Goal: Task Accomplishment & Management: Use online tool/utility

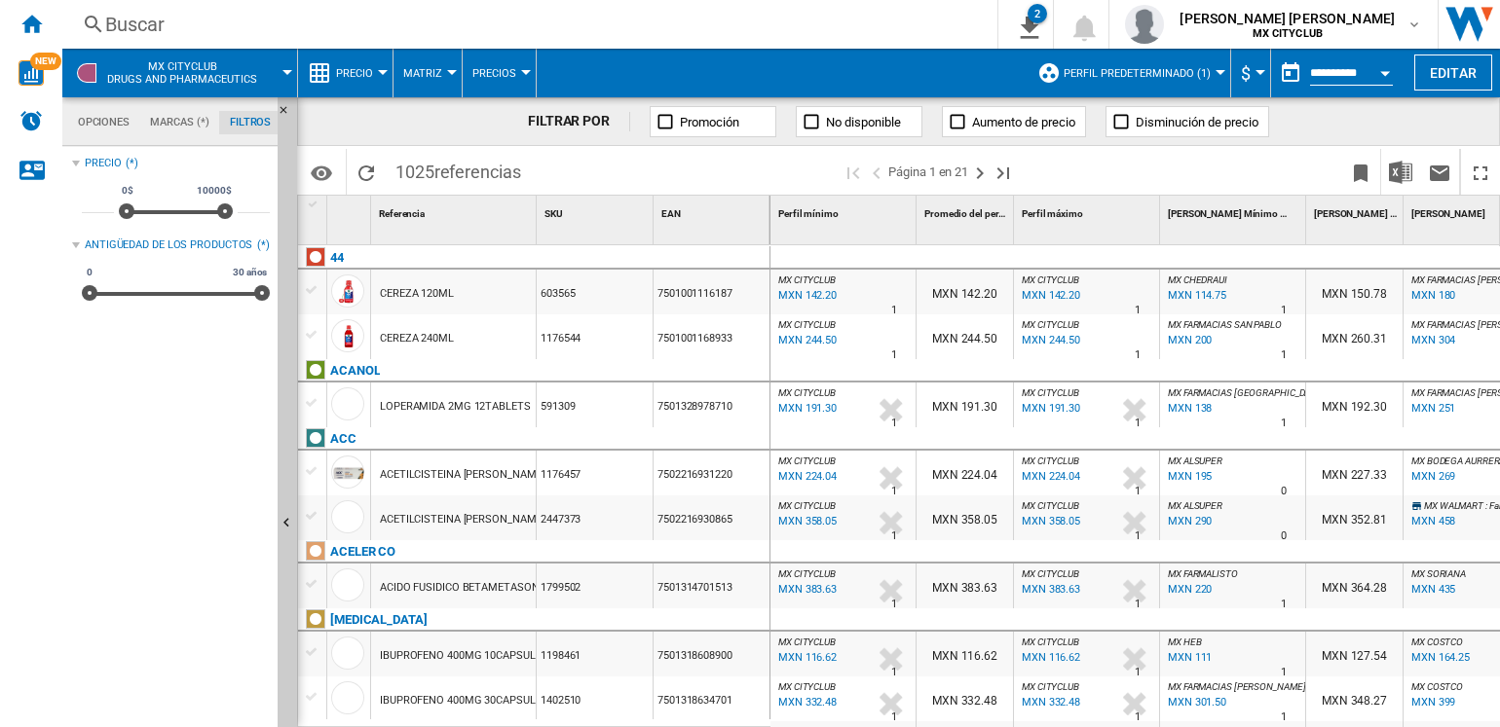
click at [446, 203] on div "Referencia 1" at bounding box center [455, 211] width 161 height 30
click at [442, 218] on div "Referencia 1" at bounding box center [455, 211] width 161 height 30
click at [1480, 162] on ng-md-icon "Maximizar" at bounding box center [1479, 173] width 23 height 23
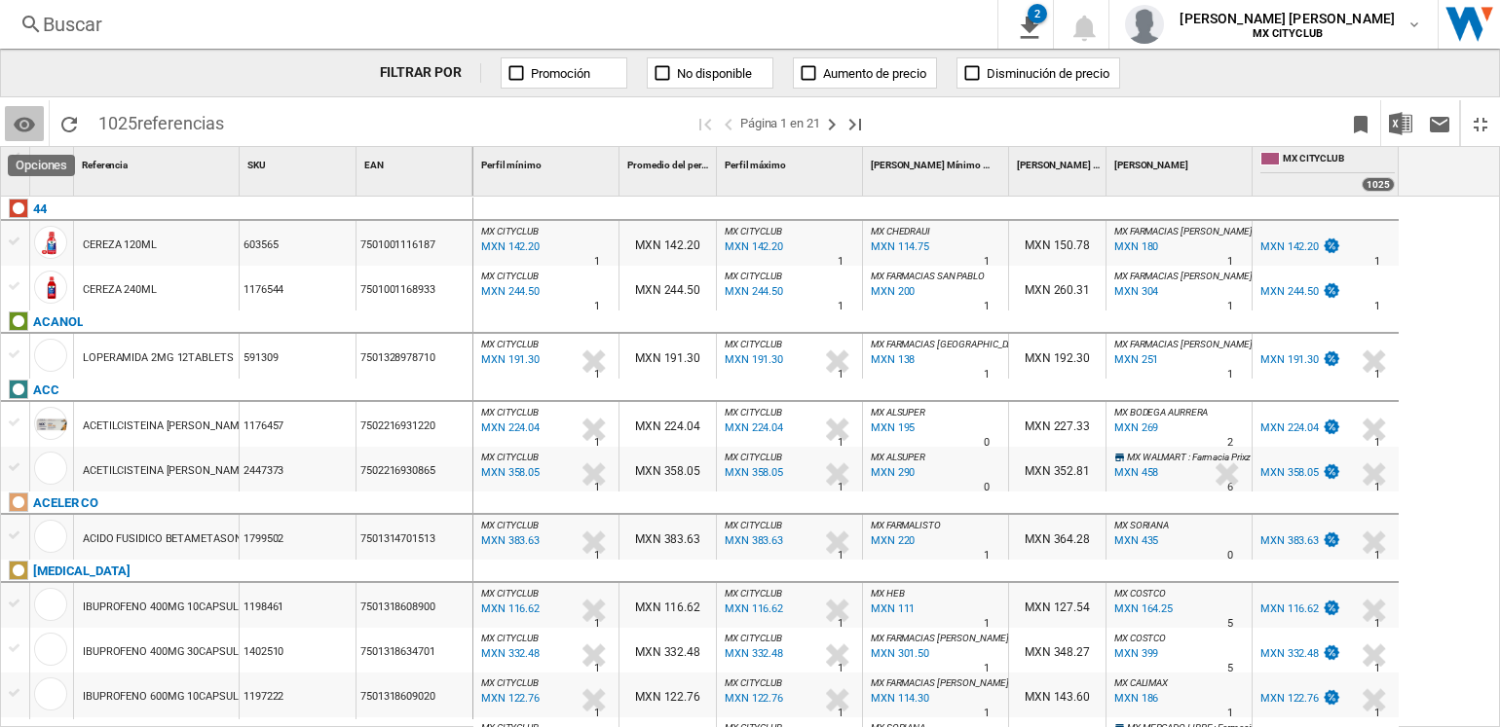
click at [29, 122] on md-icon "Opciones" at bounding box center [24, 124] width 23 height 23
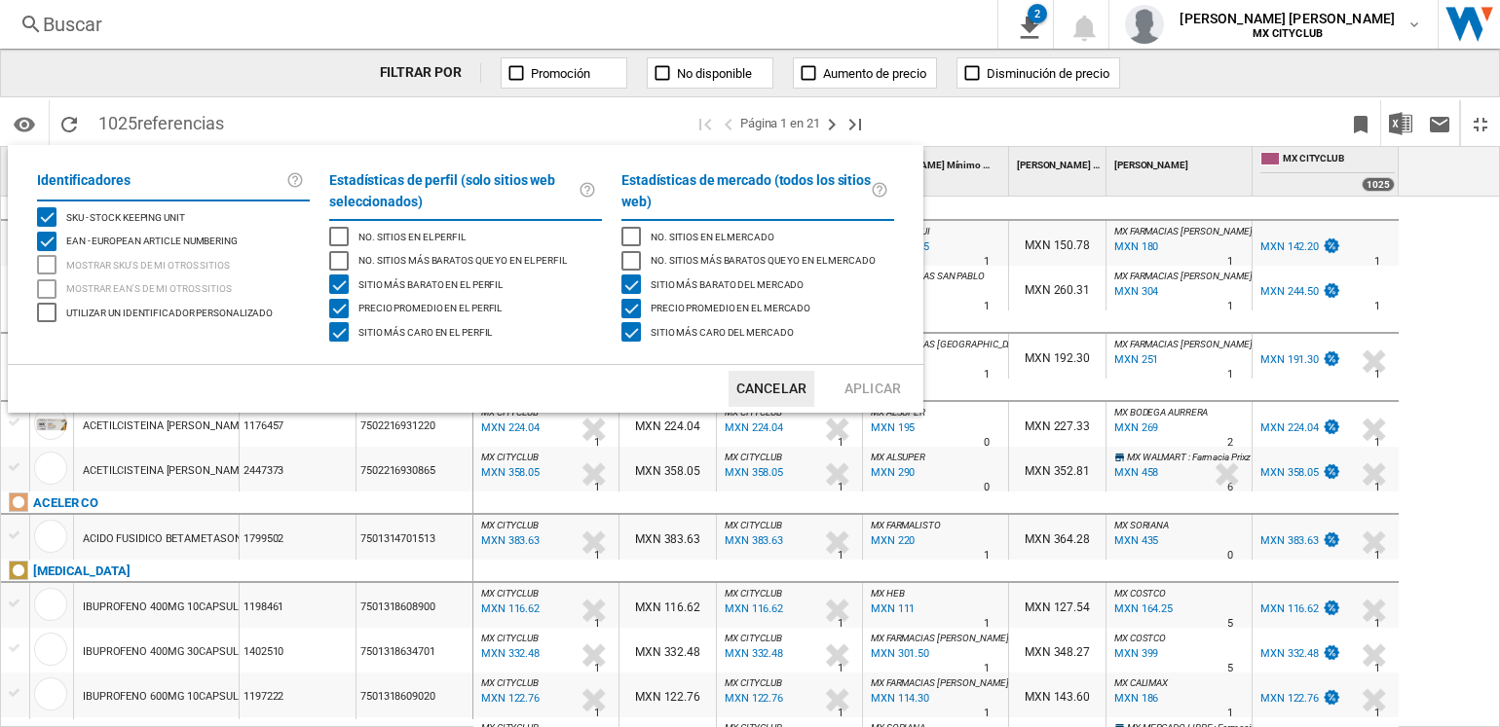
click at [983, 117] on md-backdrop at bounding box center [750, 363] width 1500 height 727
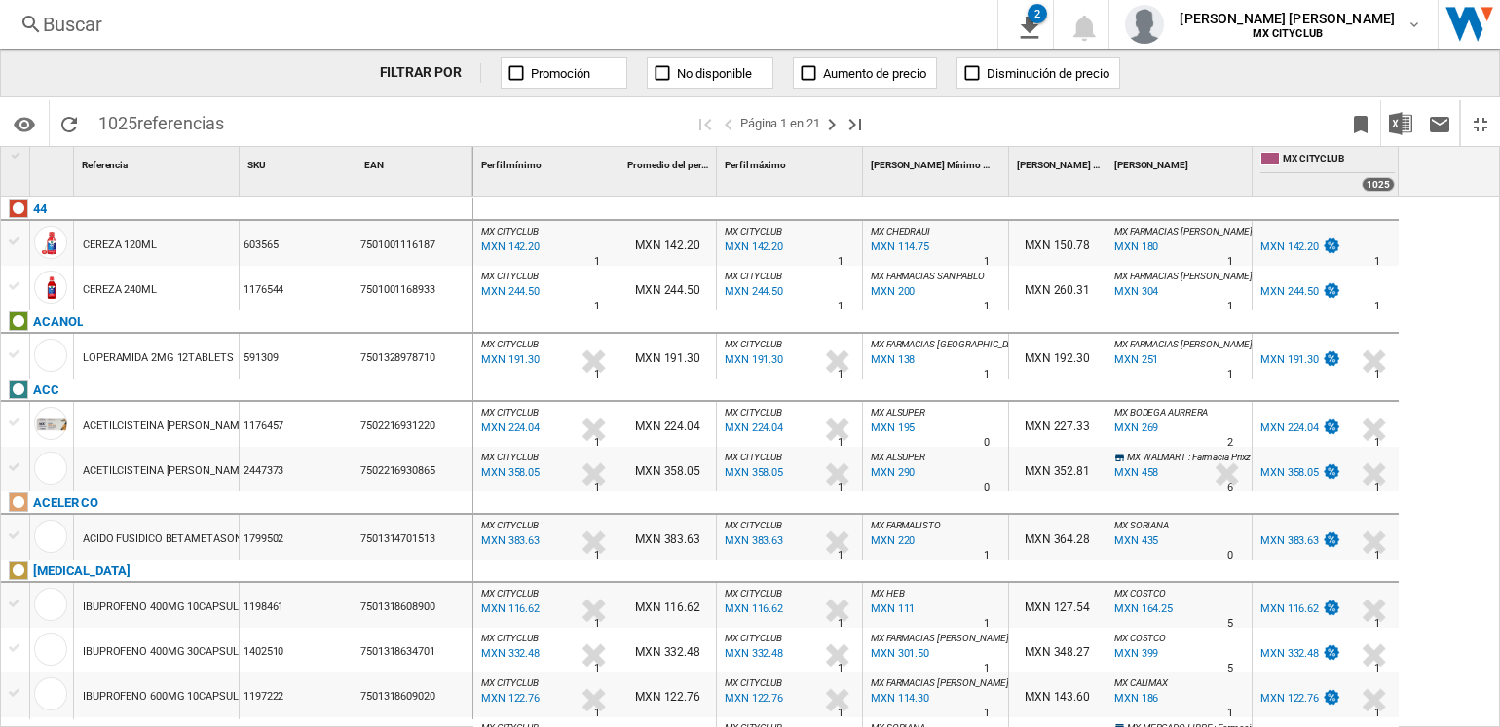
click at [176, 173] on div "Referencia 1" at bounding box center [158, 162] width 161 height 30
click at [37, 185] on div "1" at bounding box center [52, 171] width 44 height 49
drag, startPoint x: 187, startPoint y: 154, endPoint x: 30, endPoint y: 200, distance: 163.3
click at [30, 200] on div "1 Referencia 1 SKU 1 EAN 1 Referencia 1 44 CEREZA 120ML 603565 7501001116187 CE…" at bounding box center [237, 436] width 472 height 579
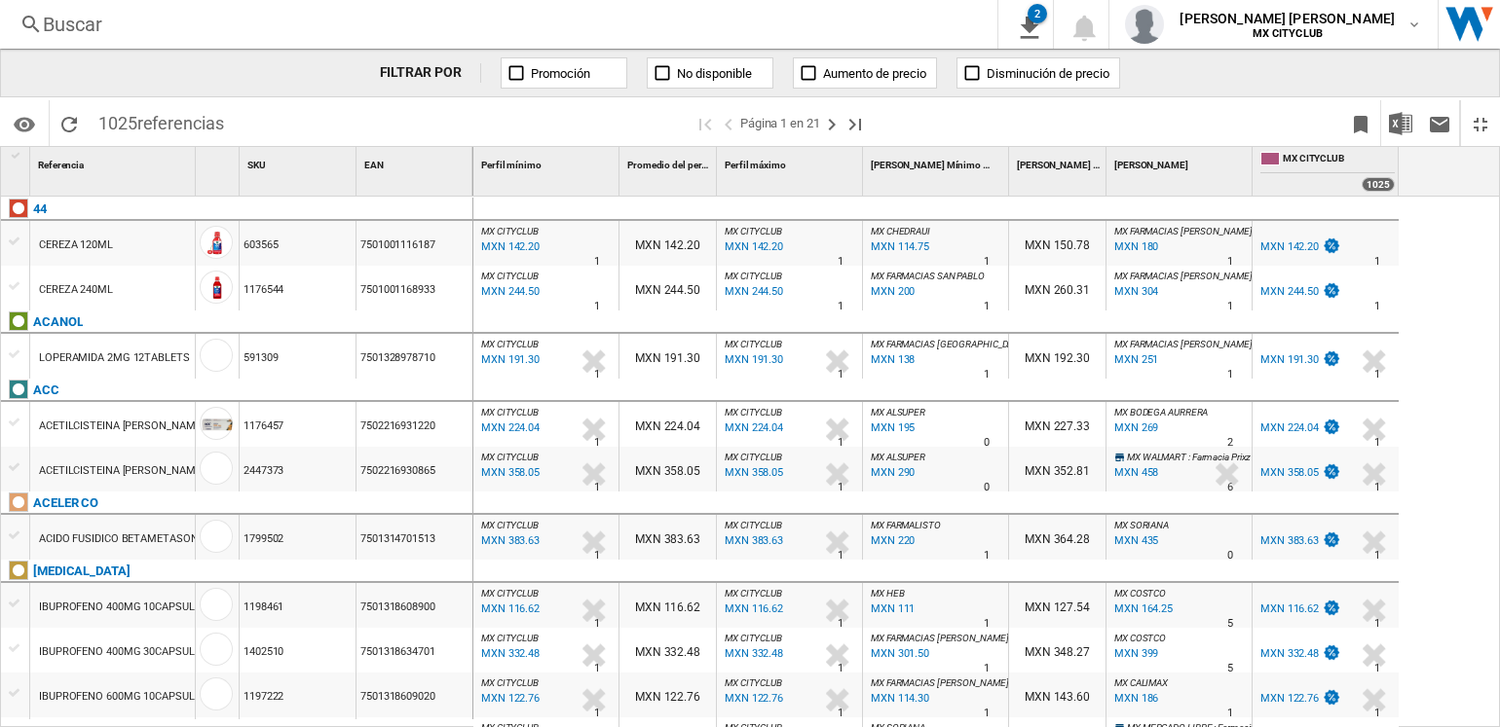
click at [94, 175] on div "Referencia 1" at bounding box center [114, 162] width 161 height 30
drag, startPoint x: 185, startPoint y: 160, endPoint x: 146, endPoint y: 160, distance: 38.9
click at [146, 160] on div "Referencia 1" at bounding box center [114, 162] width 161 height 30
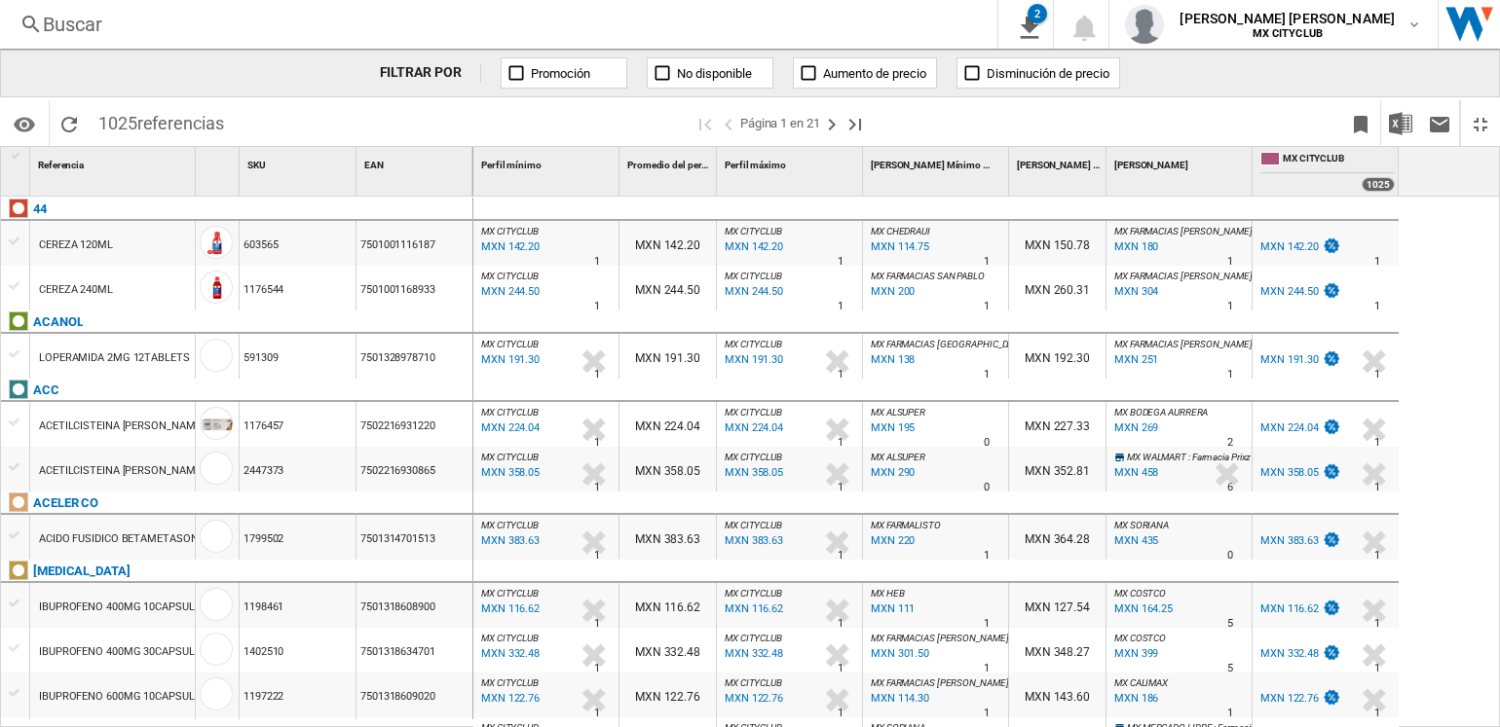
click at [146, 160] on div "Referencia 1" at bounding box center [114, 162] width 161 height 30
click at [79, 170] on div "Referencia 1" at bounding box center [114, 162] width 161 height 30
click at [260, 160] on span "SKU" at bounding box center [256, 165] width 19 height 11
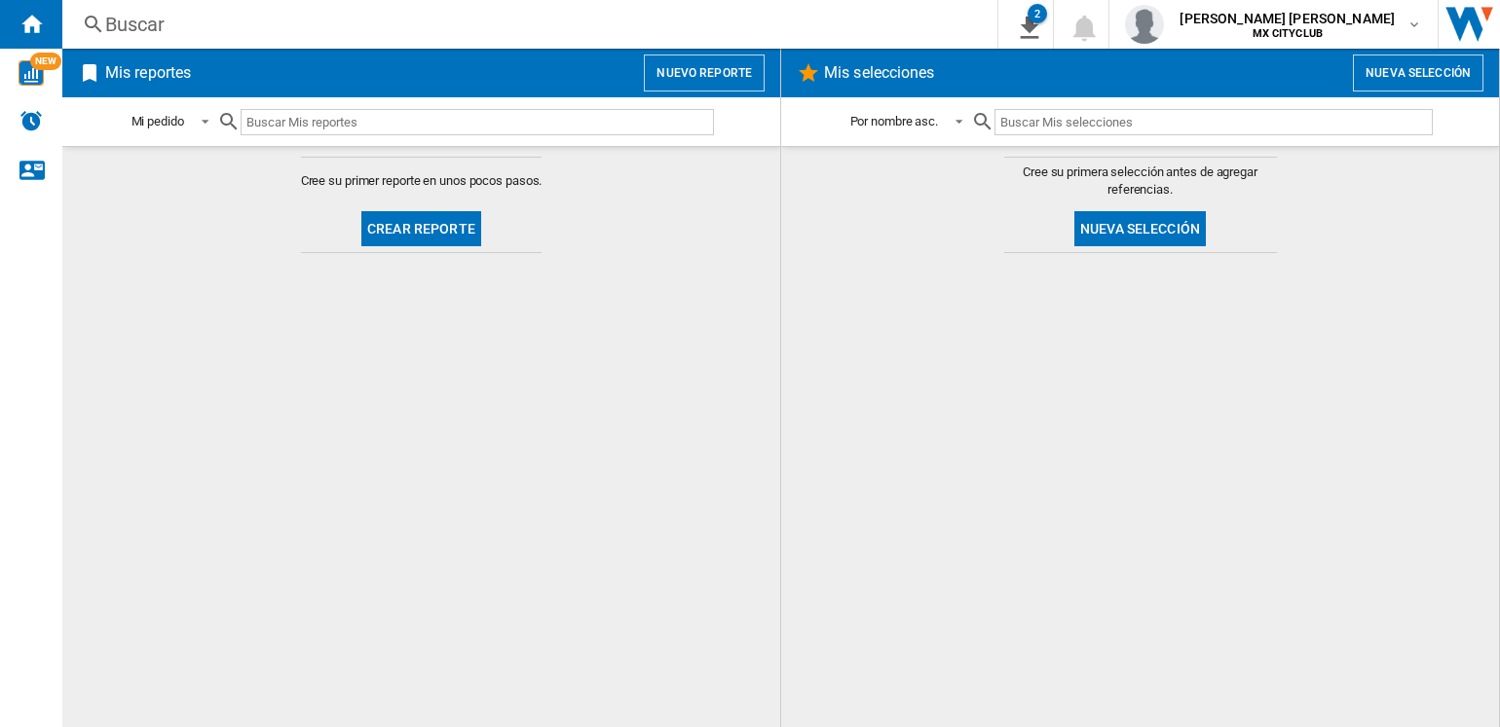
click at [136, 78] on h2 "Mis reportes" at bounding box center [147, 73] width 93 height 37
click at [96, 79] on ng-md-icon at bounding box center [89, 72] width 23 height 23
click at [88, 79] on ng-md-icon at bounding box center [89, 72] width 23 height 23
click at [408, 220] on button "Crear reporte" at bounding box center [421, 228] width 120 height 35
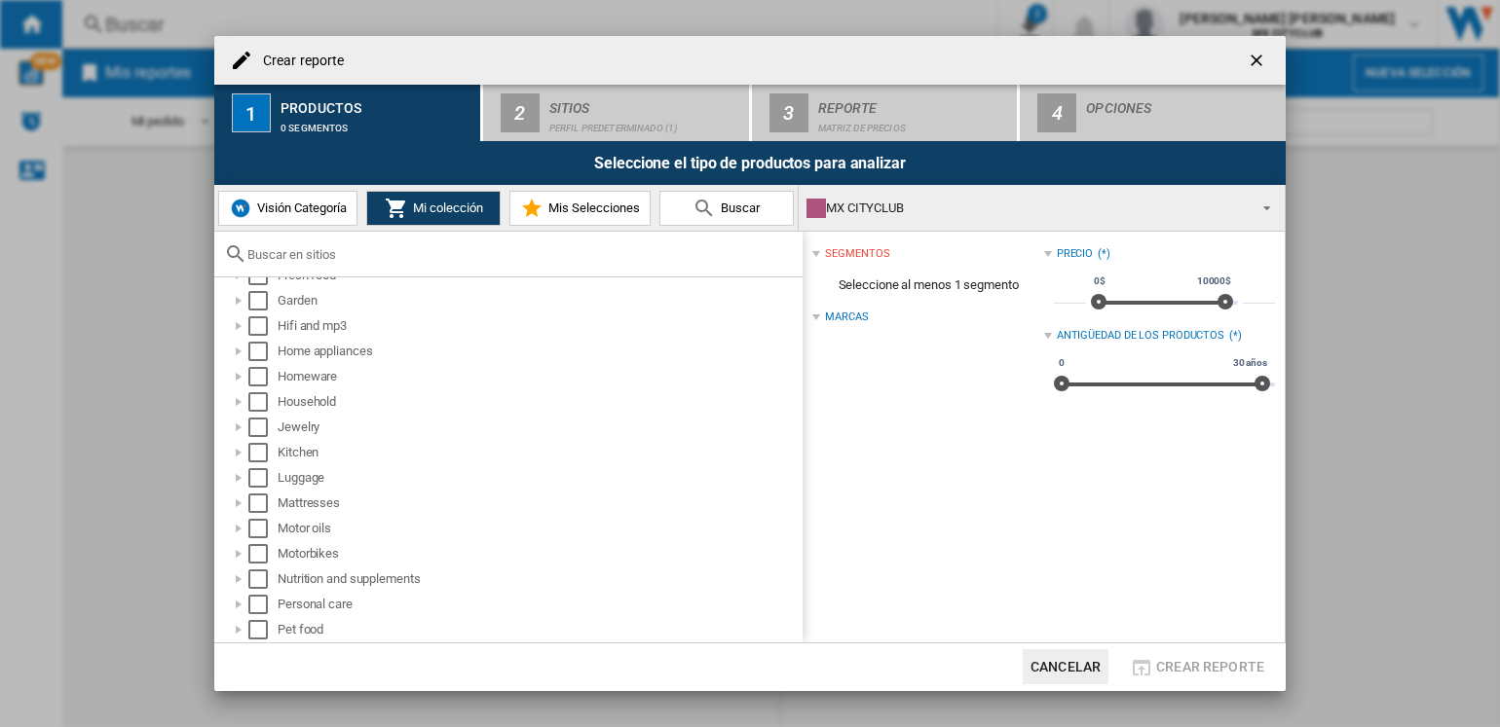
scroll to position [19, 0]
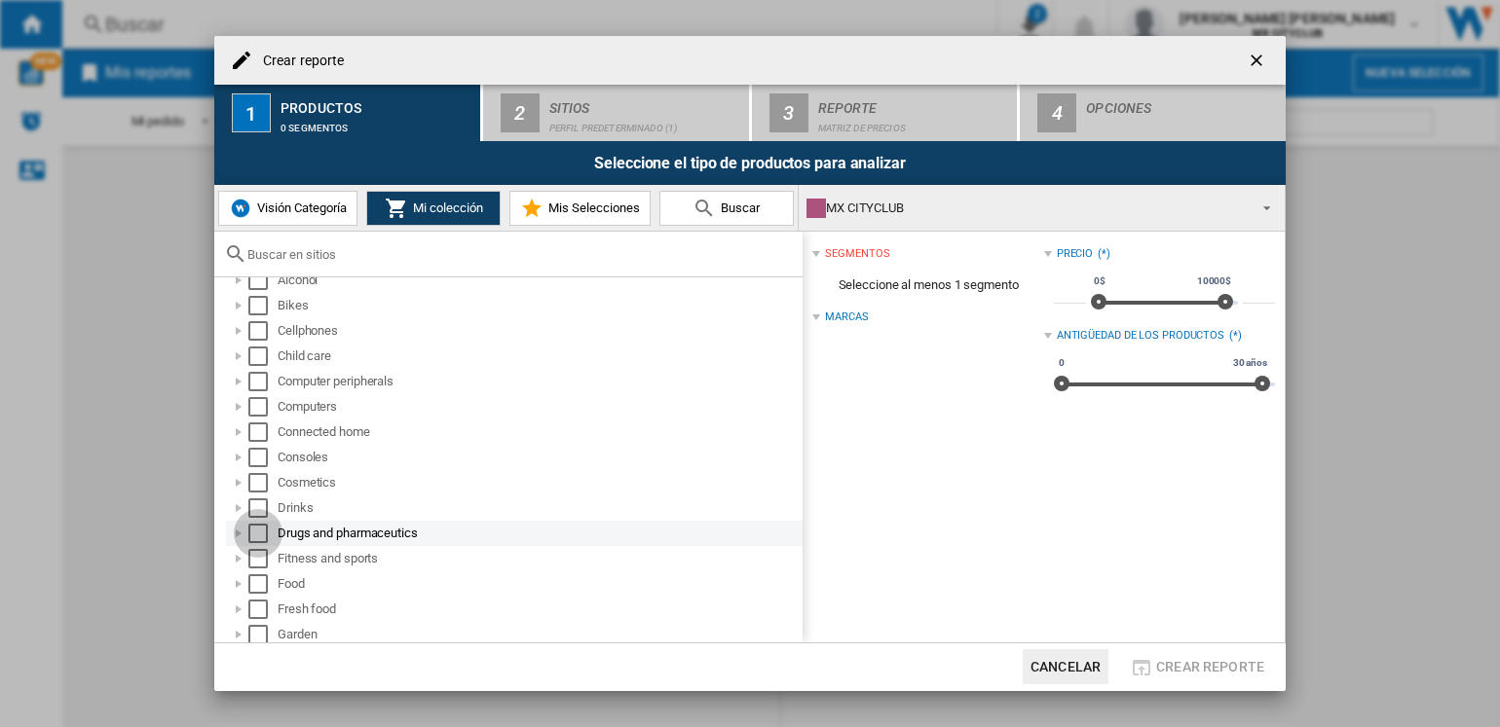
click at [260, 534] on div "Select" at bounding box center [257, 533] width 19 height 19
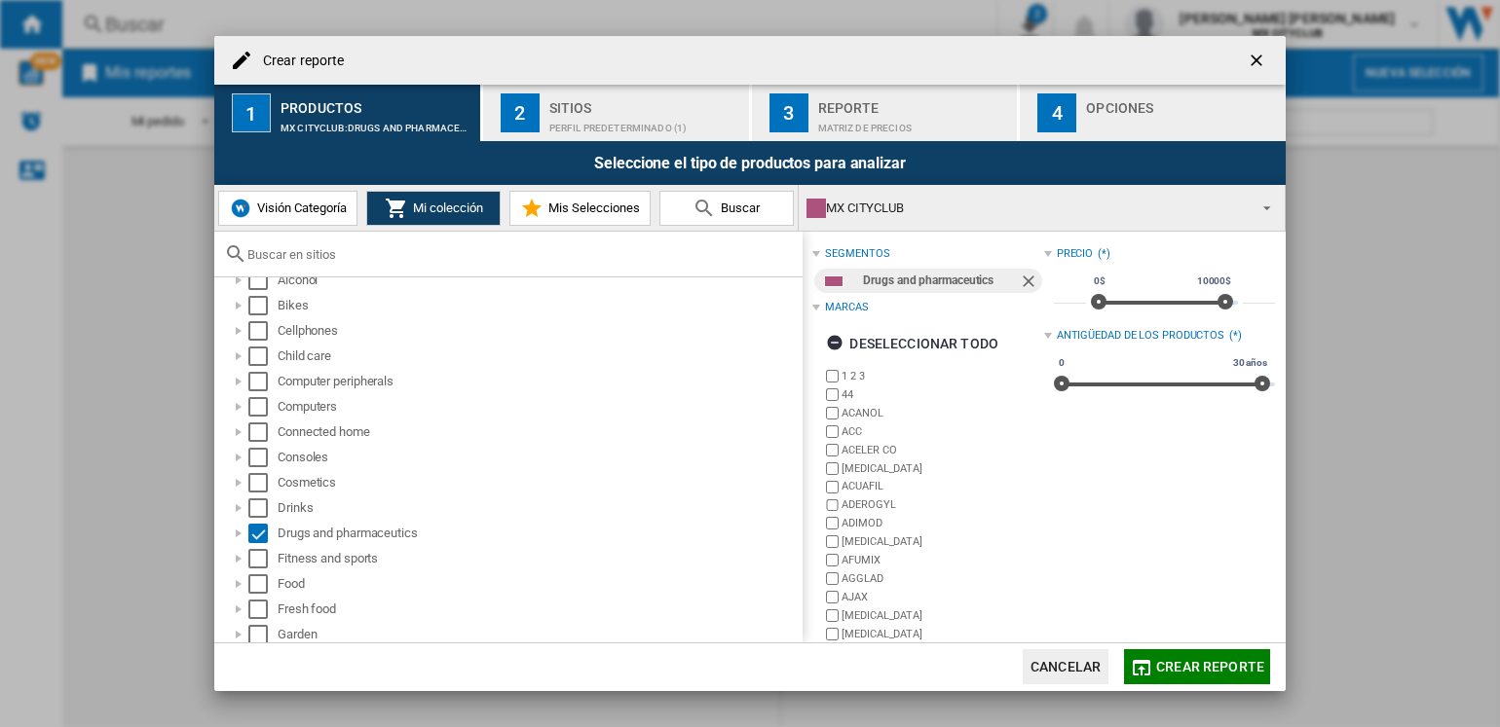
click at [320, 215] on span "Visión Categoría" at bounding box center [299, 208] width 94 height 15
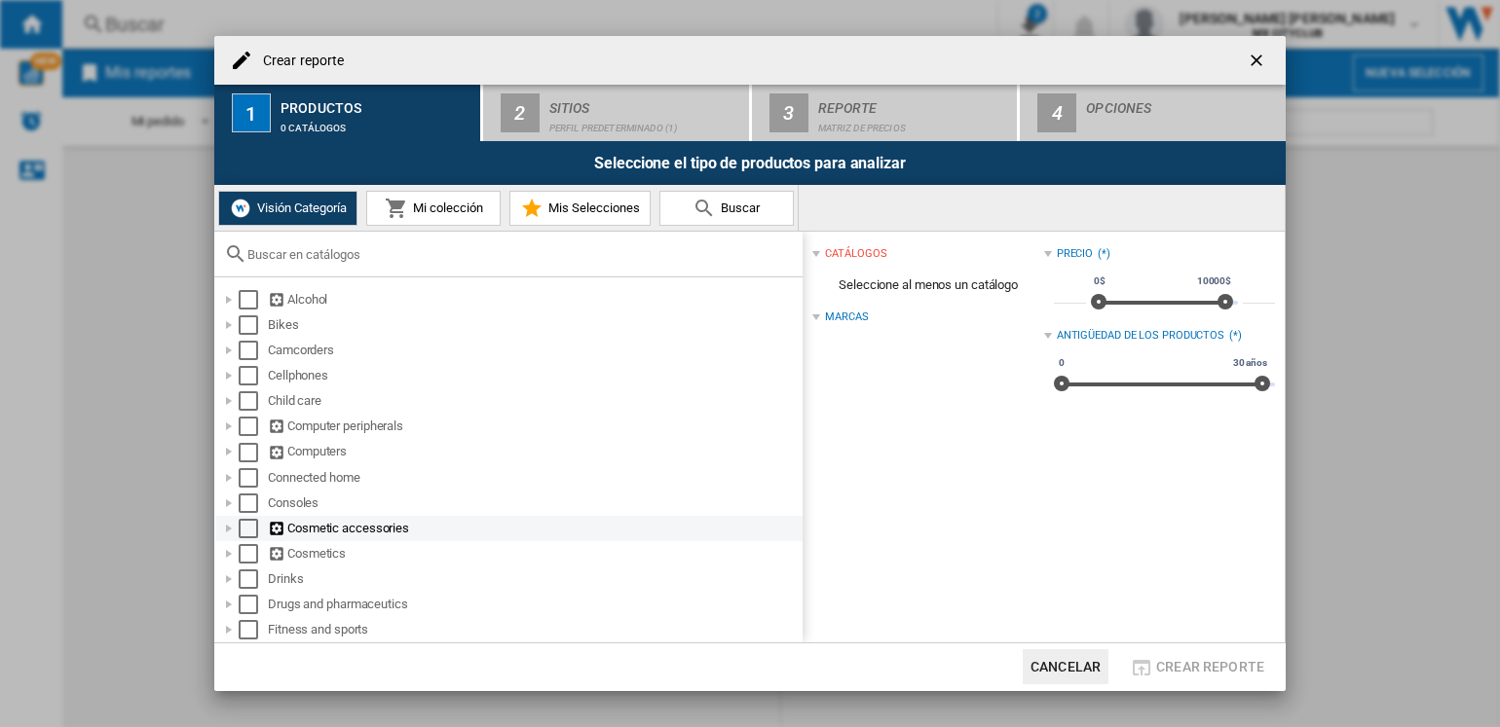
scroll to position [161, 0]
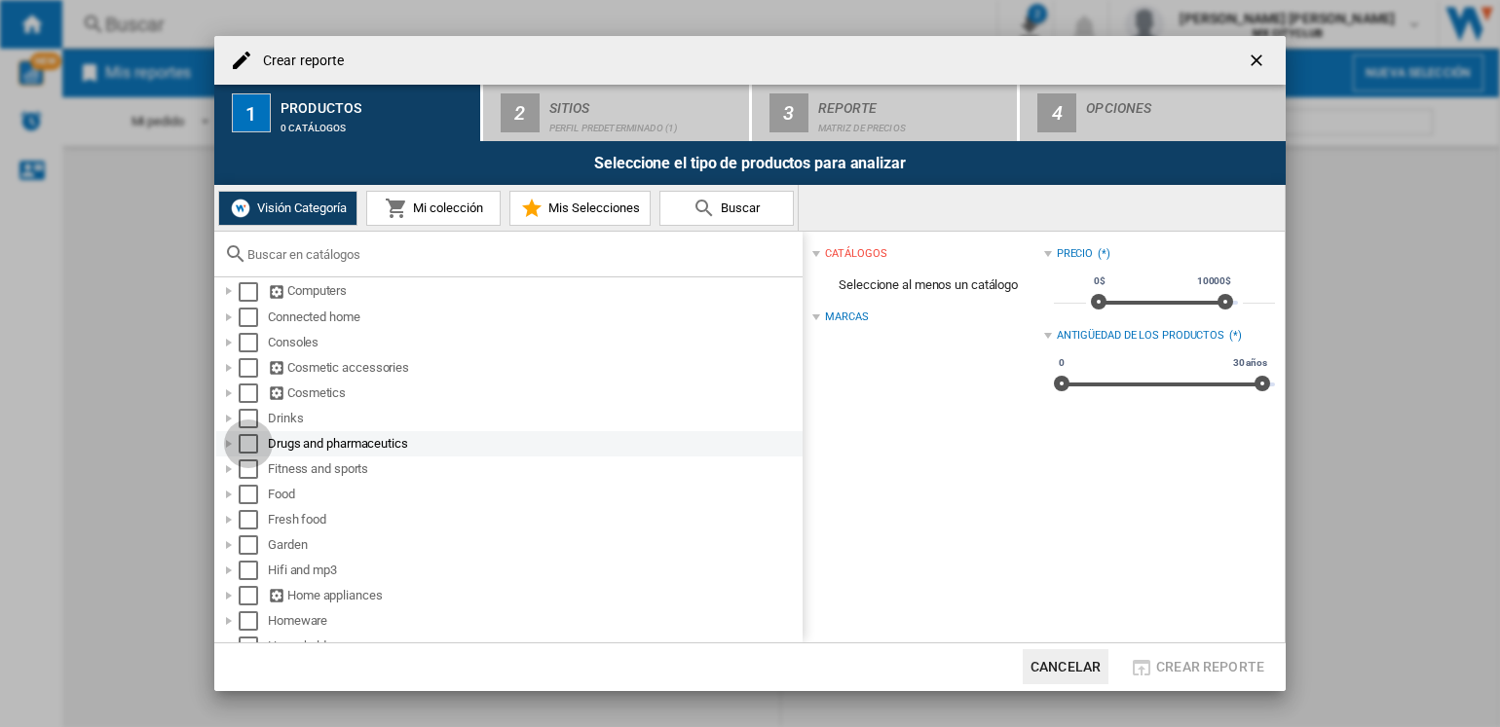
click at [254, 448] on div "Select" at bounding box center [248, 443] width 19 height 19
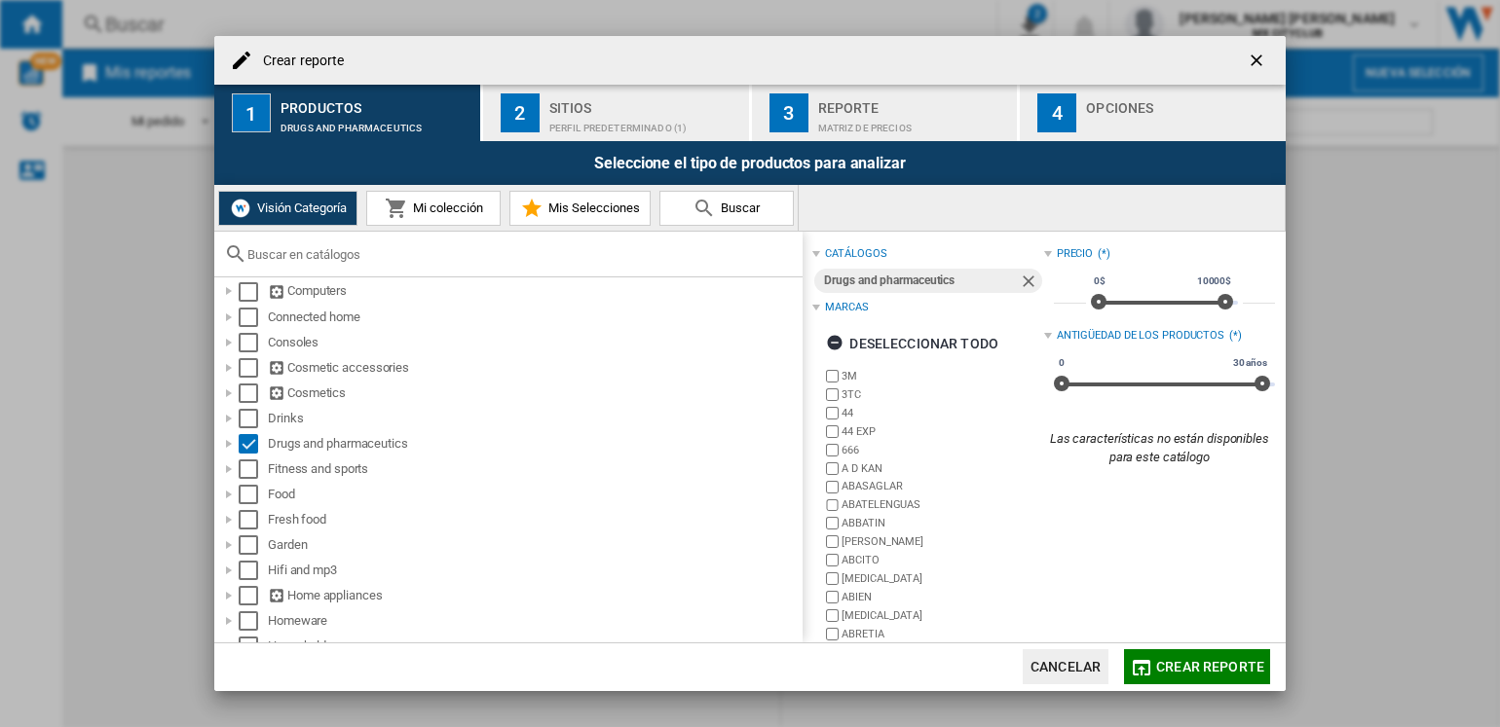
click at [610, 213] on span "Mis Selecciones" at bounding box center [591, 208] width 96 height 15
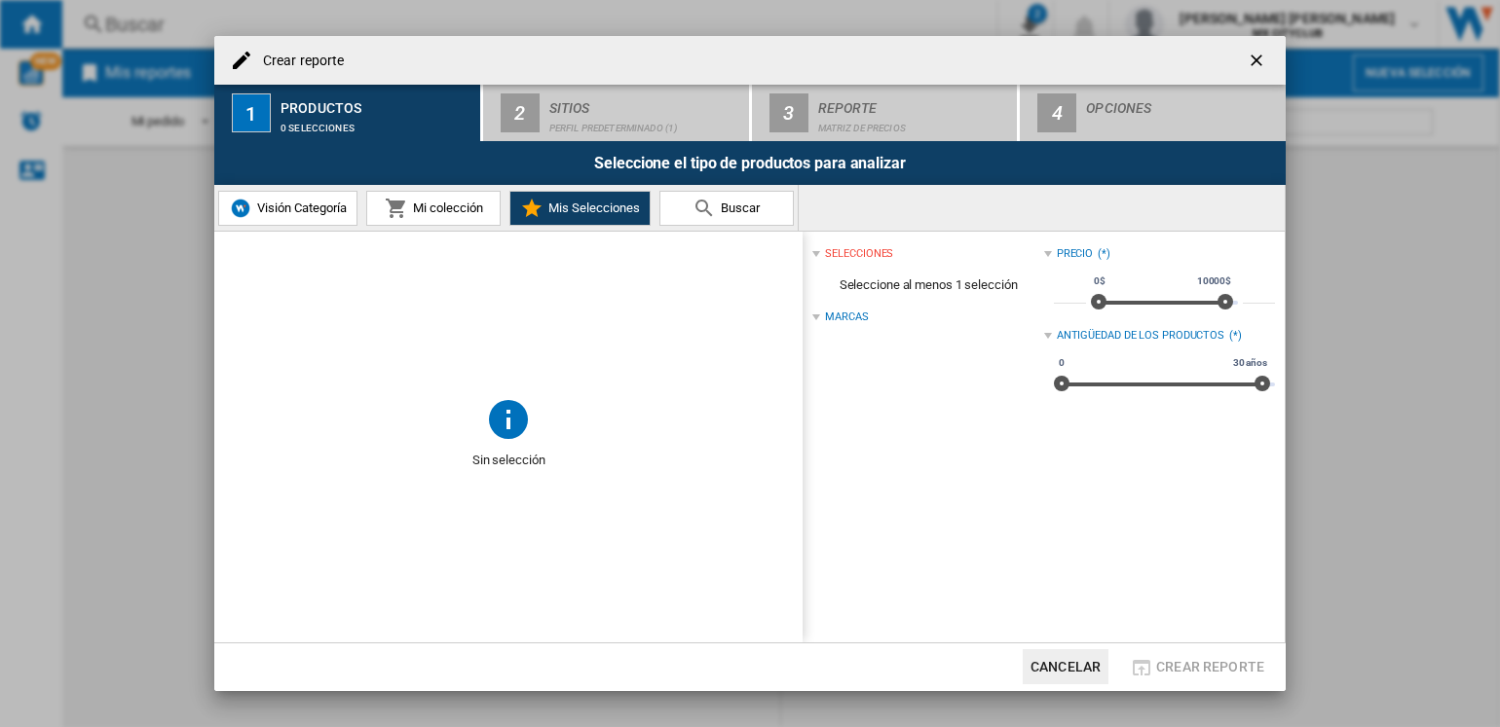
click at [336, 207] on span "Visión Categoría" at bounding box center [299, 208] width 94 height 15
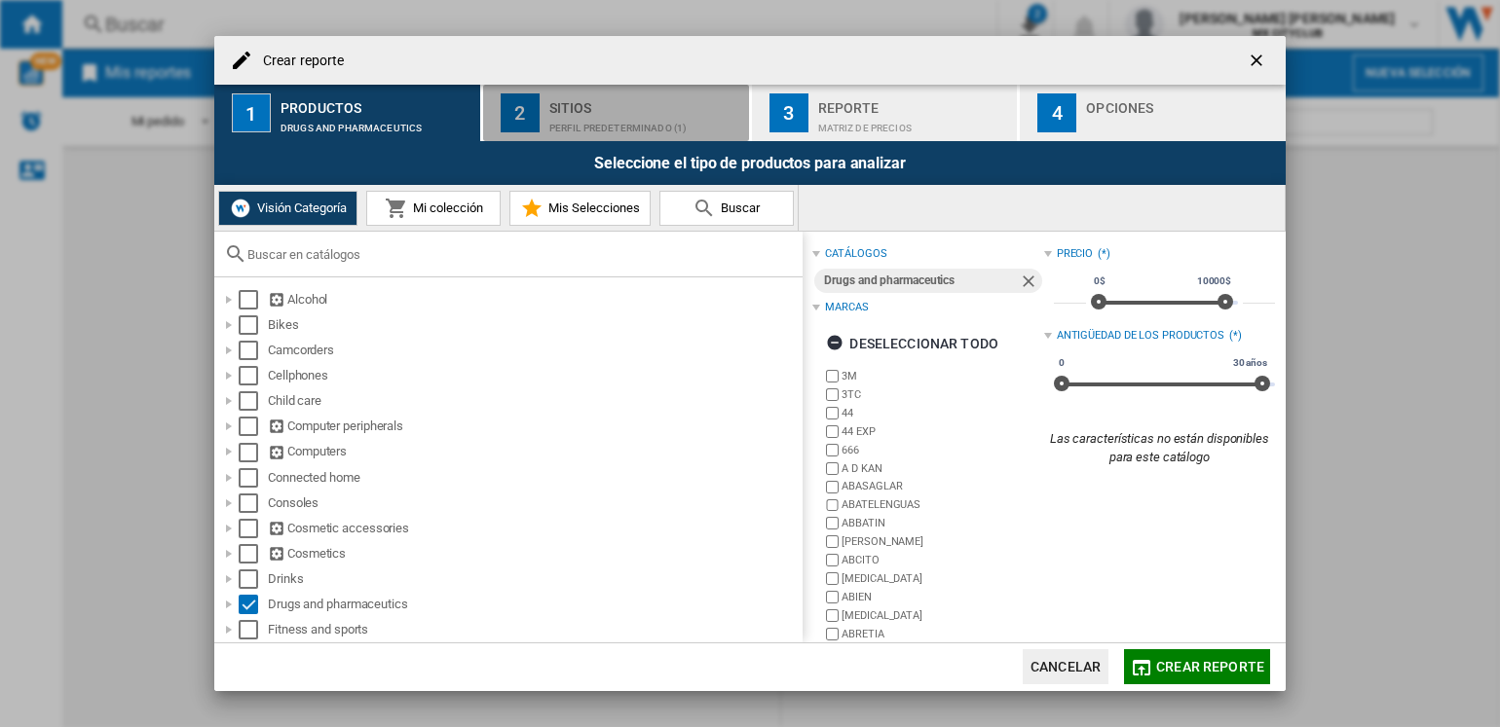
click at [566, 117] on div "Perfil predeterminado (1)" at bounding box center [645, 123] width 192 height 20
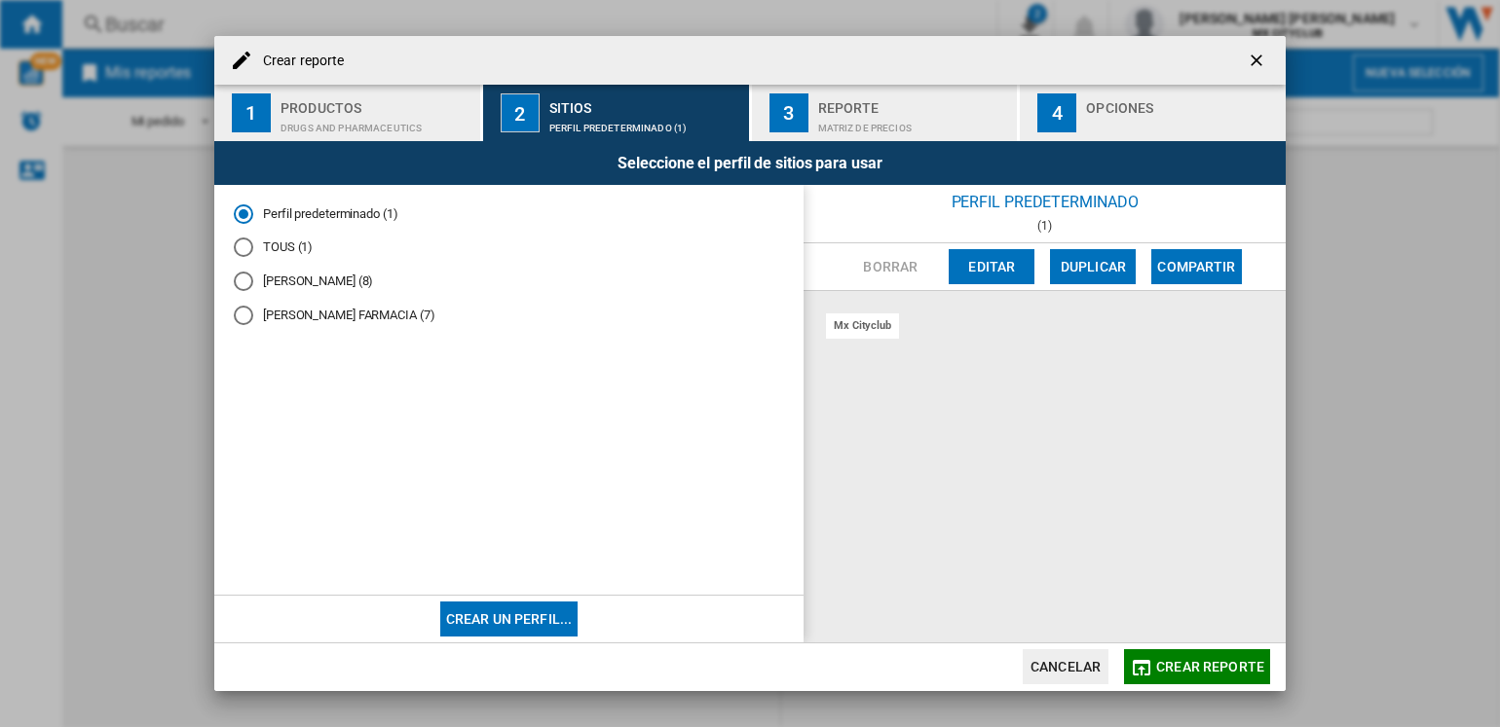
click at [315, 316] on md-radio-button "[PERSON_NAME] FARMACIA (7)" at bounding box center [509, 315] width 550 height 19
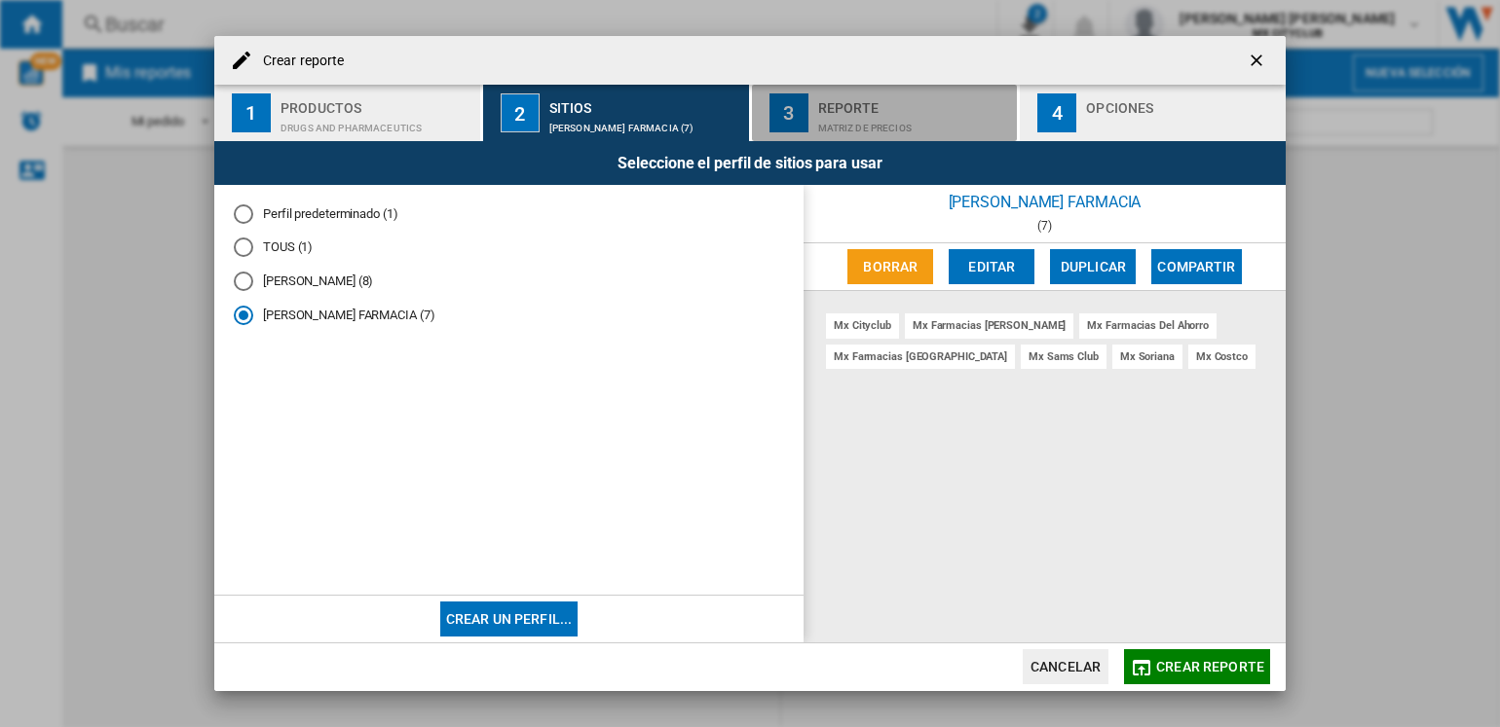
click at [847, 120] on div "Matriz de precios" at bounding box center [914, 123] width 192 height 20
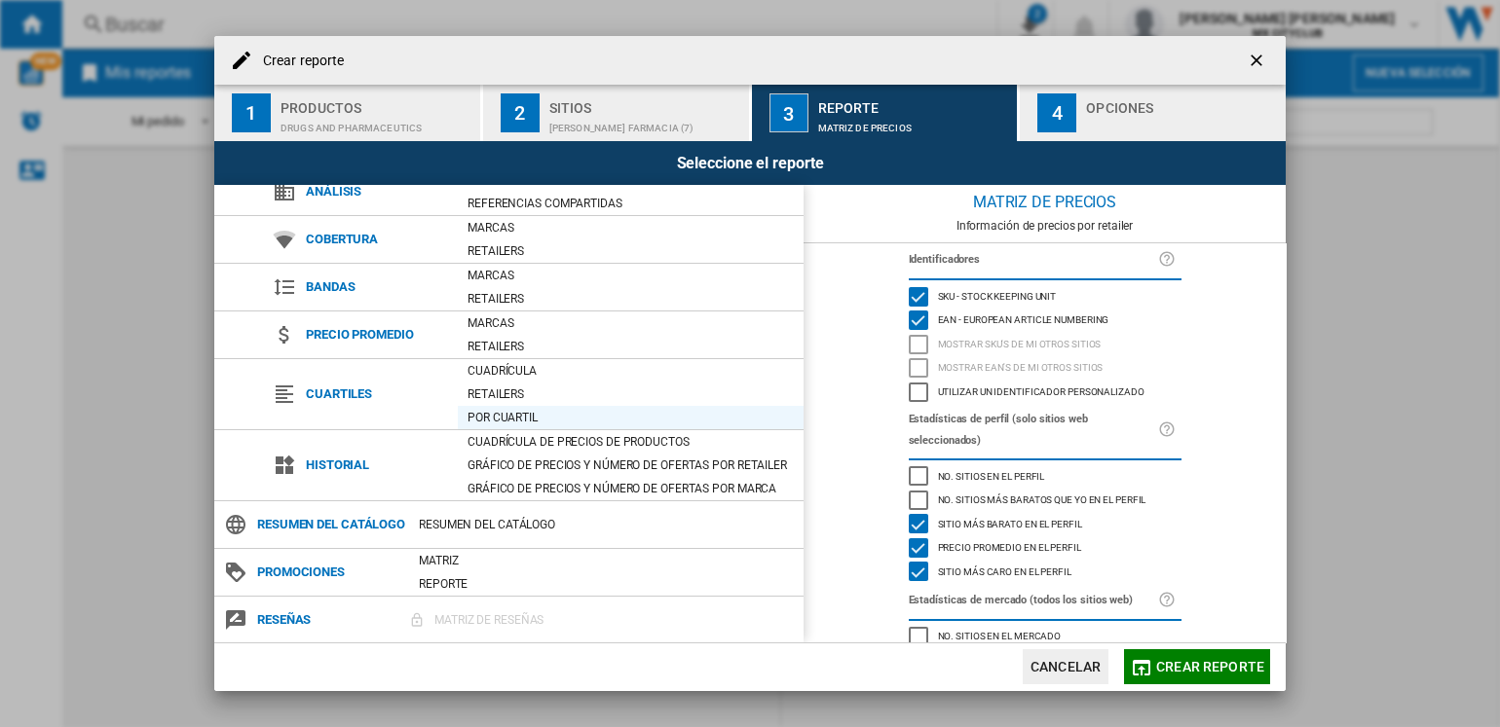
scroll to position [0, 0]
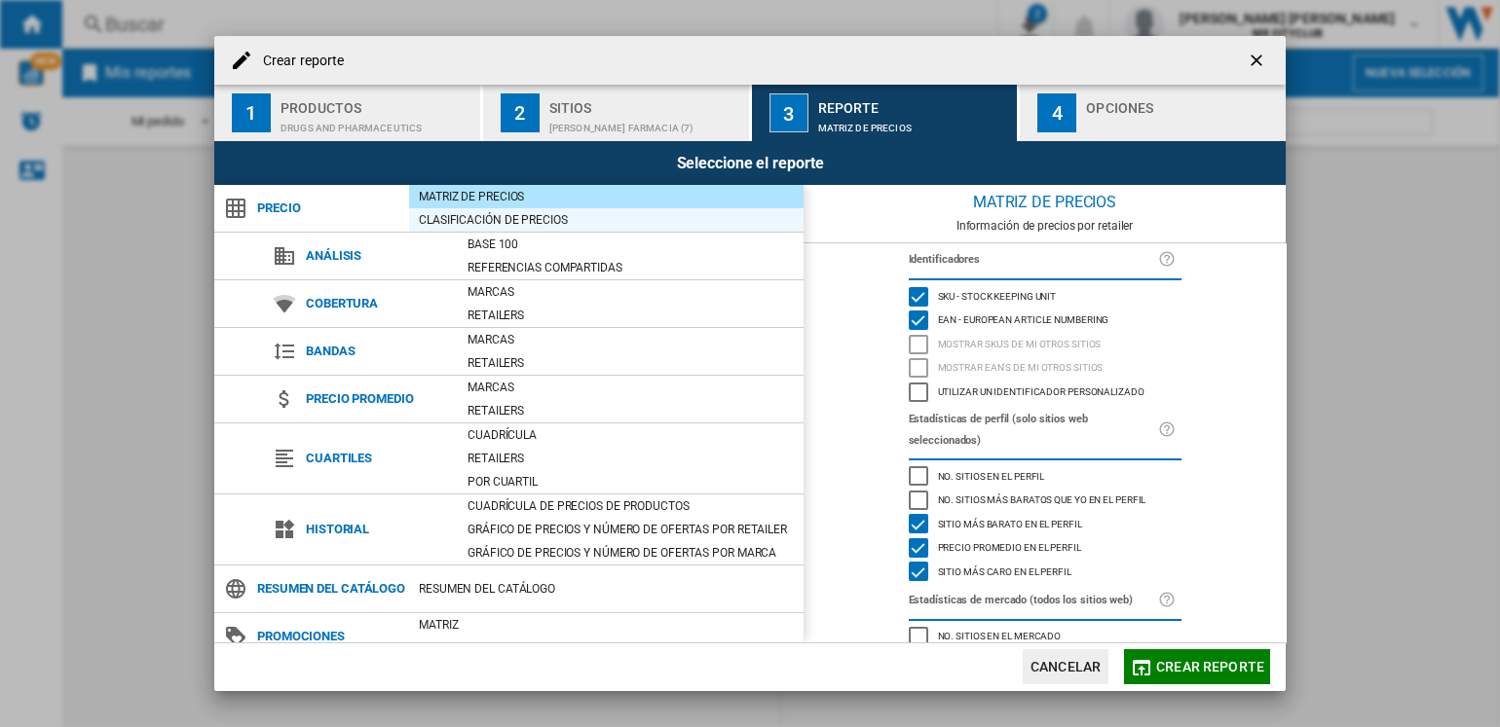
click at [516, 218] on div "Clasificación de precios" at bounding box center [606, 219] width 394 height 19
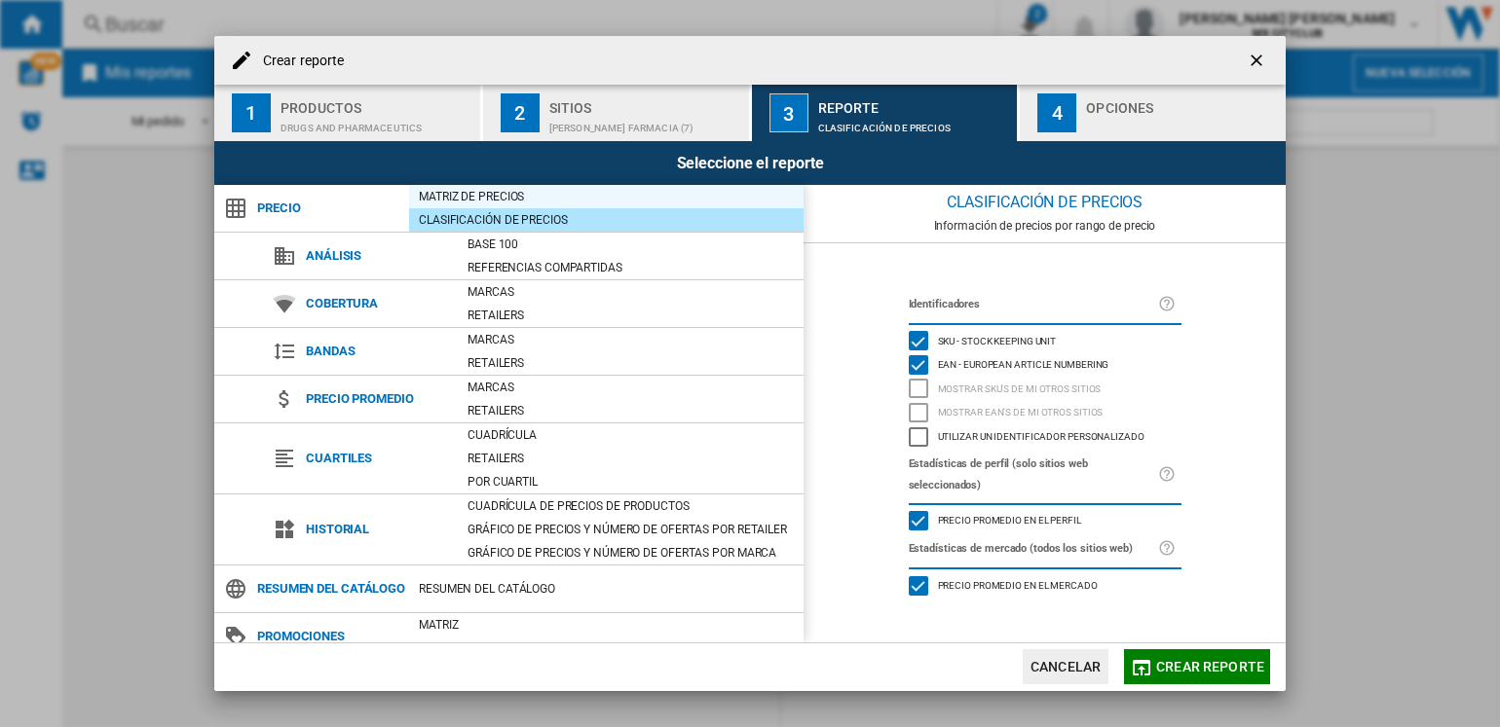
click at [486, 190] on div "Matriz de precios" at bounding box center [606, 196] width 394 height 19
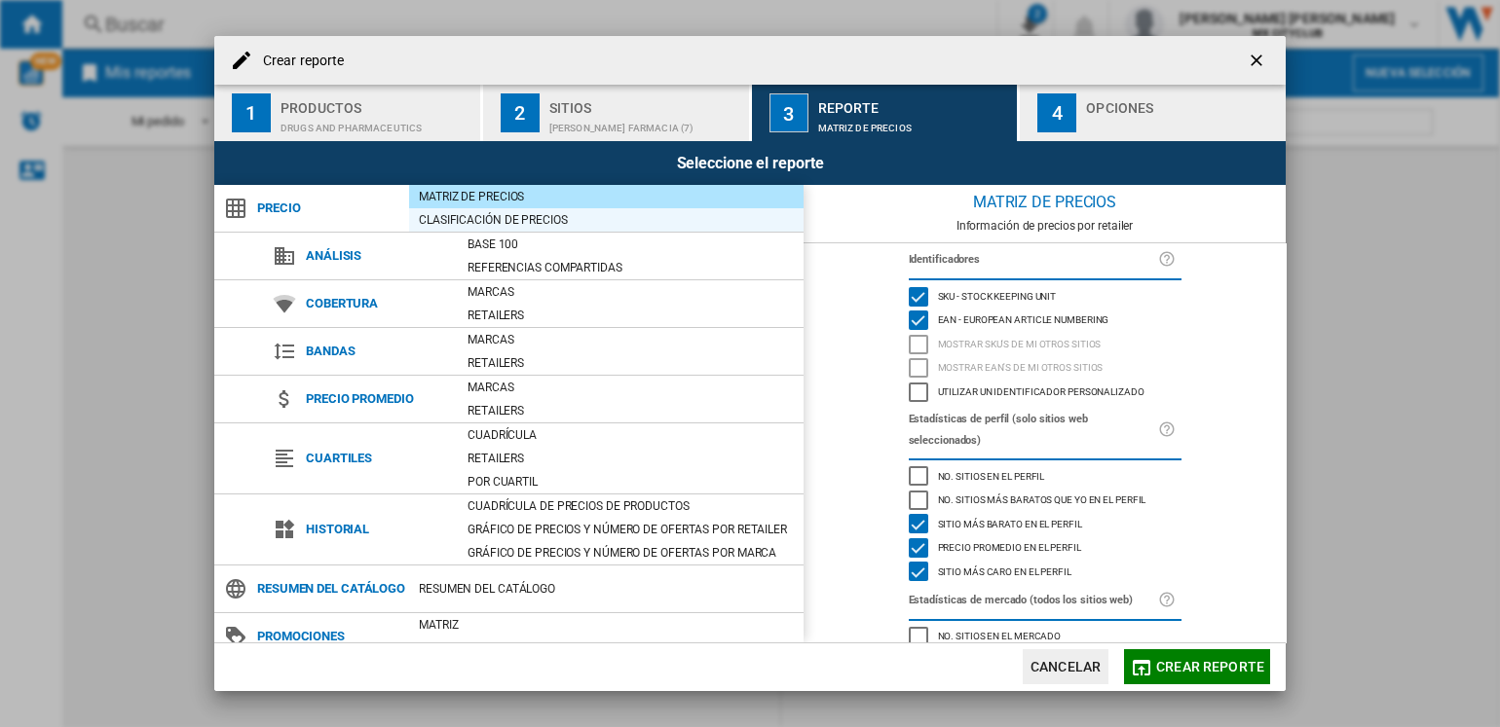
click at [554, 210] on div "Clasificación de precios" at bounding box center [606, 219] width 394 height 19
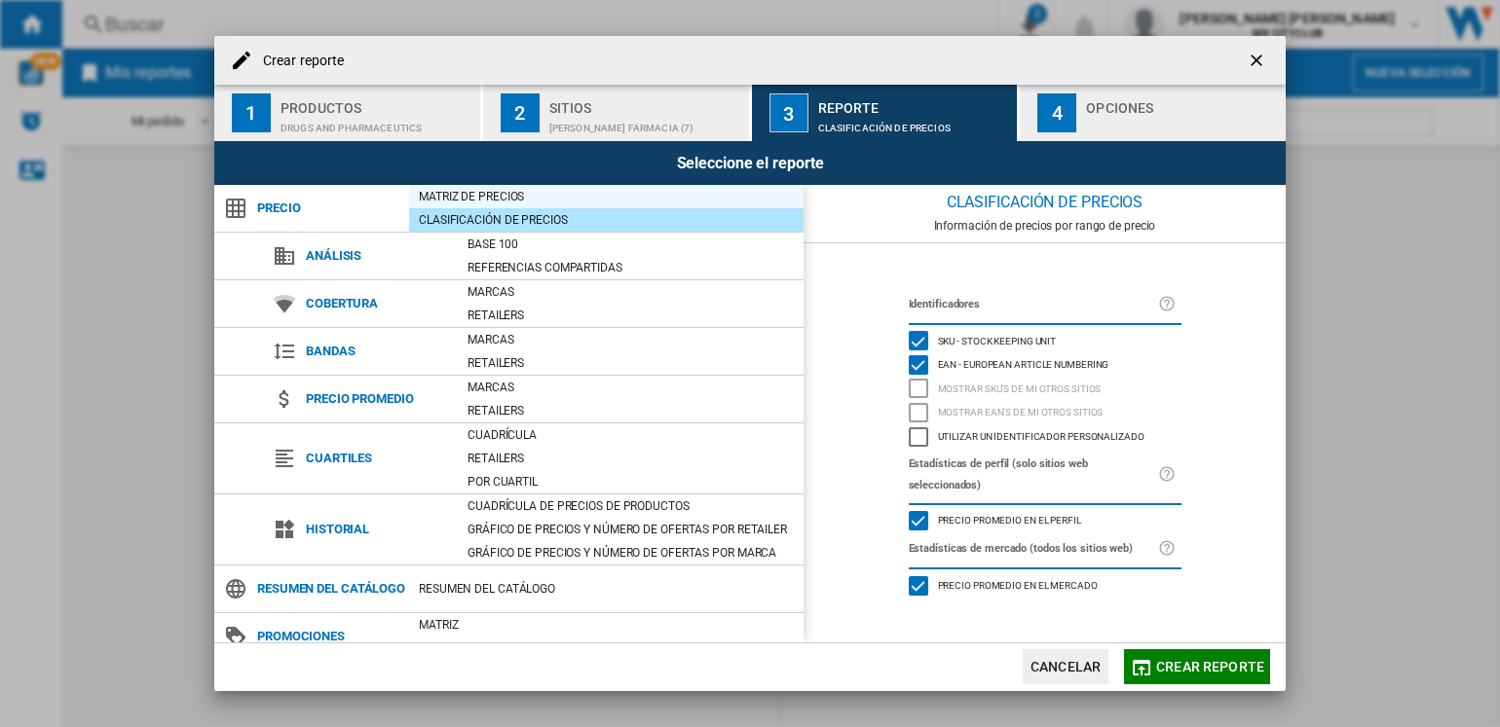
click at [517, 197] on div "Matriz de precios" at bounding box center [606, 196] width 394 height 19
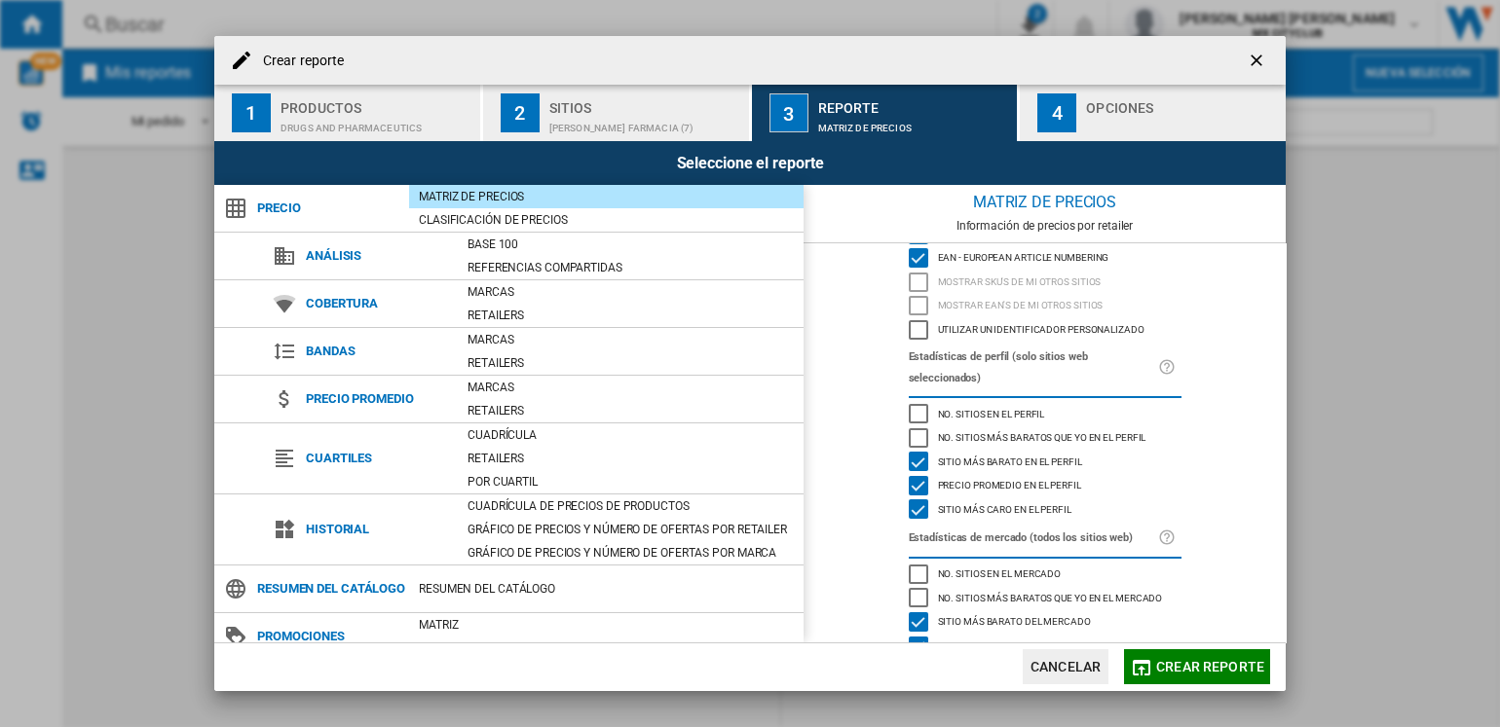
scroll to position [115, 0]
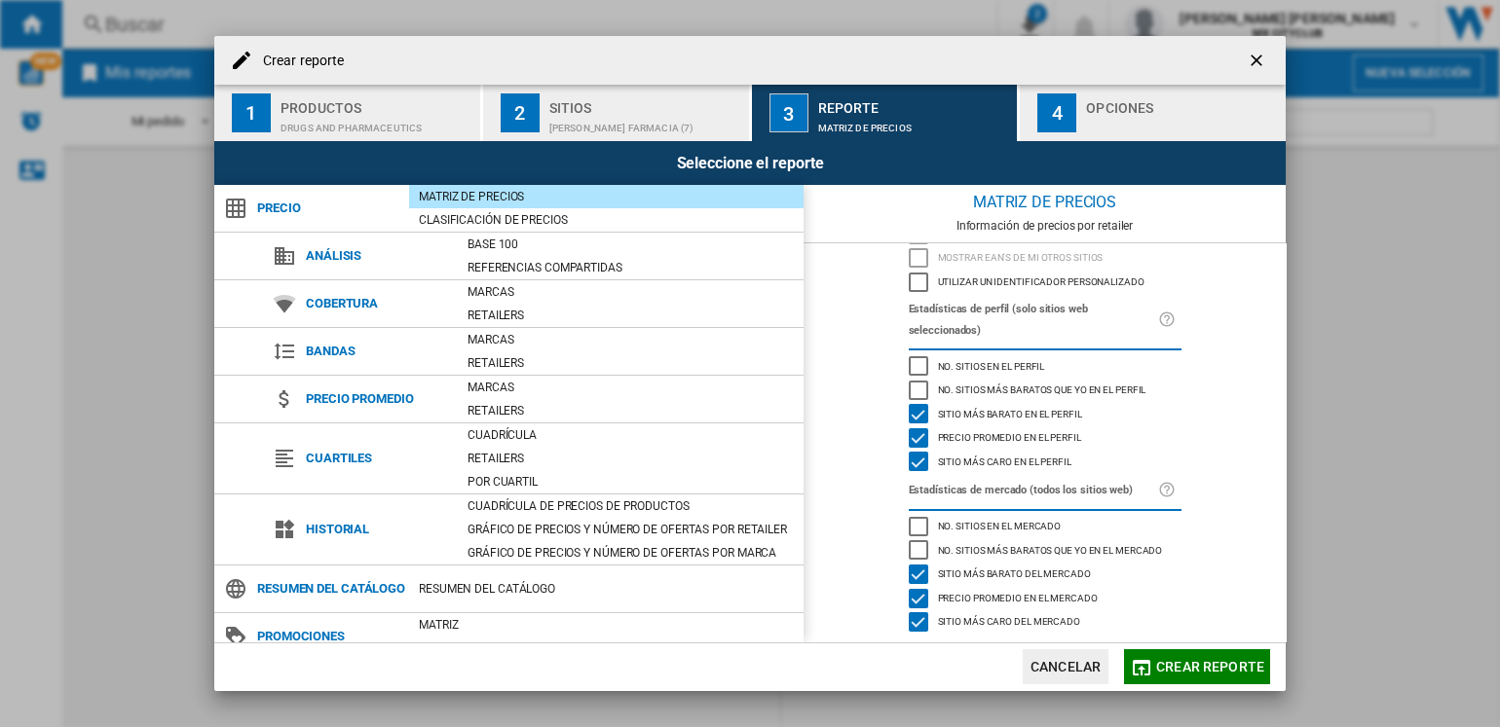
click at [1125, 130] on div "Crear reporte ..." at bounding box center [1182, 123] width 192 height 20
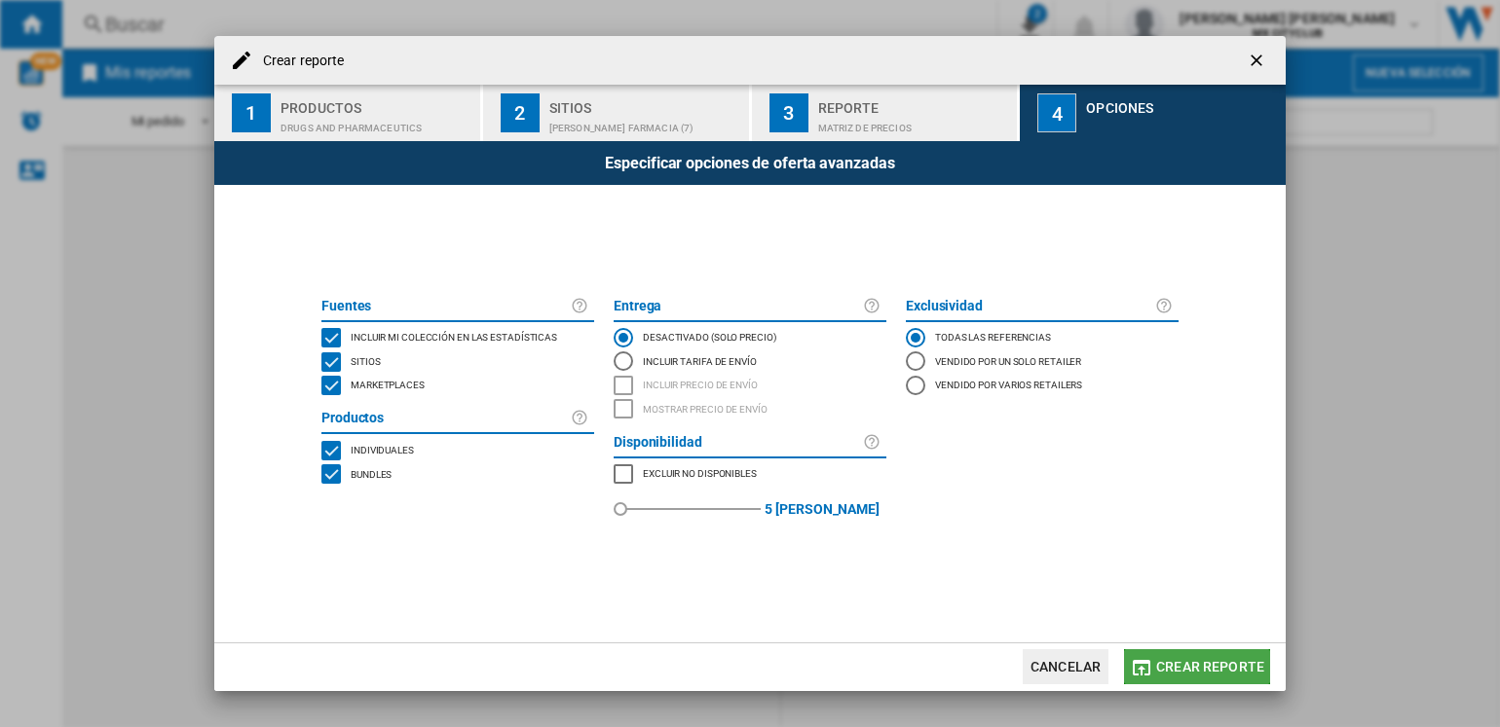
click at [1156, 651] on button "Crear reporte" at bounding box center [1197, 666] width 146 height 35
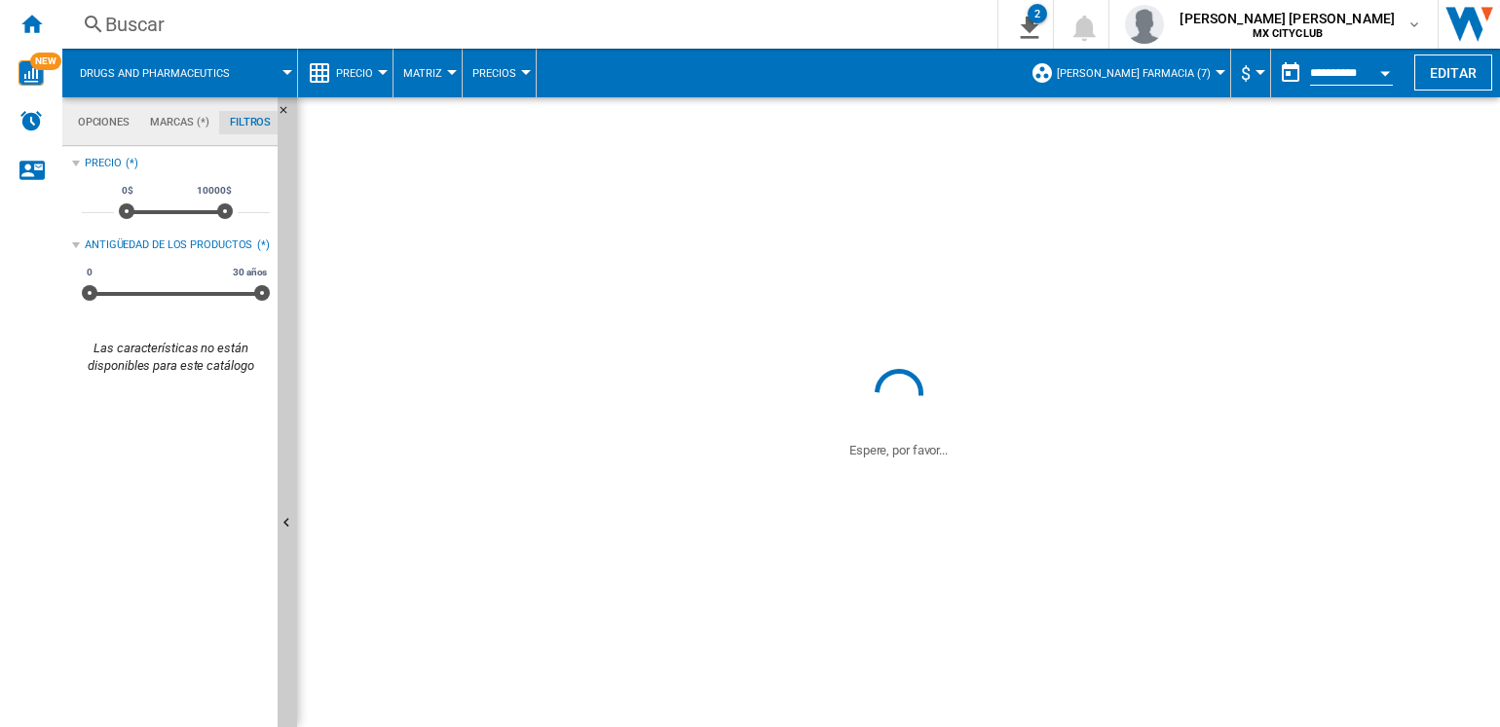
click at [632, 224] on span at bounding box center [898, 230] width 1203 height 267
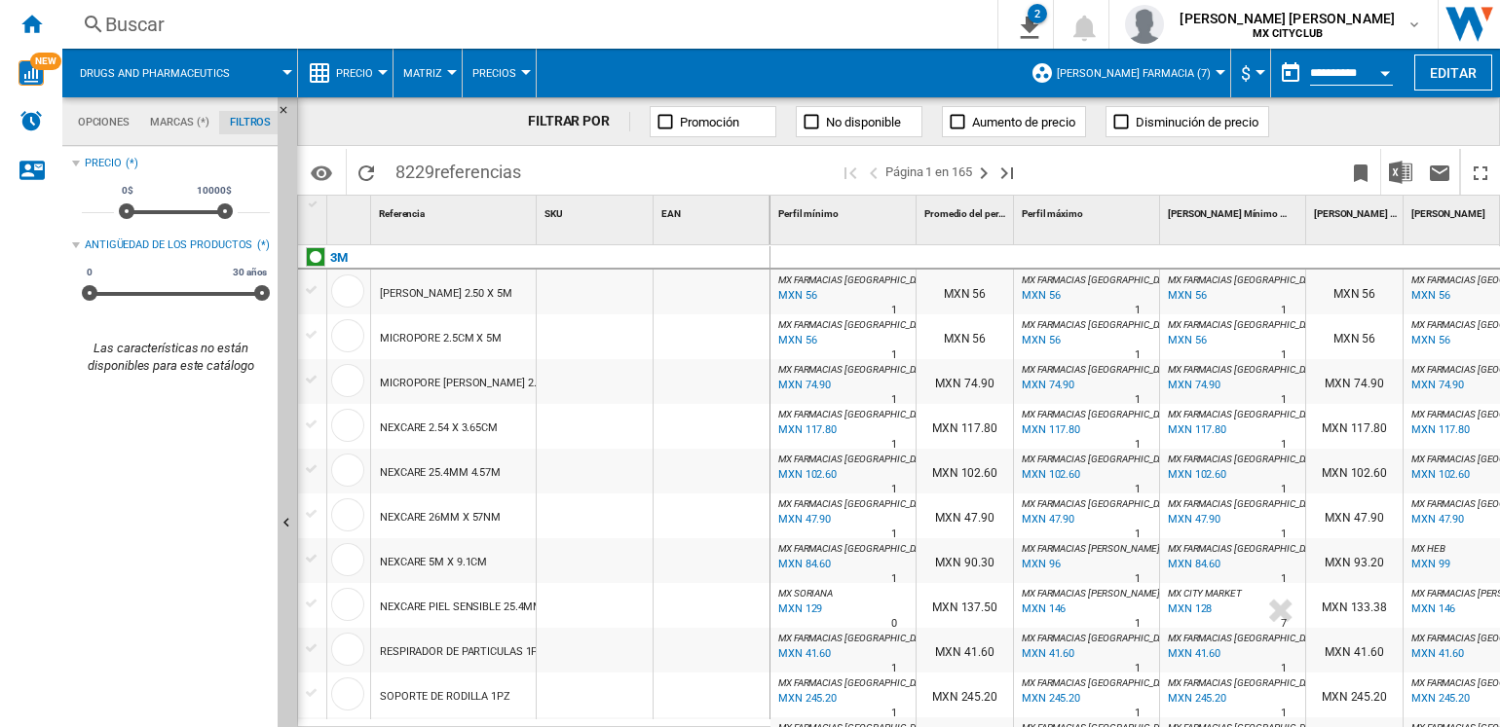
click at [439, 224] on div "Referencia 1" at bounding box center [455, 211] width 161 height 30
drag, startPoint x: 564, startPoint y: 145, endPoint x: 403, endPoint y: 116, distance: 163.3
click at [403, 116] on div "FILTRAR POR Promoción No disponible Aumento de precio Disminución de precio" at bounding box center [898, 121] width 1203 height 49
click at [180, 129] on md-tab-item "Marcas (*)" at bounding box center [180, 122] width 80 height 23
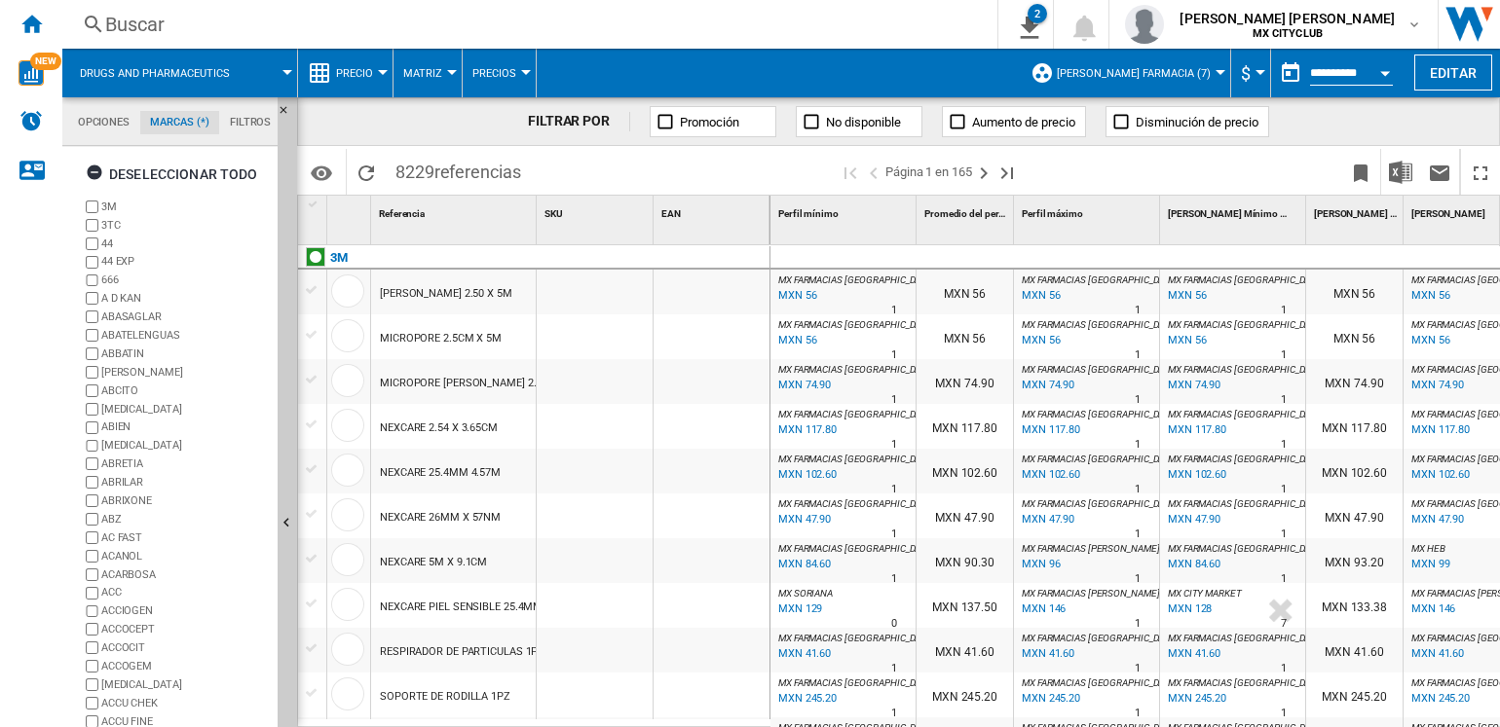
scroll to position [74, 0]
click at [105, 131] on md-tab-item "Opciones" at bounding box center [103, 122] width 73 height 23
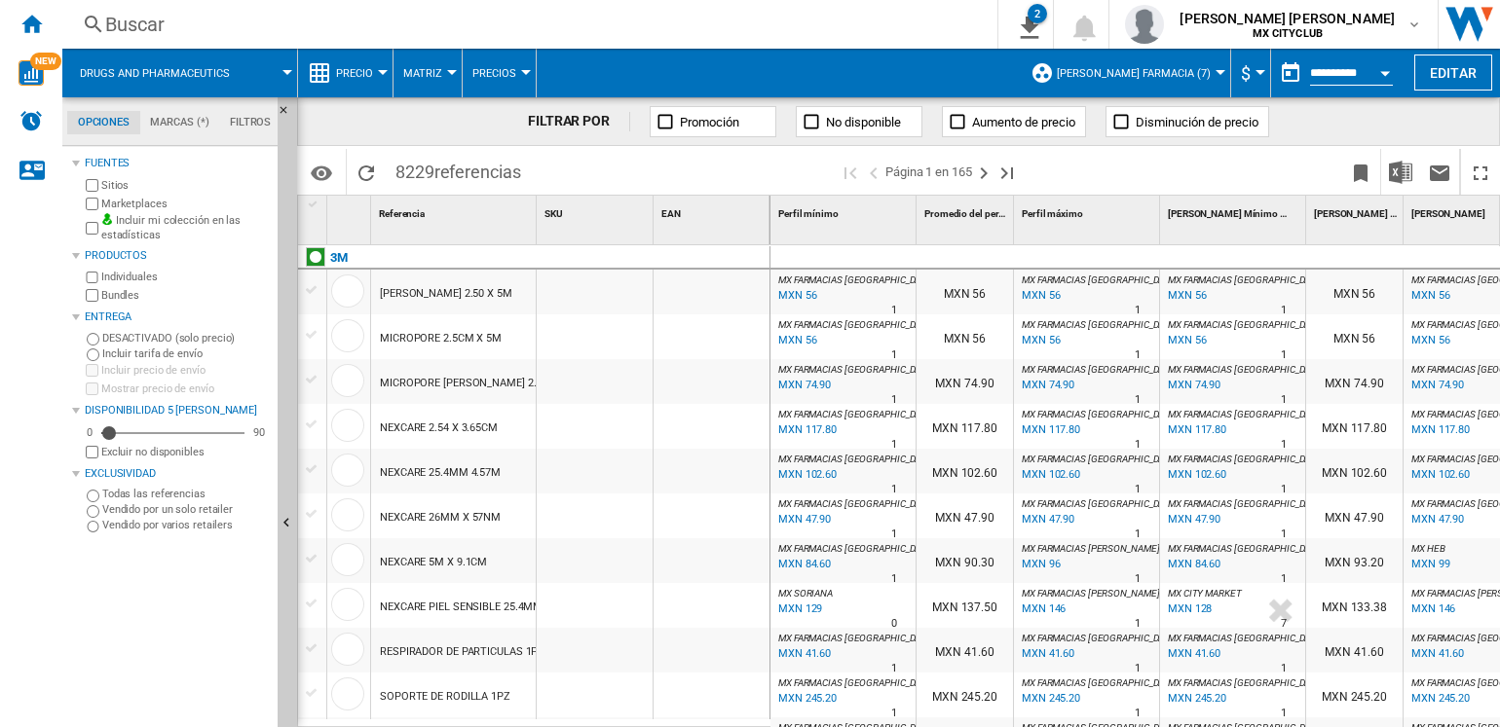
drag, startPoint x: 297, startPoint y: 78, endPoint x: 285, endPoint y: 78, distance: 11.7
click at [285, 78] on div "Drugs and pharmaceutics Precio Precio Matriz de precios Clasificación de precio…" at bounding box center [666, 73] width 1208 height 49
click at [285, 78] on span at bounding box center [272, 73] width 30 height 49
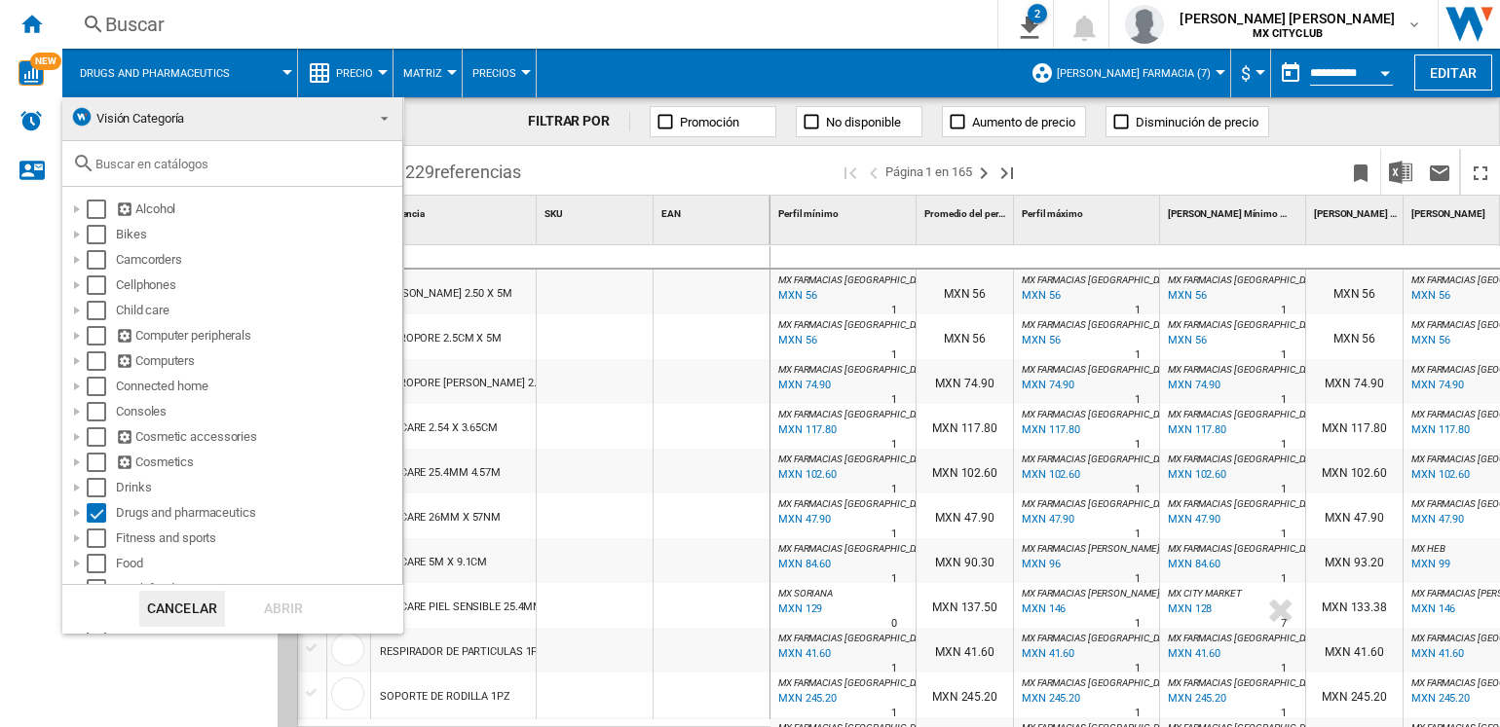
click at [175, 164] on input "text" at bounding box center [243, 164] width 297 height 15
click at [367, 122] on span at bounding box center [378, 116] width 23 height 27
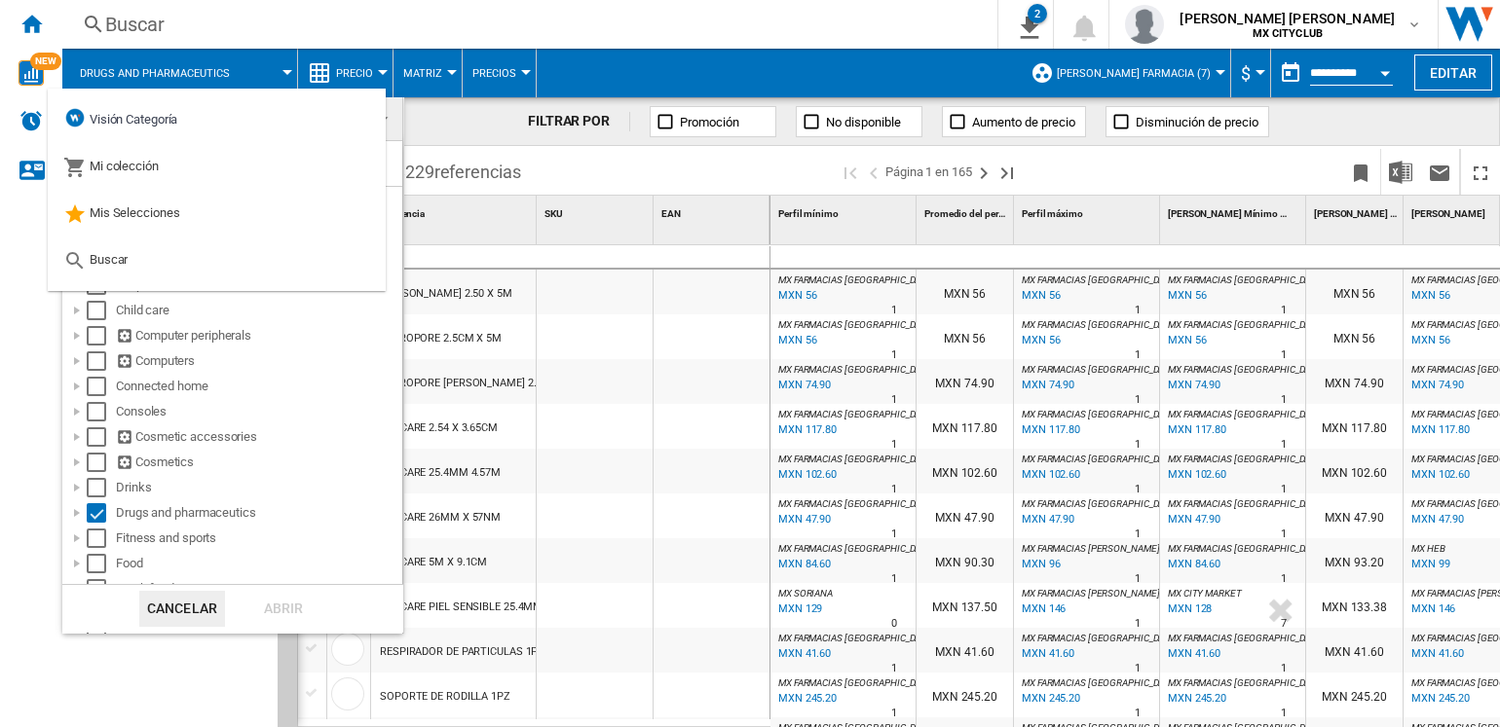
click at [553, 151] on md-backdrop at bounding box center [750, 363] width 1500 height 727
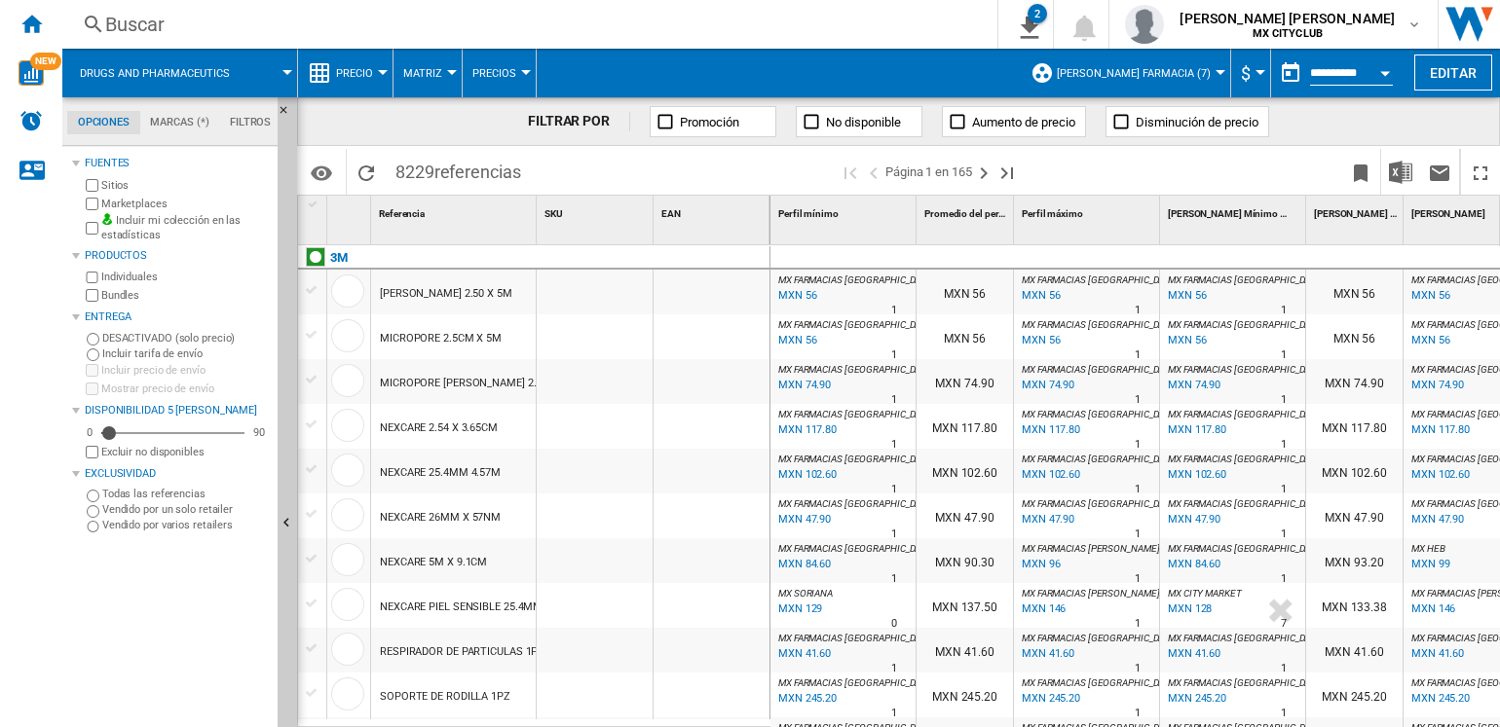
click at [163, 130] on md-tab-item "Marcas (*)" at bounding box center [180, 122] width 80 height 23
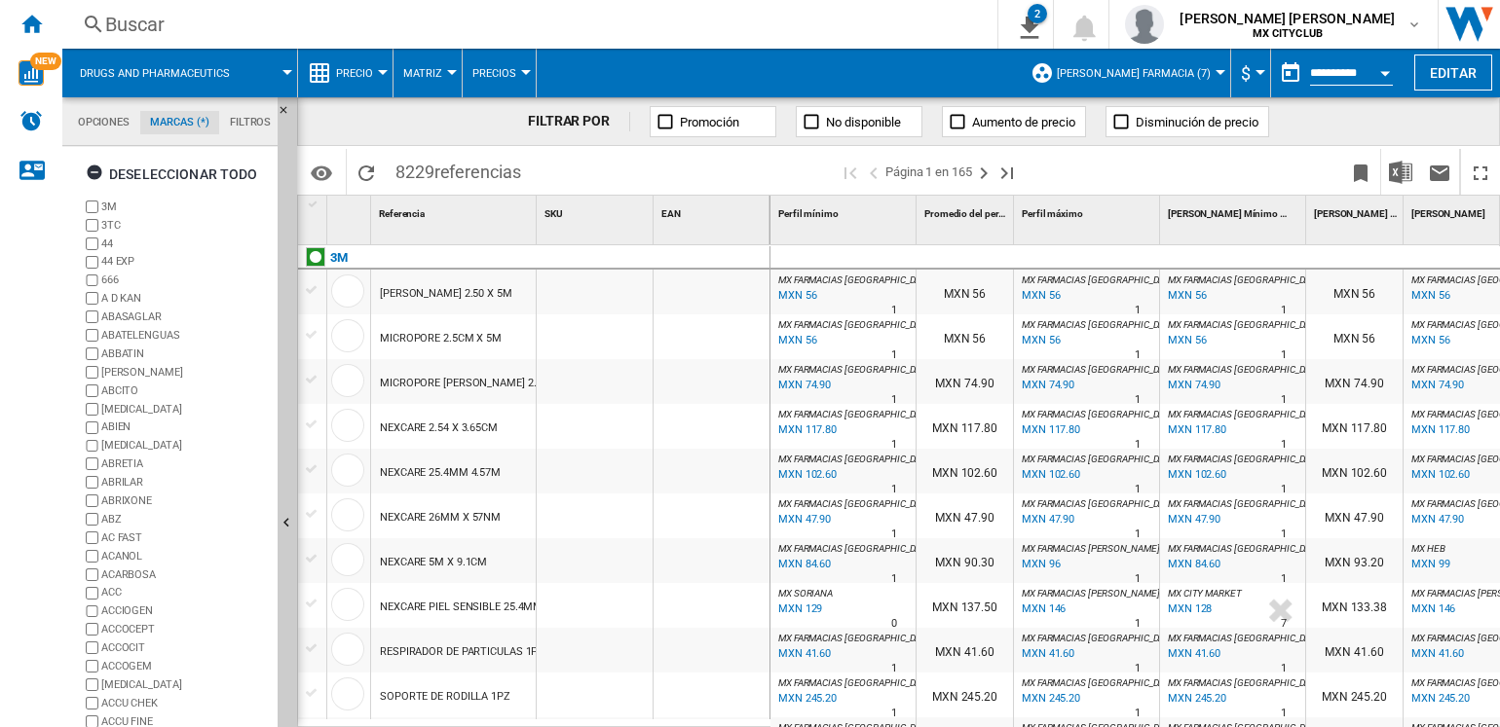
scroll to position [74, 0]
click at [251, 131] on md-tab-item "Filtros" at bounding box center [250, 122] width 62 height 23
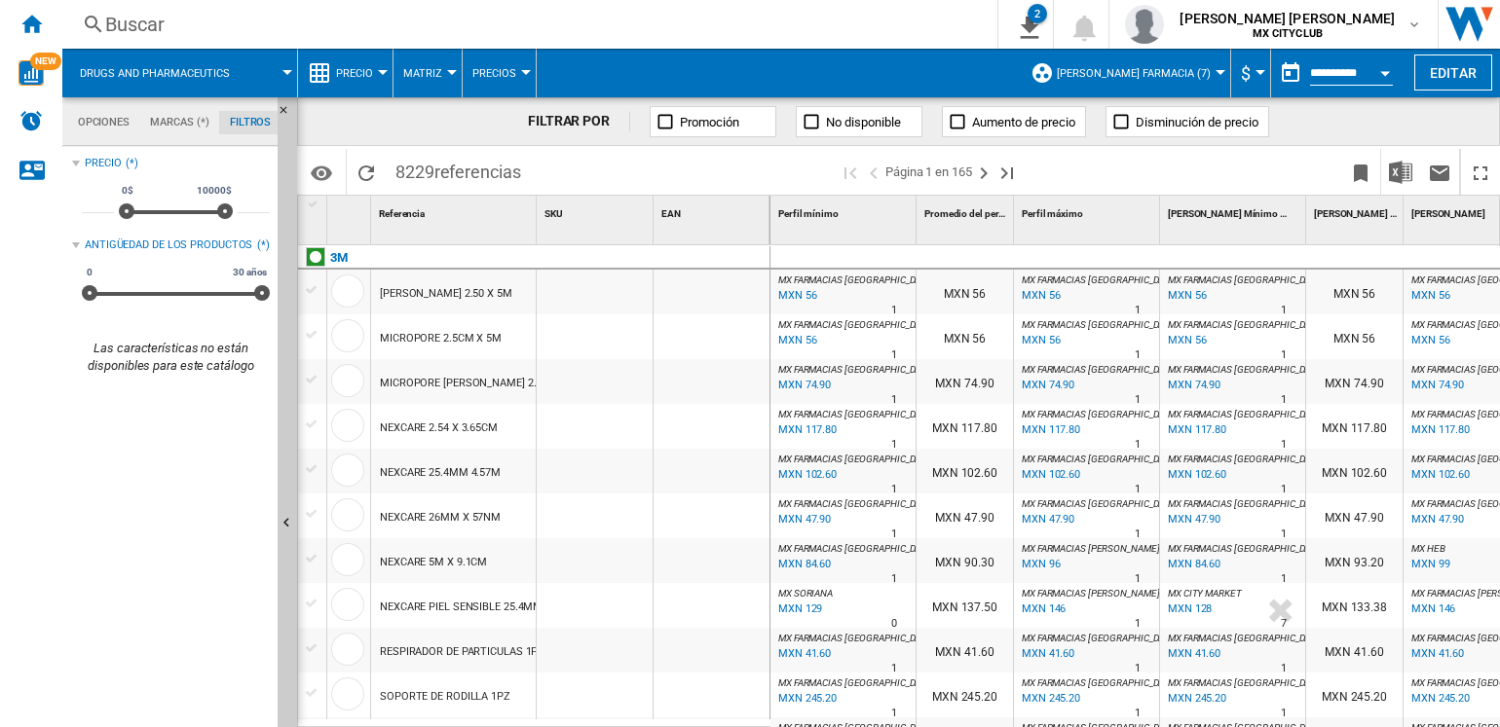
scroll to position [126, 0]
click at [160, 123] on md-tab-item "Marcas (*)" at bounding box center [180, 122] width 80 height 23
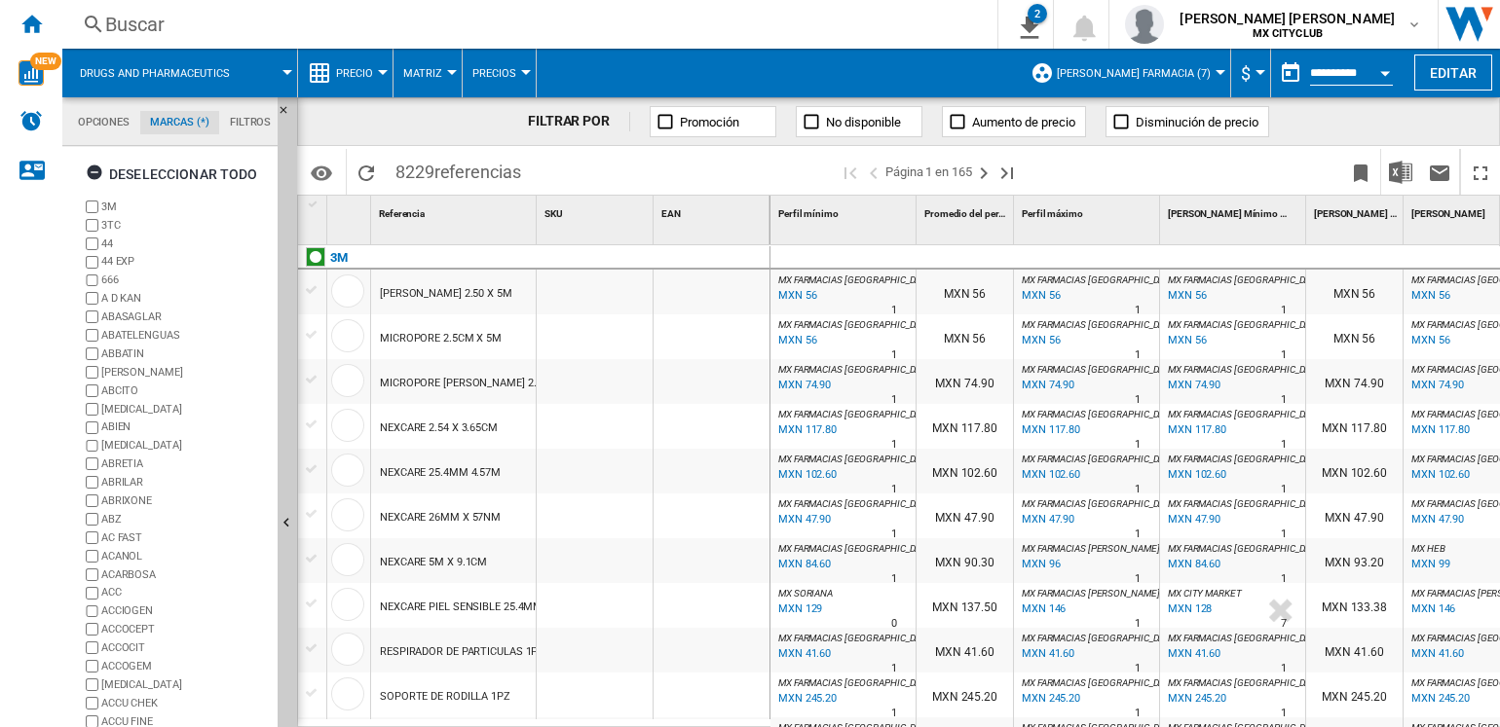
click at [463, 153] on span "8229 referencias" at bounding box center [458, 169] width 145 height 41
drag, startPoint x: 97, startPoint y: 137, endPoint x: 106, endPoint y: 122, distance: 17.9
click at [106, 122] on md-tabs-canvas "Opciones Marcas (*) Filtros Opciones Marcas (*) Filtros" at bounding box center [179, 121] width 234 height 49
click at [106, 122] on md-tab-item "Opciones" at bounding box center [103, 122] width 73 height 23
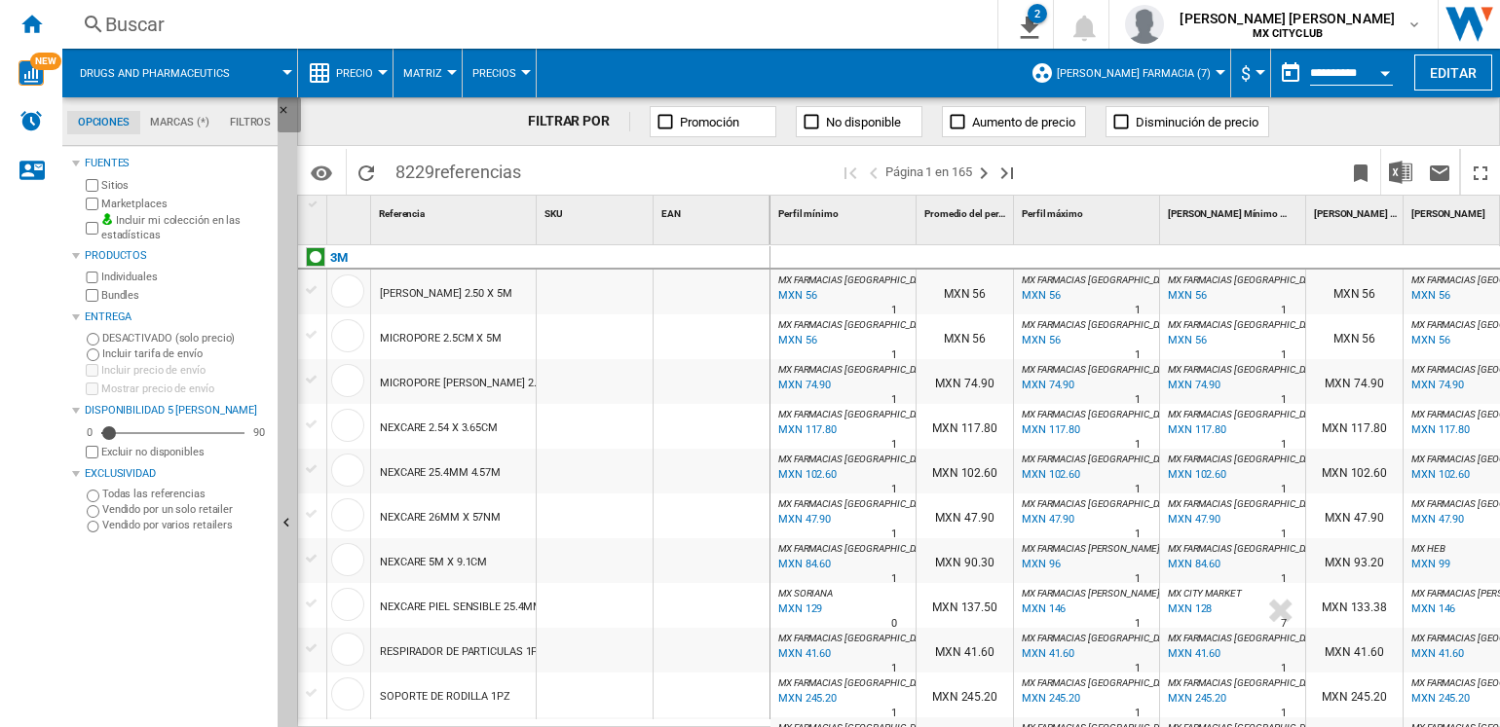
click at [286, 112] on ng-md-icon "Ocultar" at bounding box center [289, 115] width 23 height 23
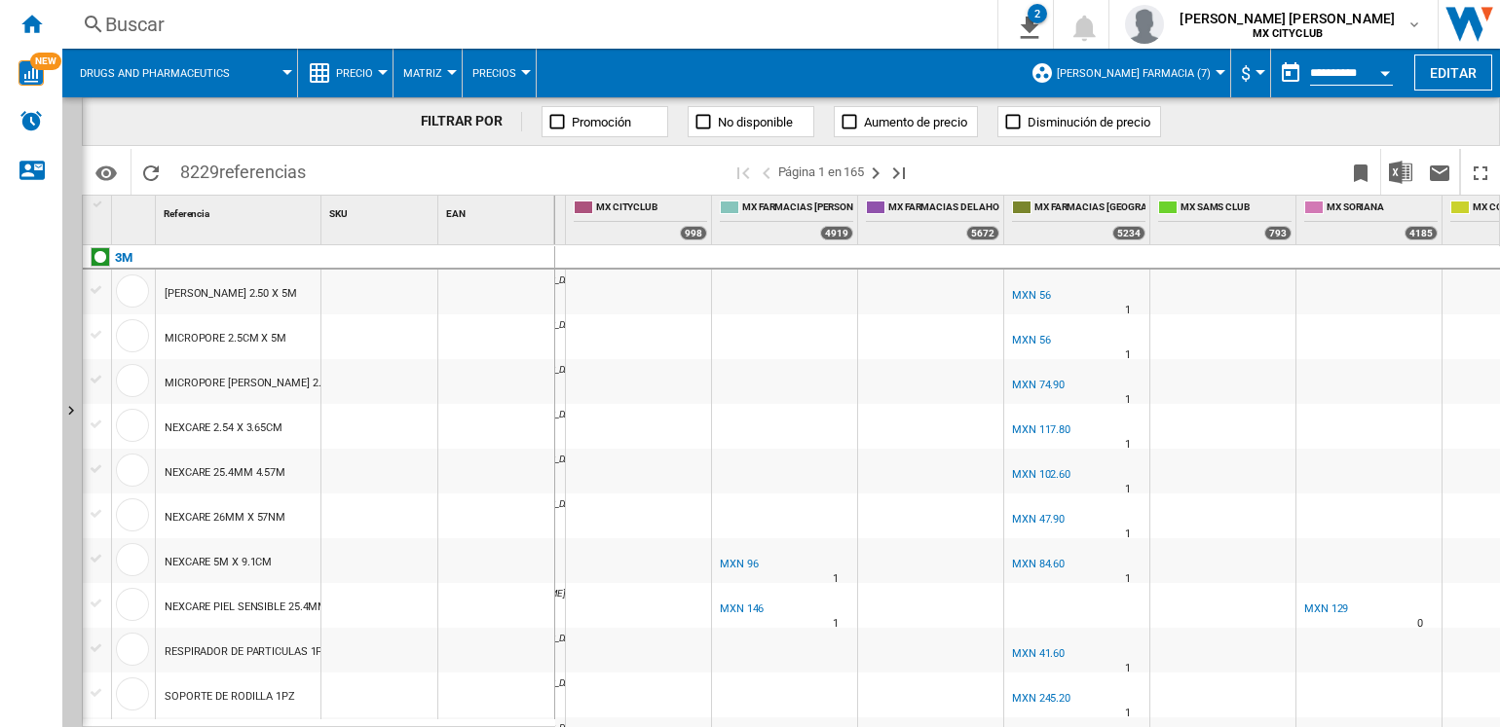
scroll to position [0, 866]
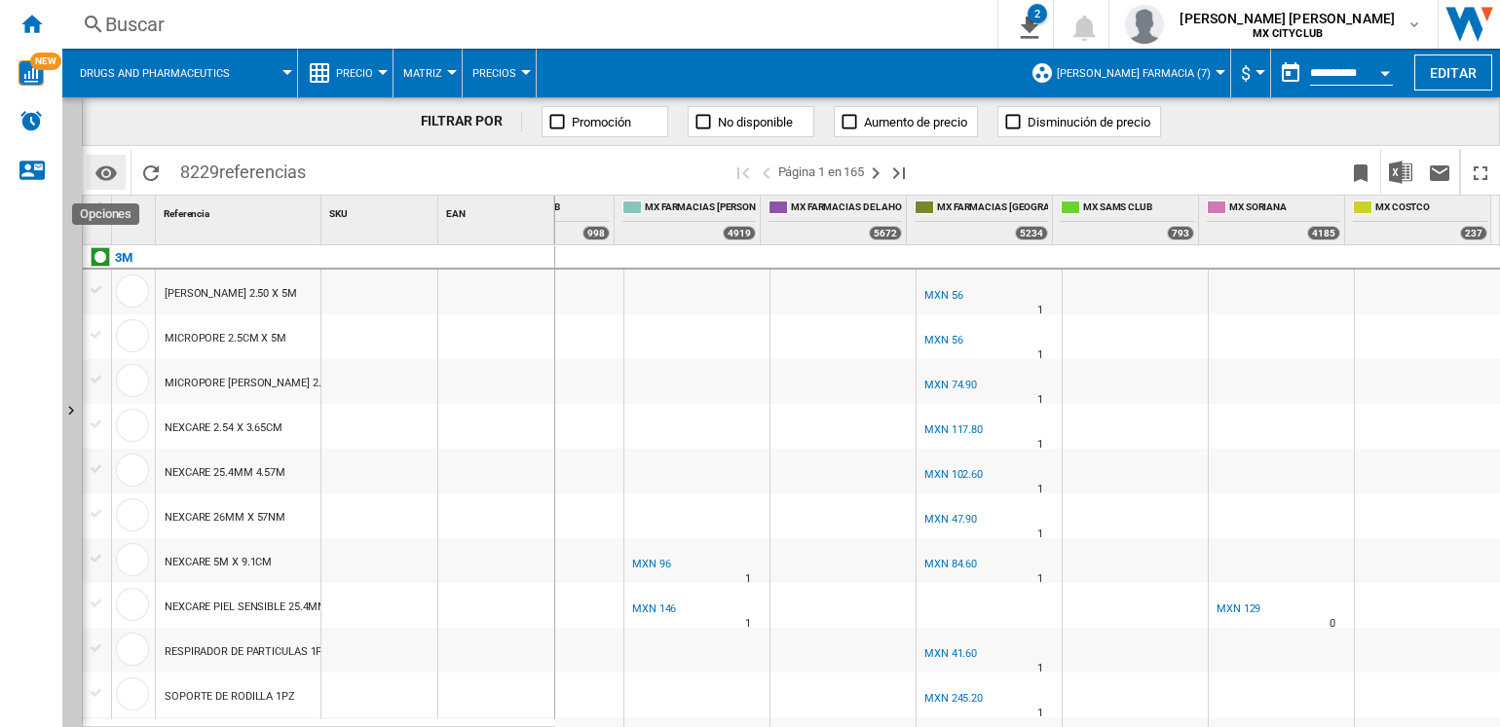
click at [106, 162] on md-icon "Opciones" at bounding box center [105, 173] width 23 height 23
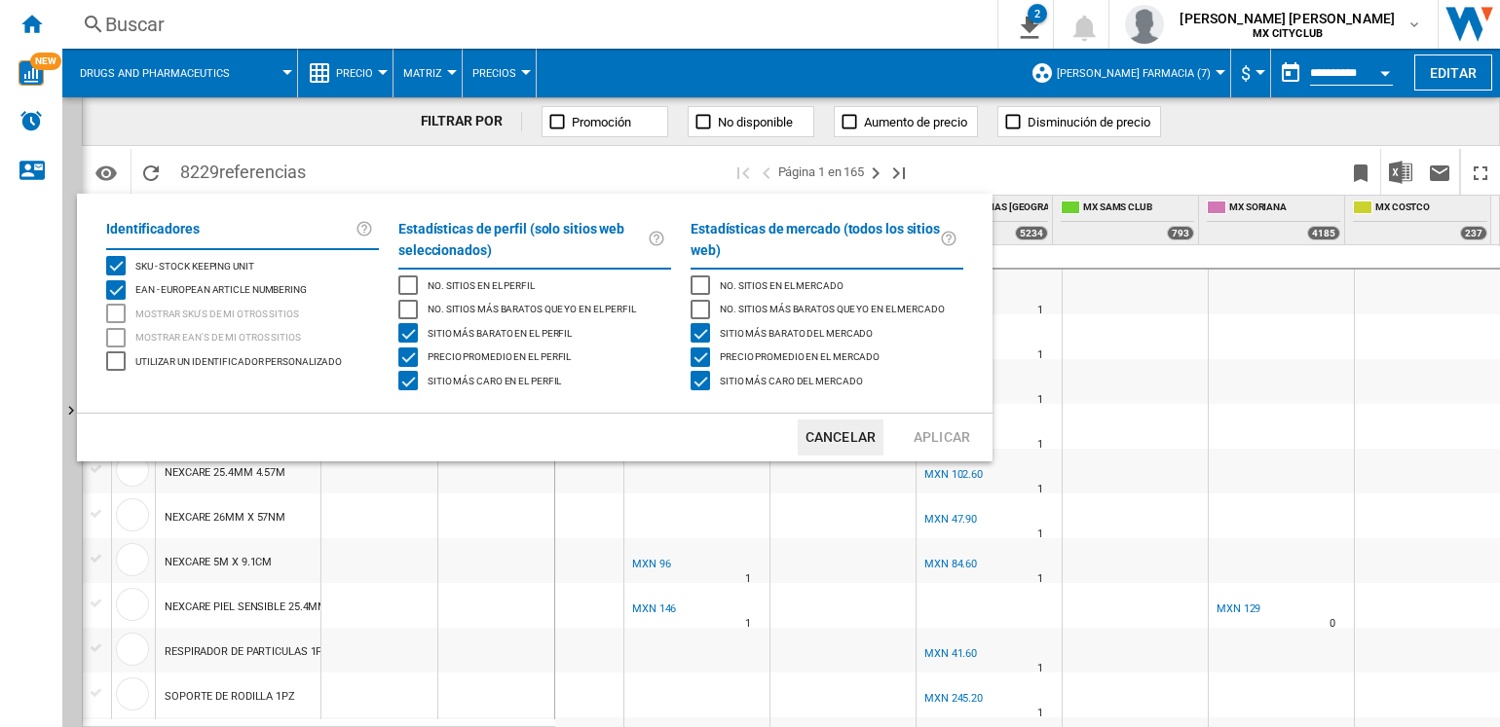
click at [313, 141] on md-backdrop at bounding box center [750, 363] width 1500 height 727
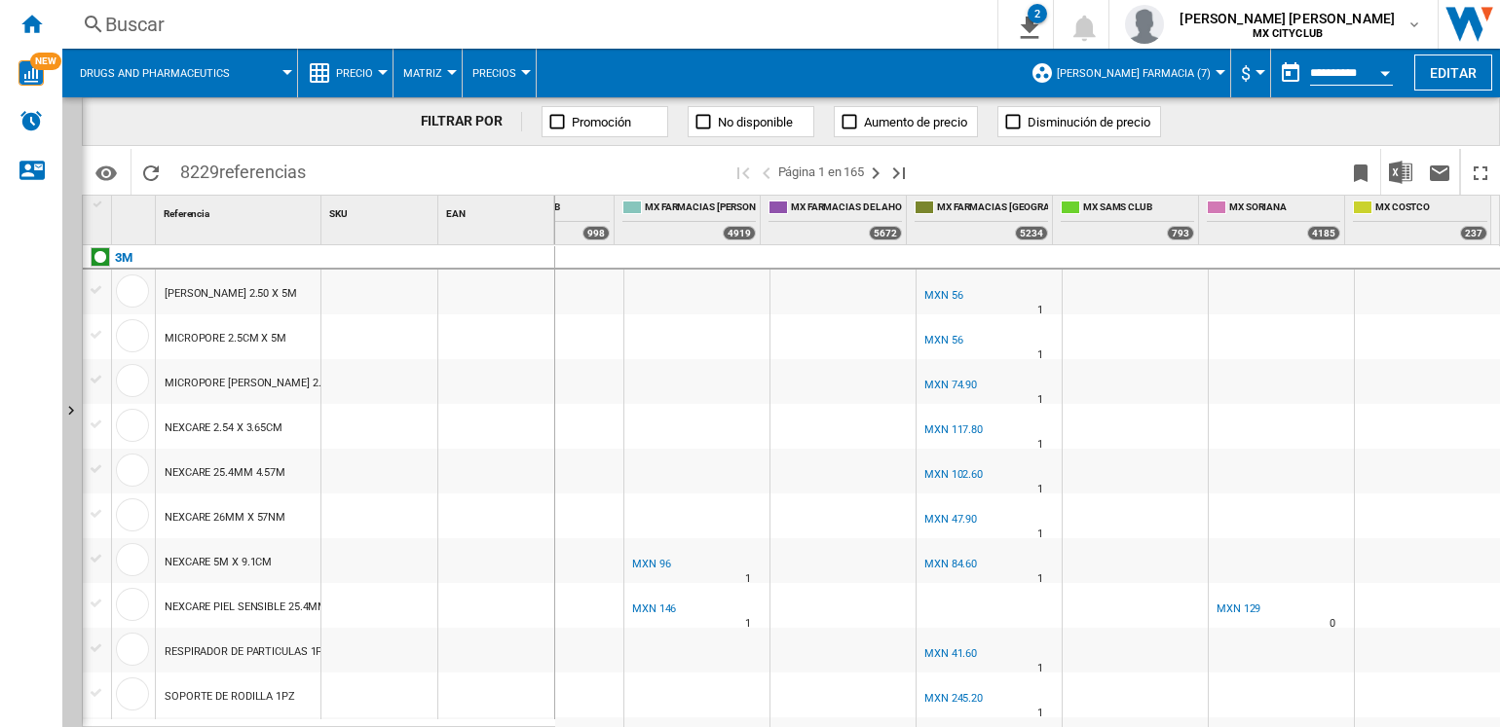
click at [381, 65] on button "Precio" at bounding box center [359, 73] width 47 height 49
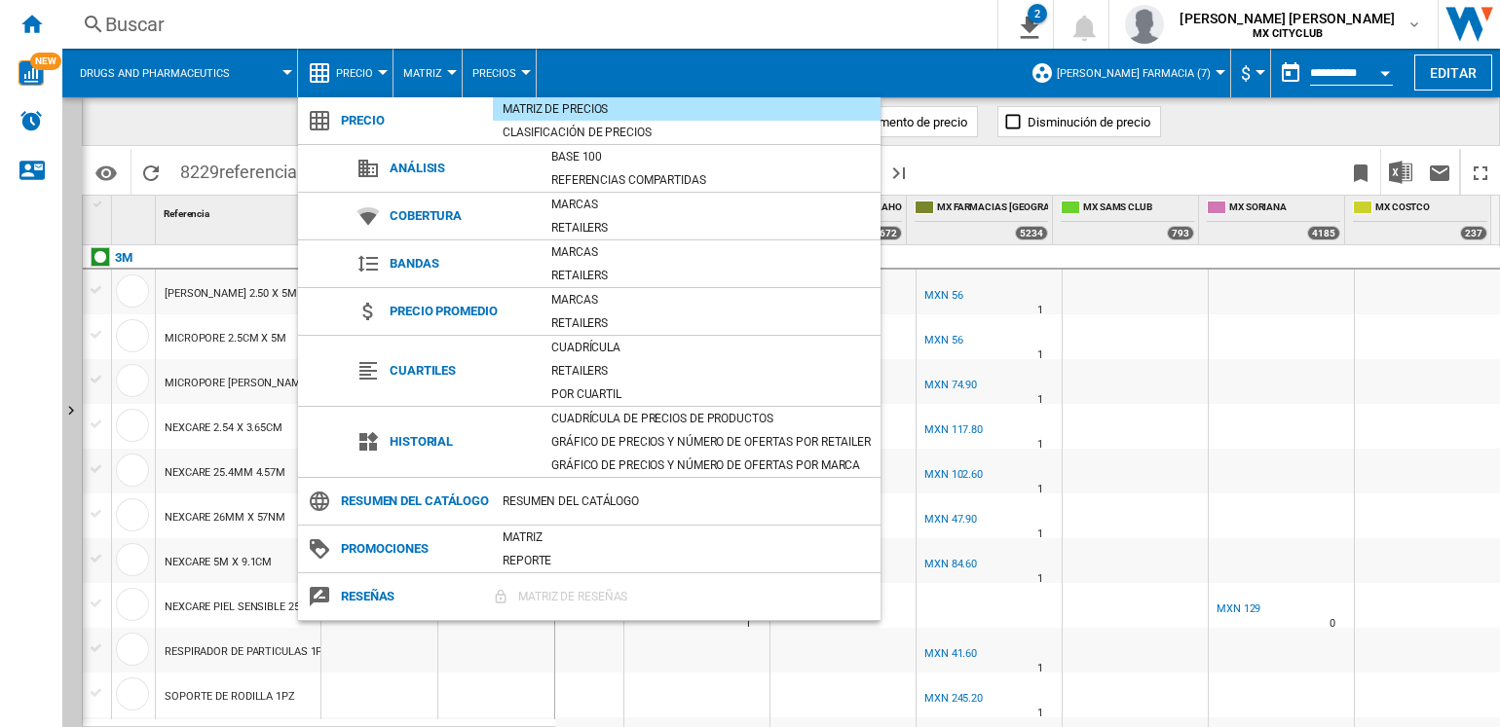
click at [448, 66] on md-backdrop at bounding box center [750, 363] width 1500 height 727
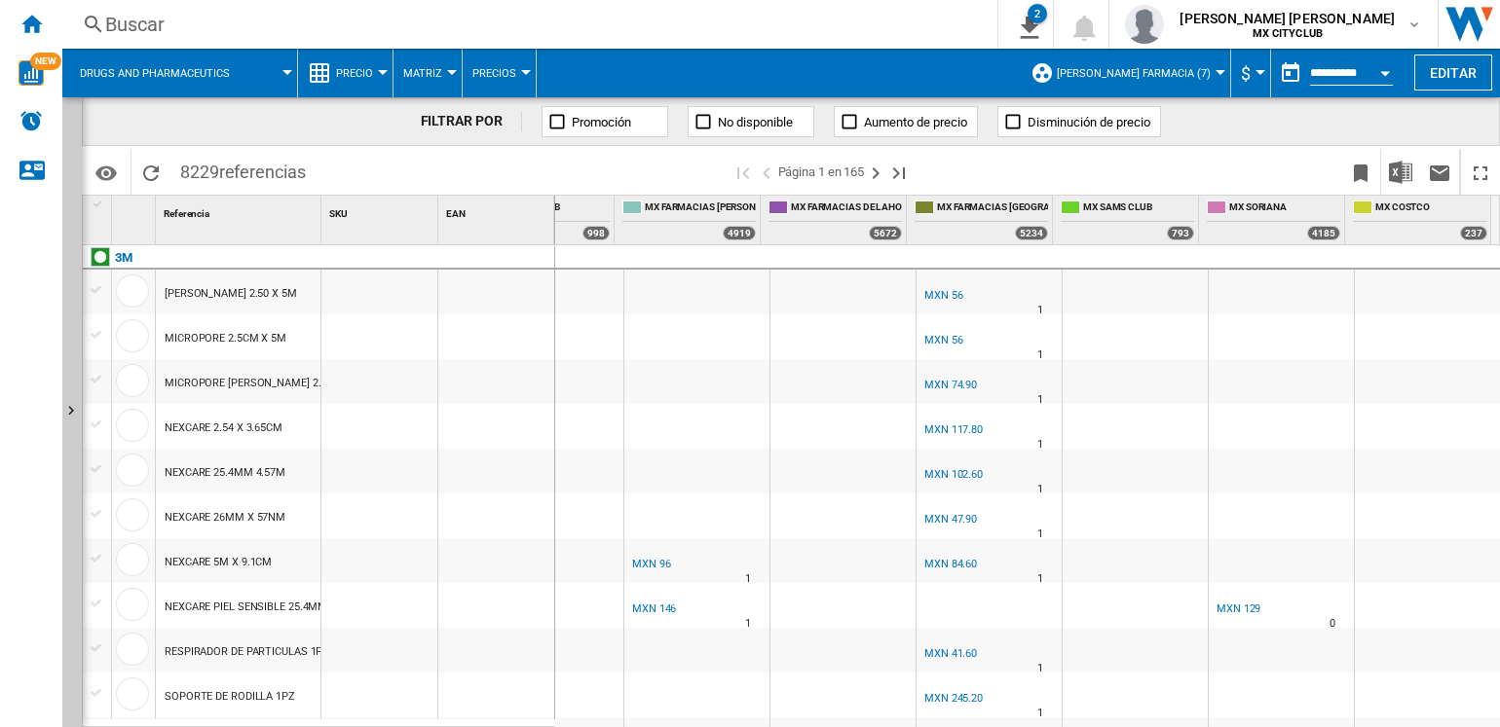
click at [451, 76] on md-menu "Matriz [GEOGRAPHIC_DATA] Clasificación" at bounding box center [427, 73] width 69 height 49
click at [448, 72] on div at bounding box center [452, 72] width 10 height 5
click at [578, 183] on md-backdrop at bounding box center [750, 363] width 1500 height 727
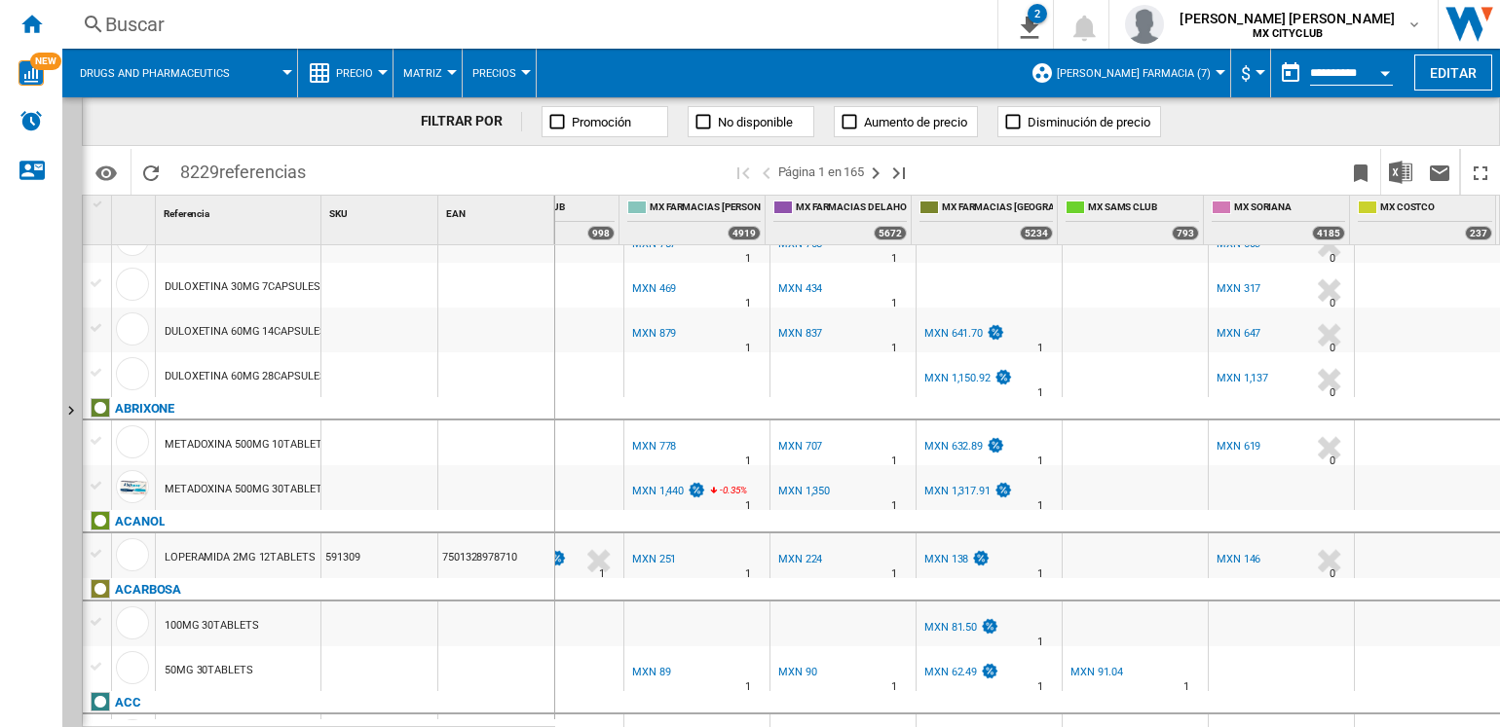
scroll to position [1297, 0]
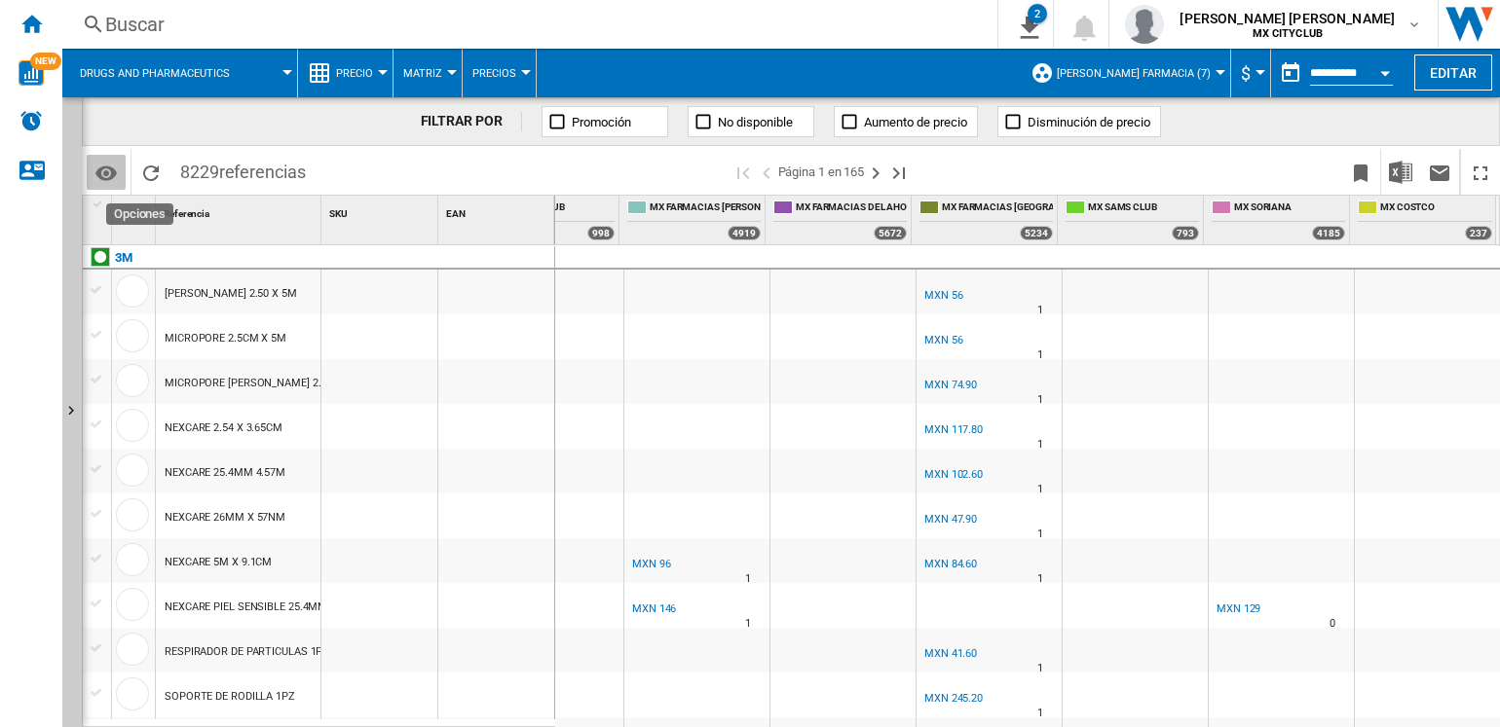
click at [106, 180] on md-icon "Opciones" at bounding box center [105, 173] width 23 height 23
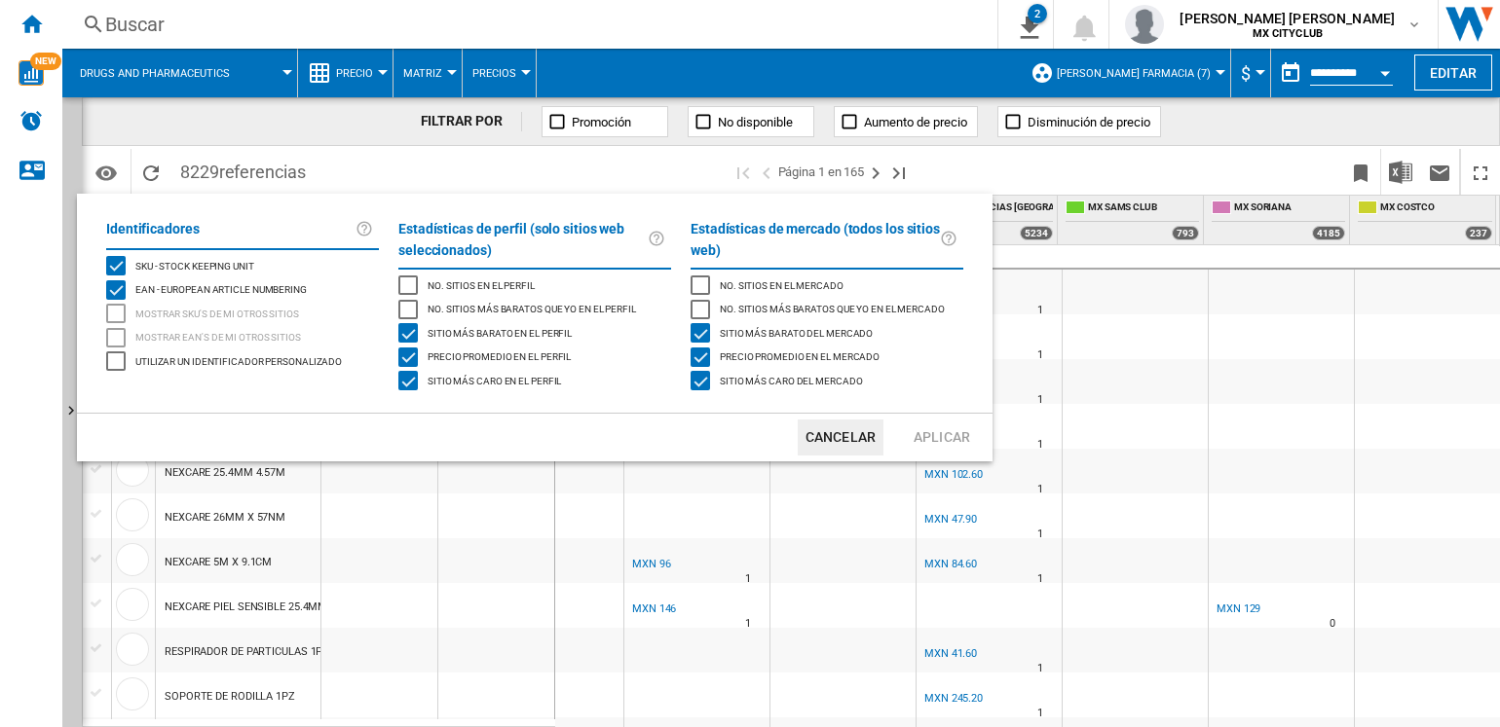
click at [199, 132] on md-backdrop at bounding box center [750, 363] width 1500 height 727
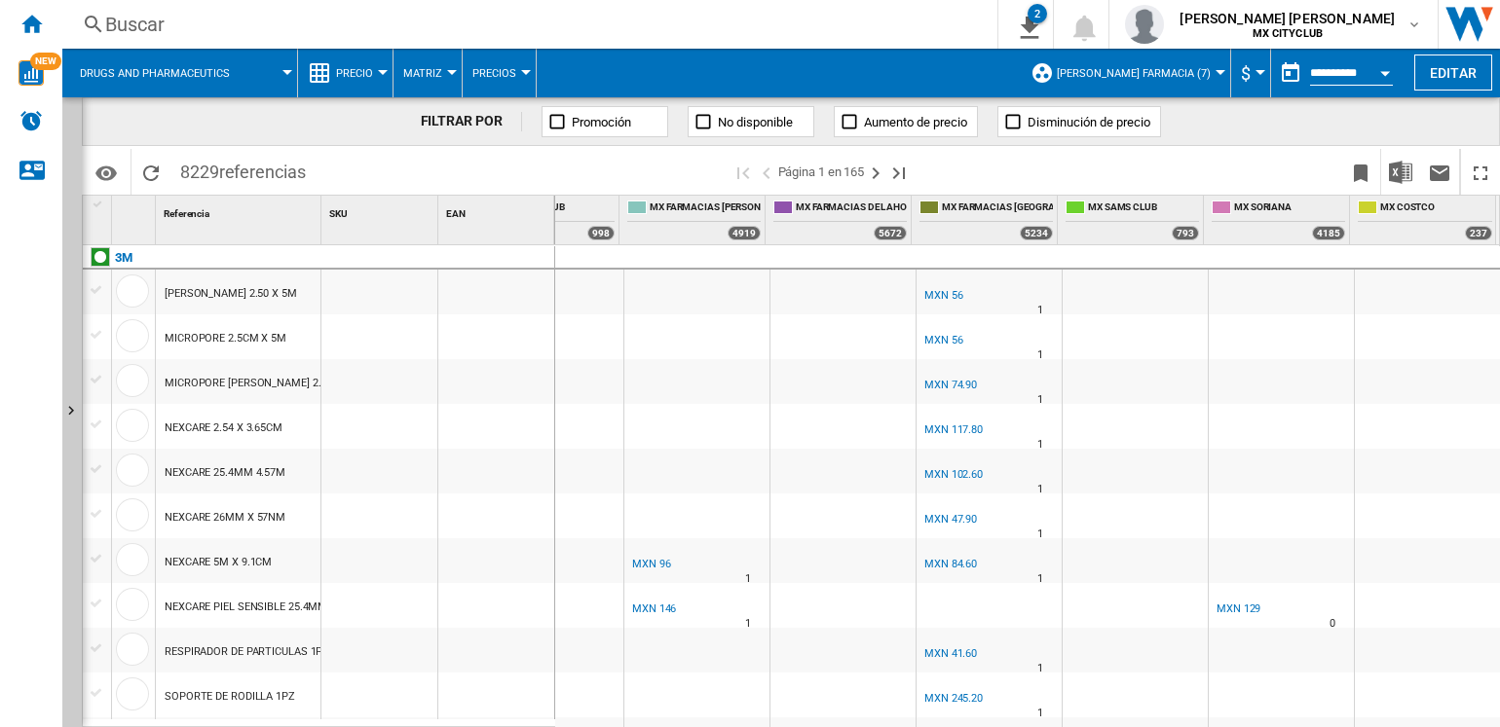
click at [161, 85] on button "Drugs and pharmaceutics" at bounding box center [164, 73] width 169 height 49
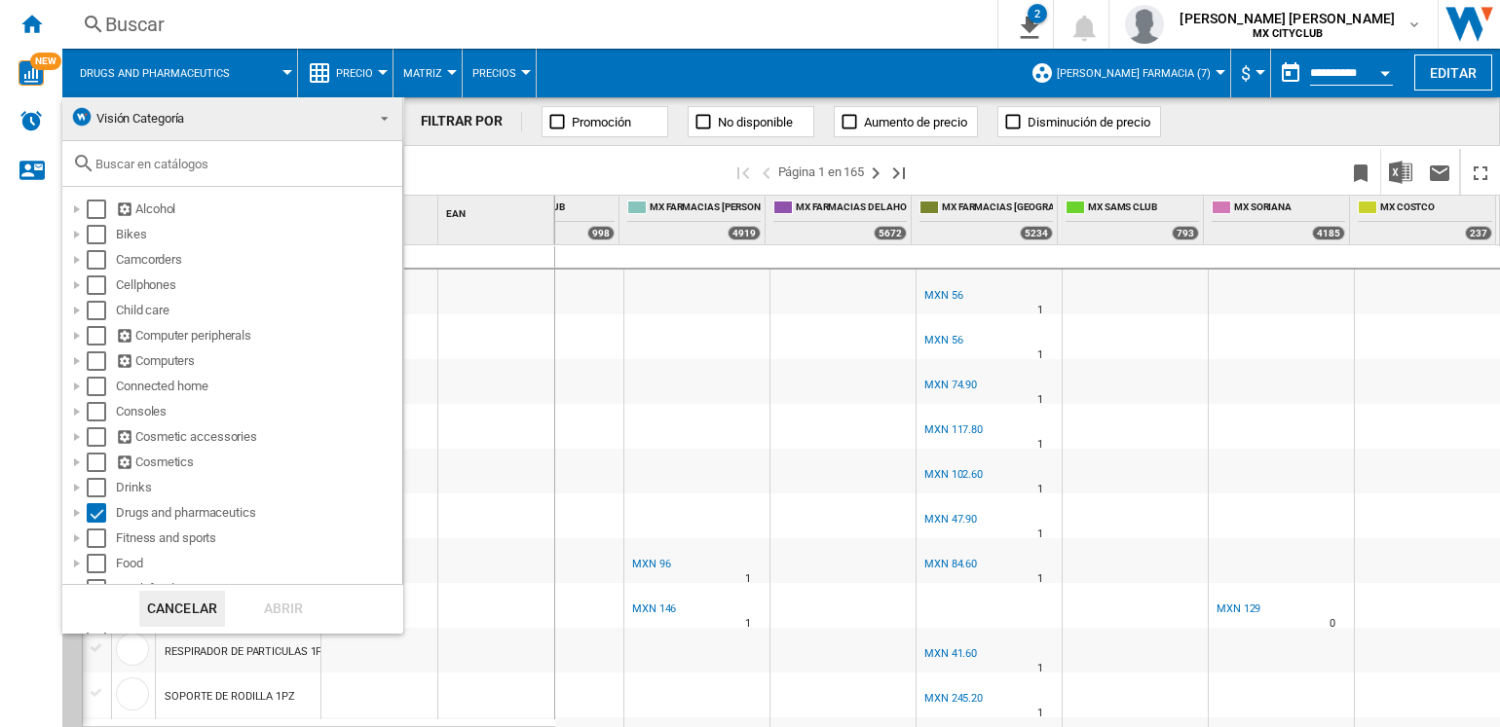
click at [421, 166] on md-backdrop at bounding box center [750, 363] width 1500 height 727
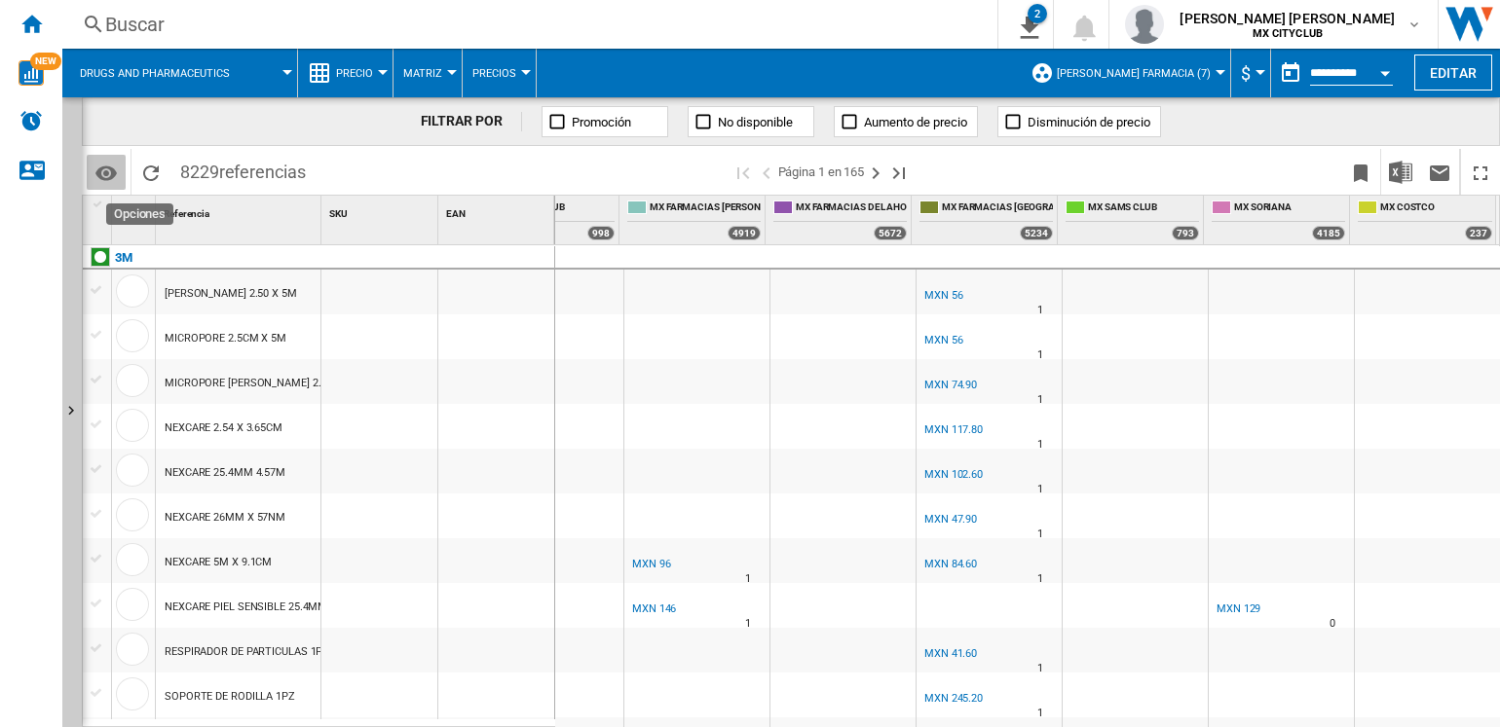
click at [112, 166] on md-icon "Opciones" at bounding box center [105, 173] width 23 height 23
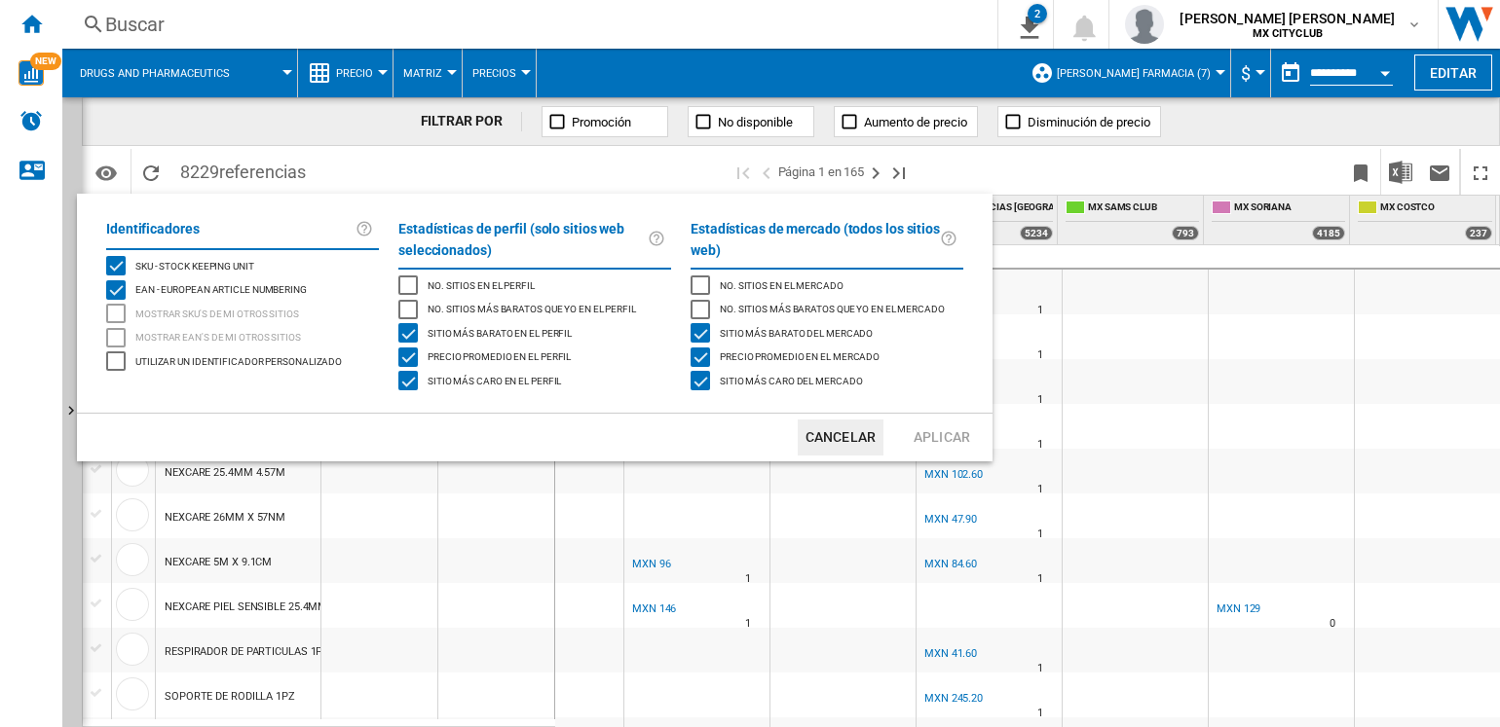
click at [252, 131] on md-backdrop at bounding box center [750, 363] width 1500 height 727
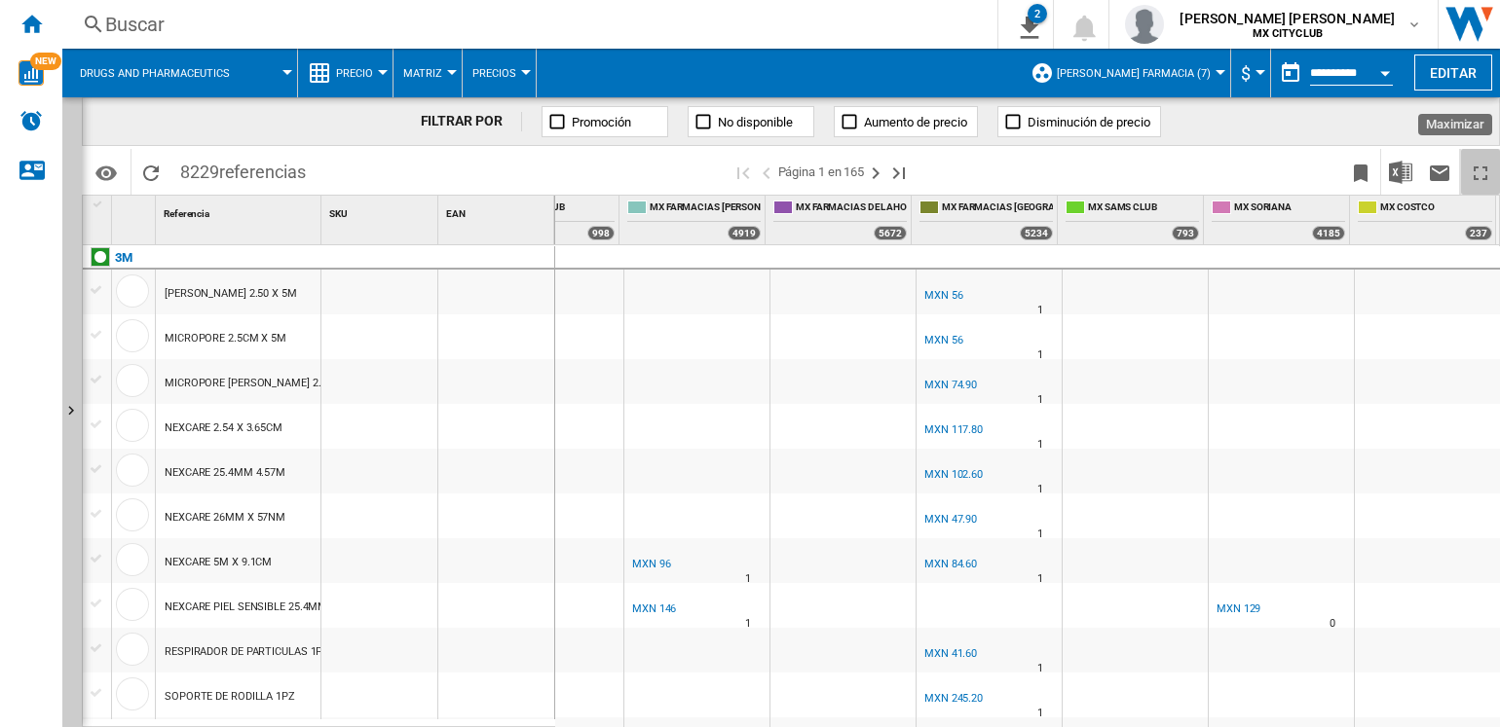
click at [1484, 156] on button "Maximizar" at bounding box center [1480, 172] width 39 height 46
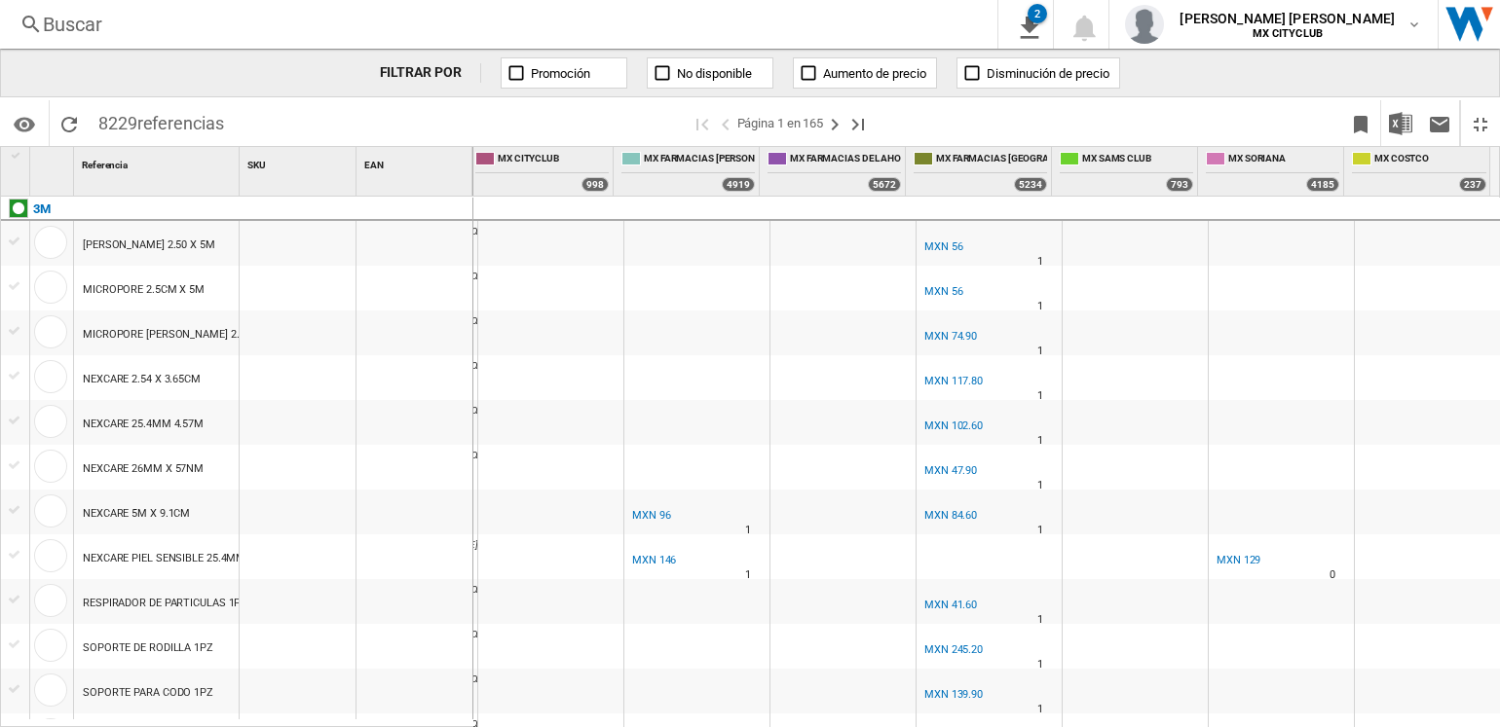
scroll to position [0, 784]
click at [1483, 122] on ng-md-icon "Restaurar" at bounding box center [1479, 124] width 23 height 23
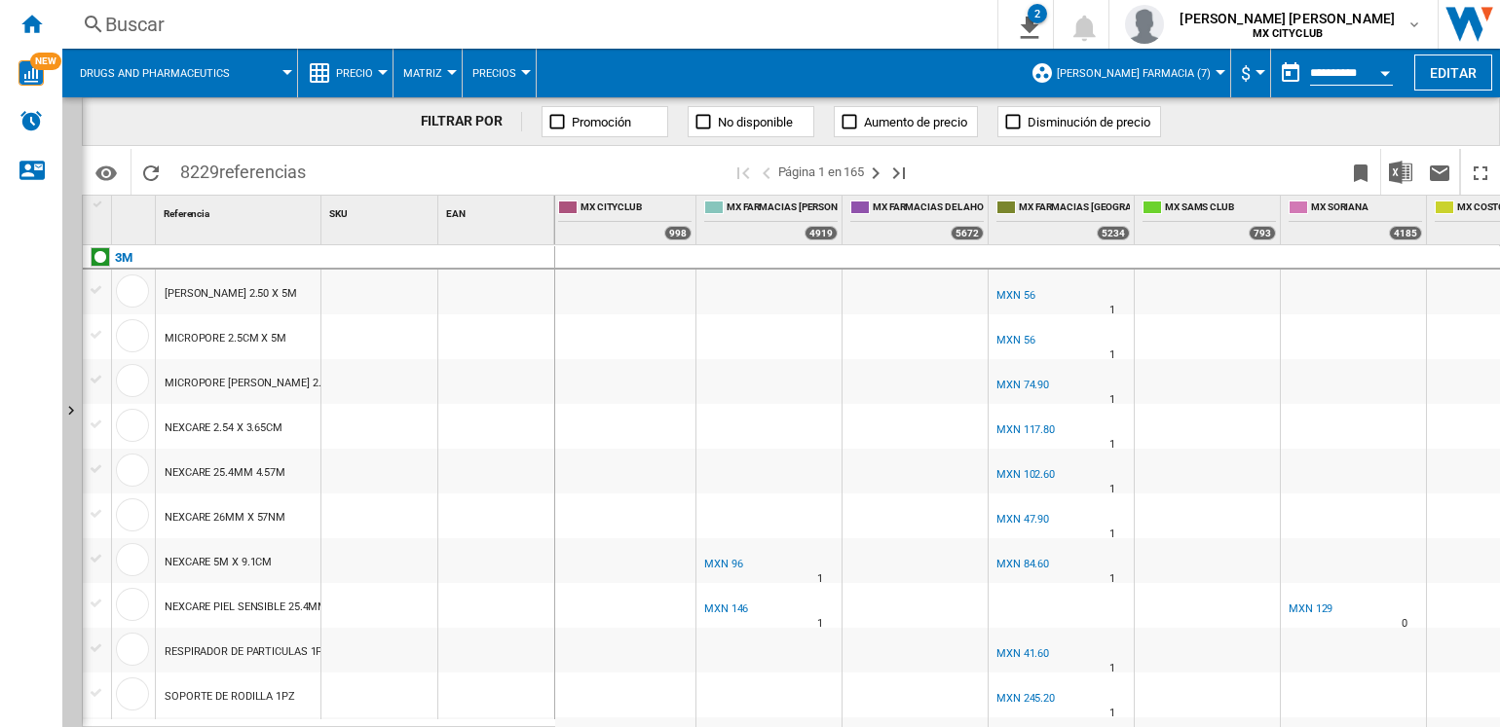
click at [237, 66] on button "Drugs and pharmaceutics" at bounding box center [164, 73] width 169 height 49
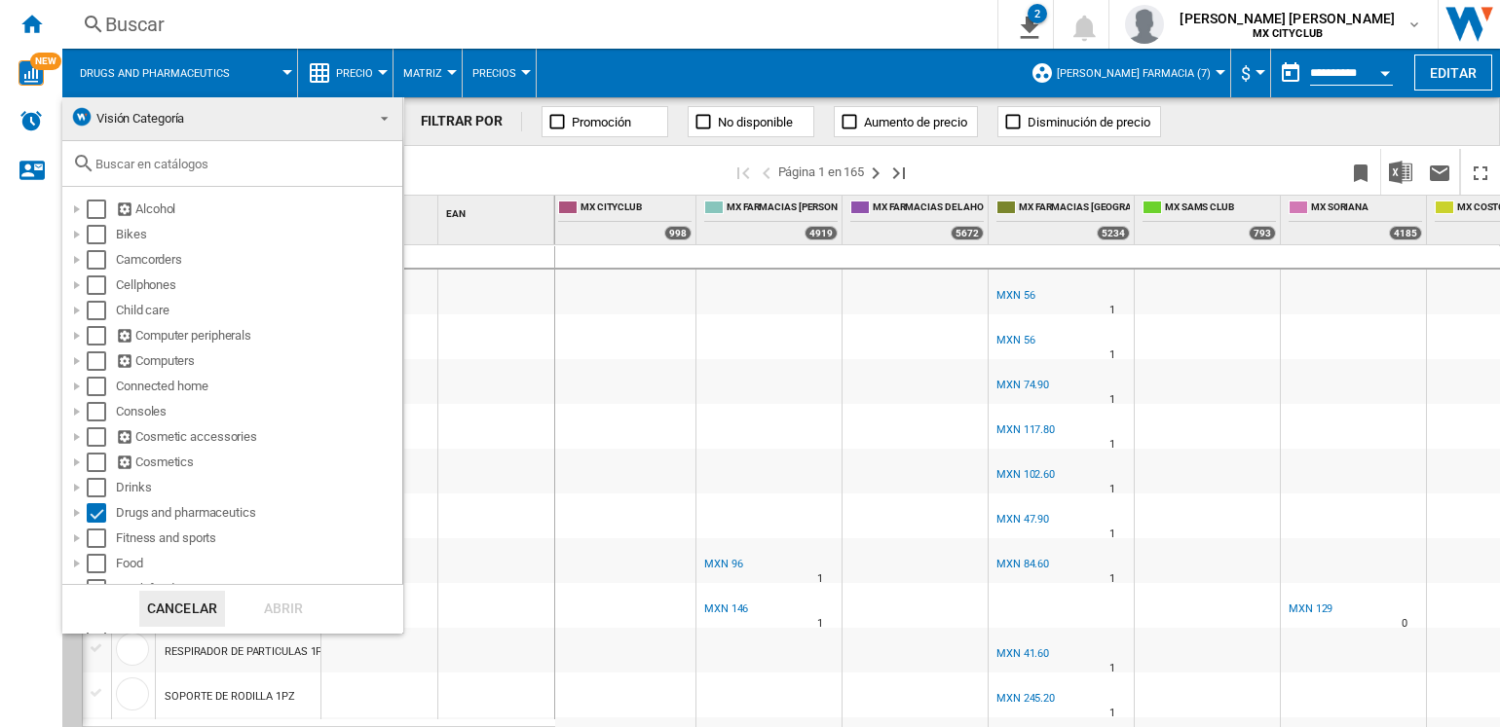
click at [286, 82] on md-backdrop at bounding box center [750, 363] width 1500 height 727
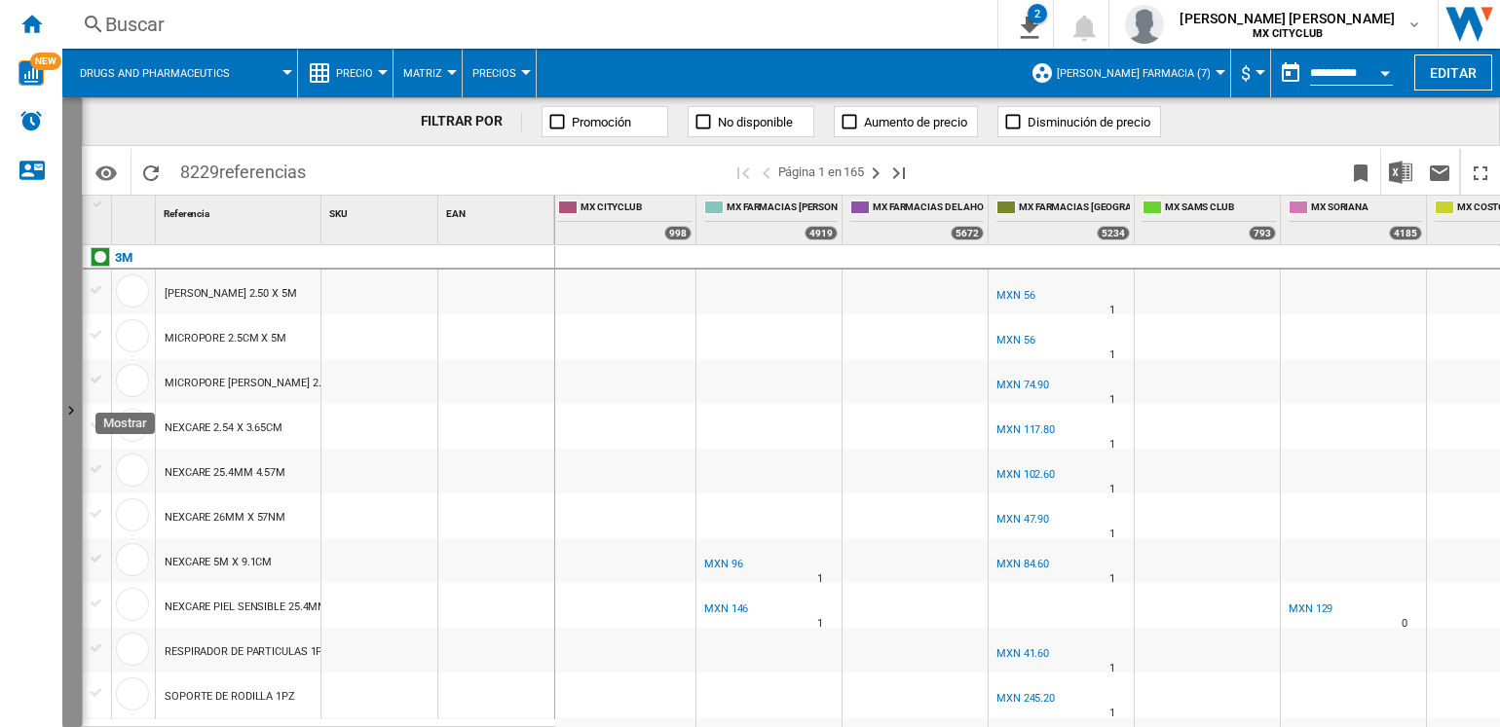
click at [75, 432] on button "Mostrar" at bounding box center [71, 412] width 19 height 630
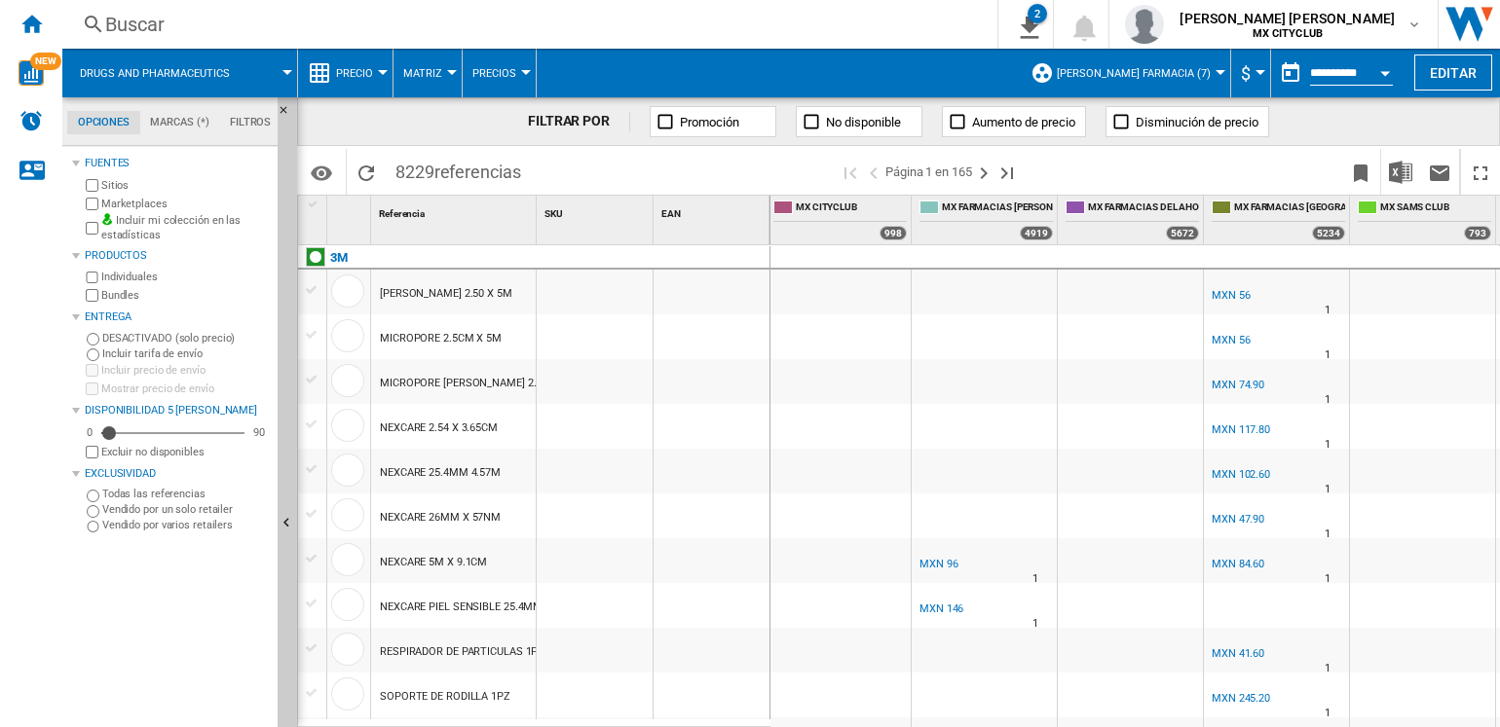
click at [209, 115] on md-tab-item "Marcas (*)" at bounding box center [180, 122] width 80 height 23
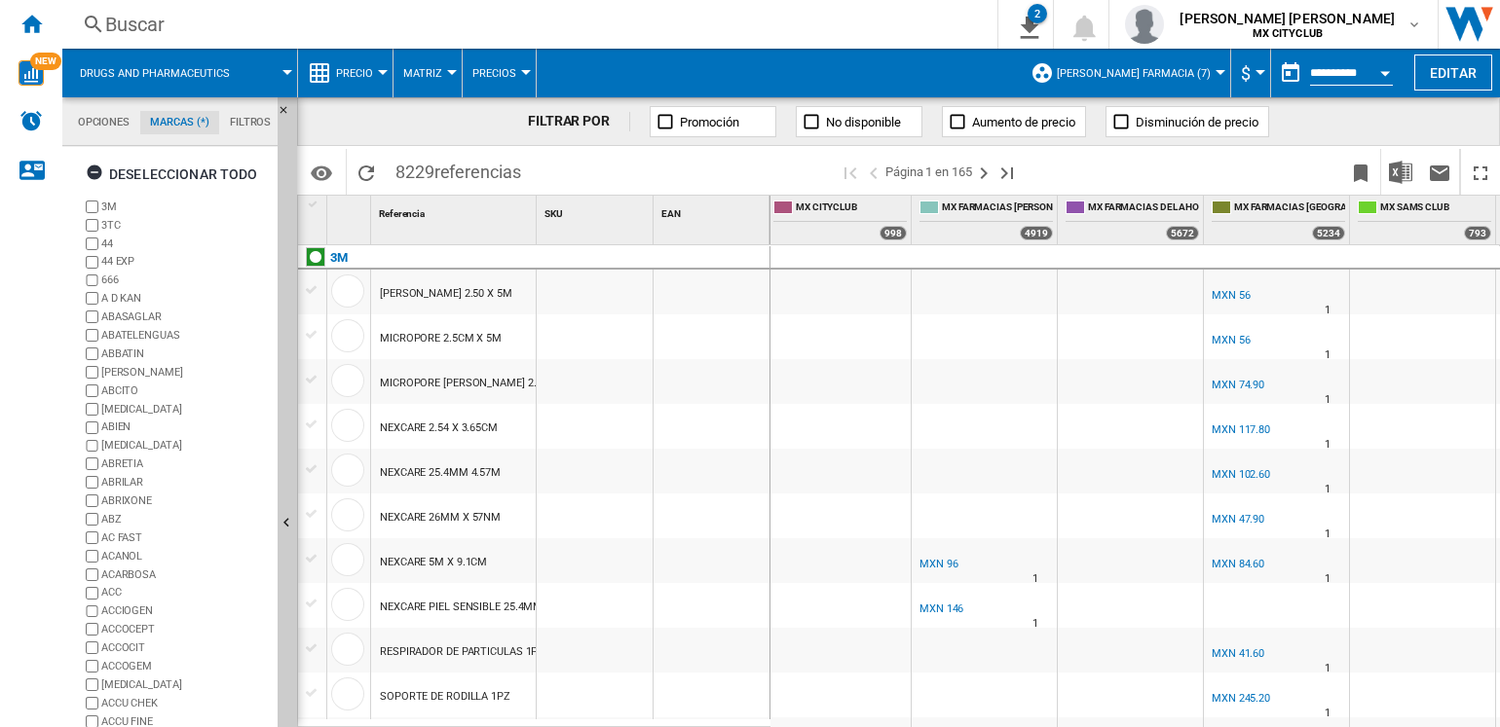
scroll to position [74, 0]
click at [119, 169] on div "Deseleccionar todo" at bounding box center [172, 174] width 172 height 35
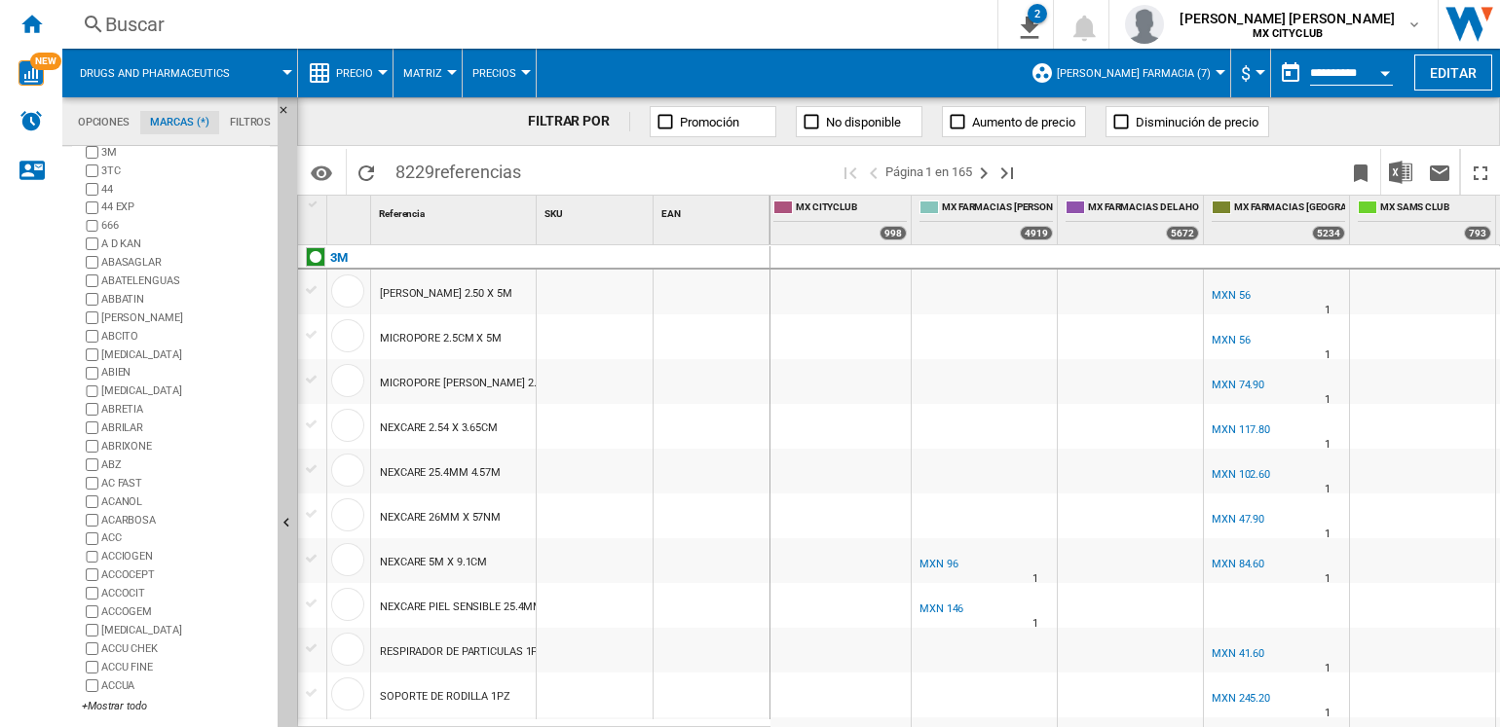
click at [127, 715] on div "3M 3TC 44 44 EXP [DATE] KAN ABASAGLAR [GEOGRAPHIC_DATA] ABBATIN [PERSON_NAME] A…" at bounding box center [176, 430] width 188 height 574
click at [121, 708] on div "+Mostrar todo" at bounding box center [176, 706] width 188 height 15
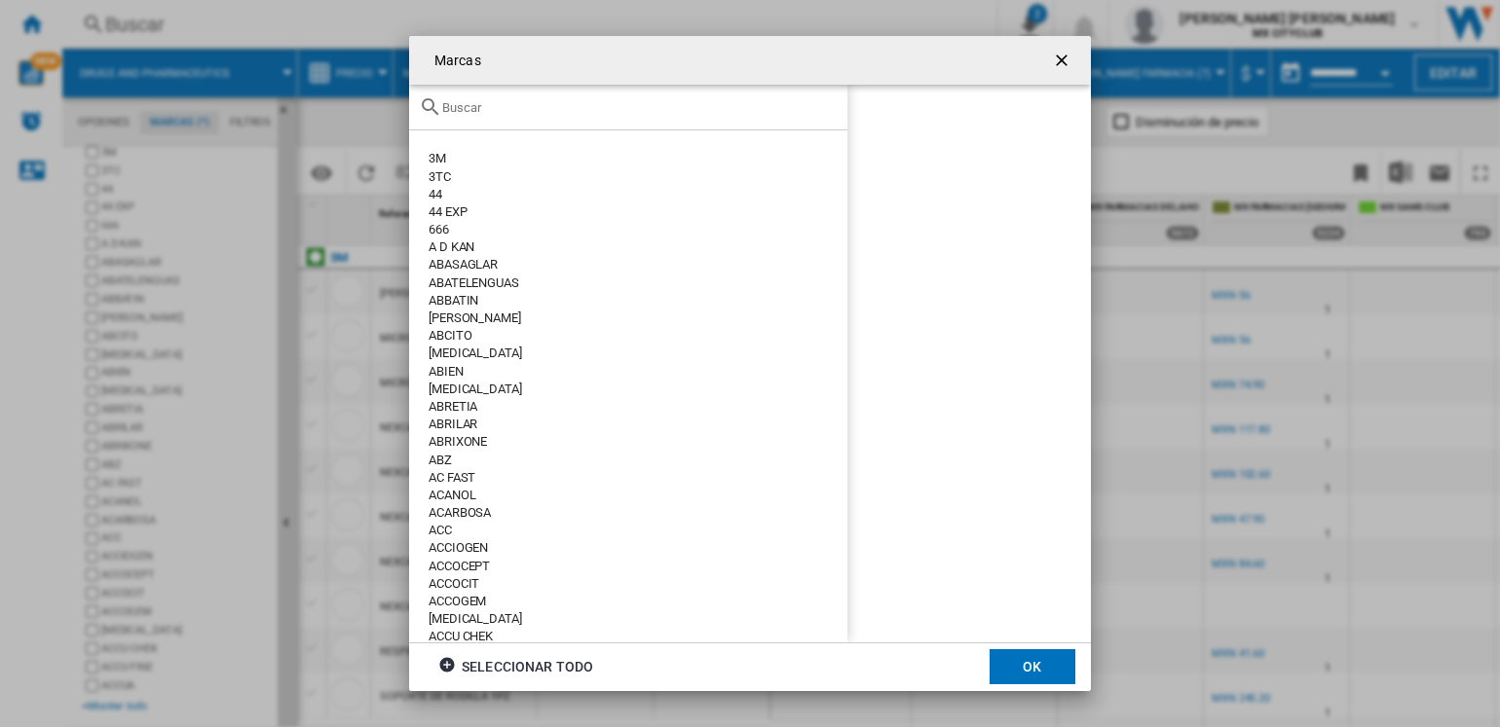
click at [97, 706] on div "Marcas 3M 3TC 44 44 EXP [DATE] KAN ABASAGLAR [GEOGRAPHIC_DATA] ABBATIN [PERSON_…" at bounding box center [750, 363] width 1500 height 727
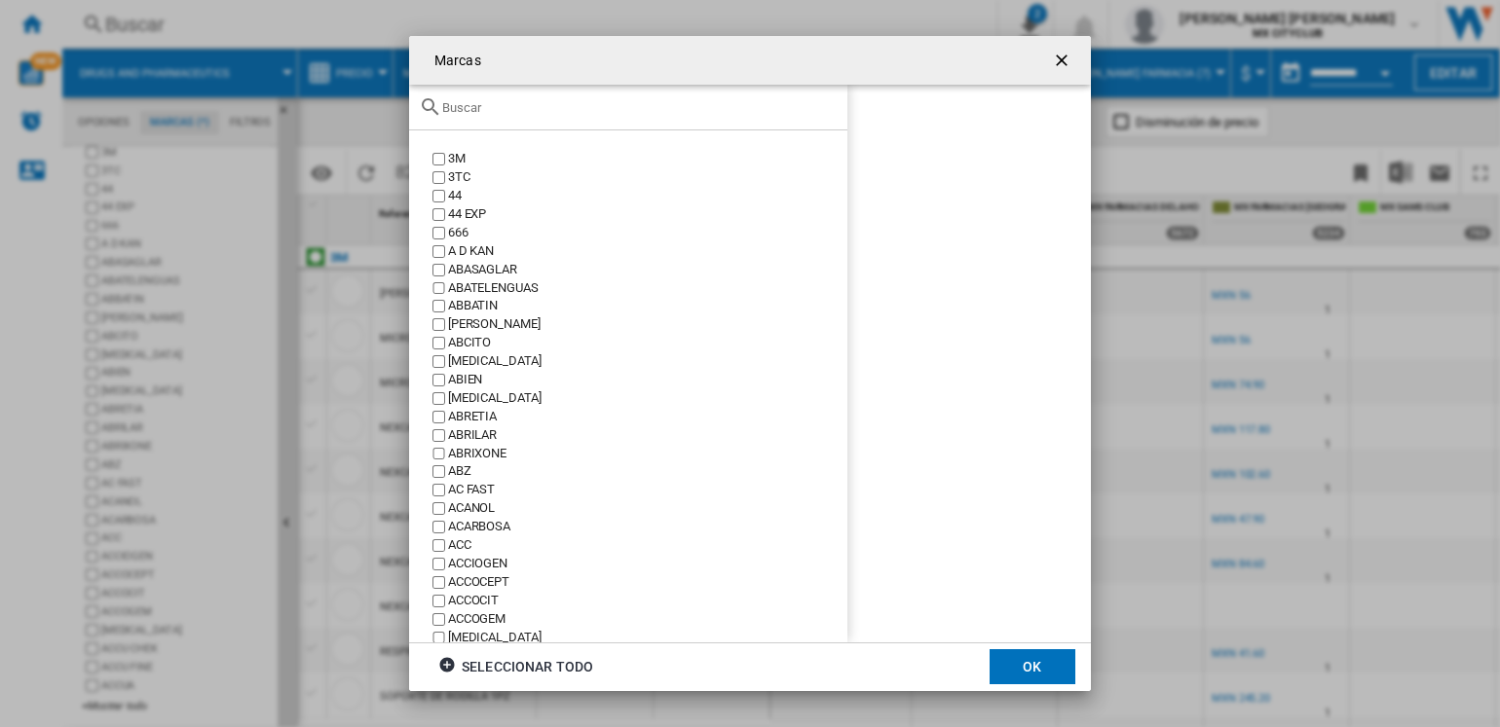
click at [572, 112] on input "Marcas 3M ..." at bounding box center [639, 107] width 395 height 15
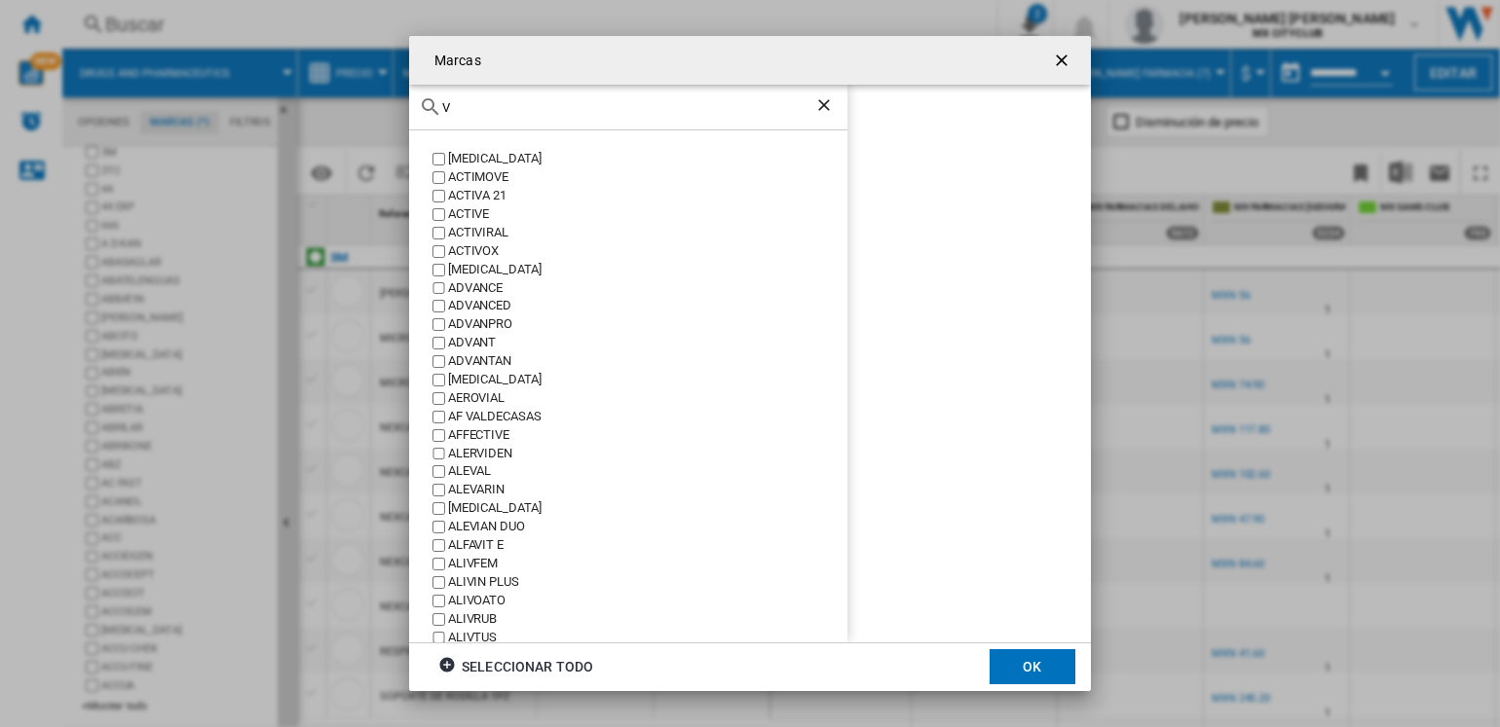
click at [572, 112] on input "V" at bounding box center [628, 107] width 372 height 15
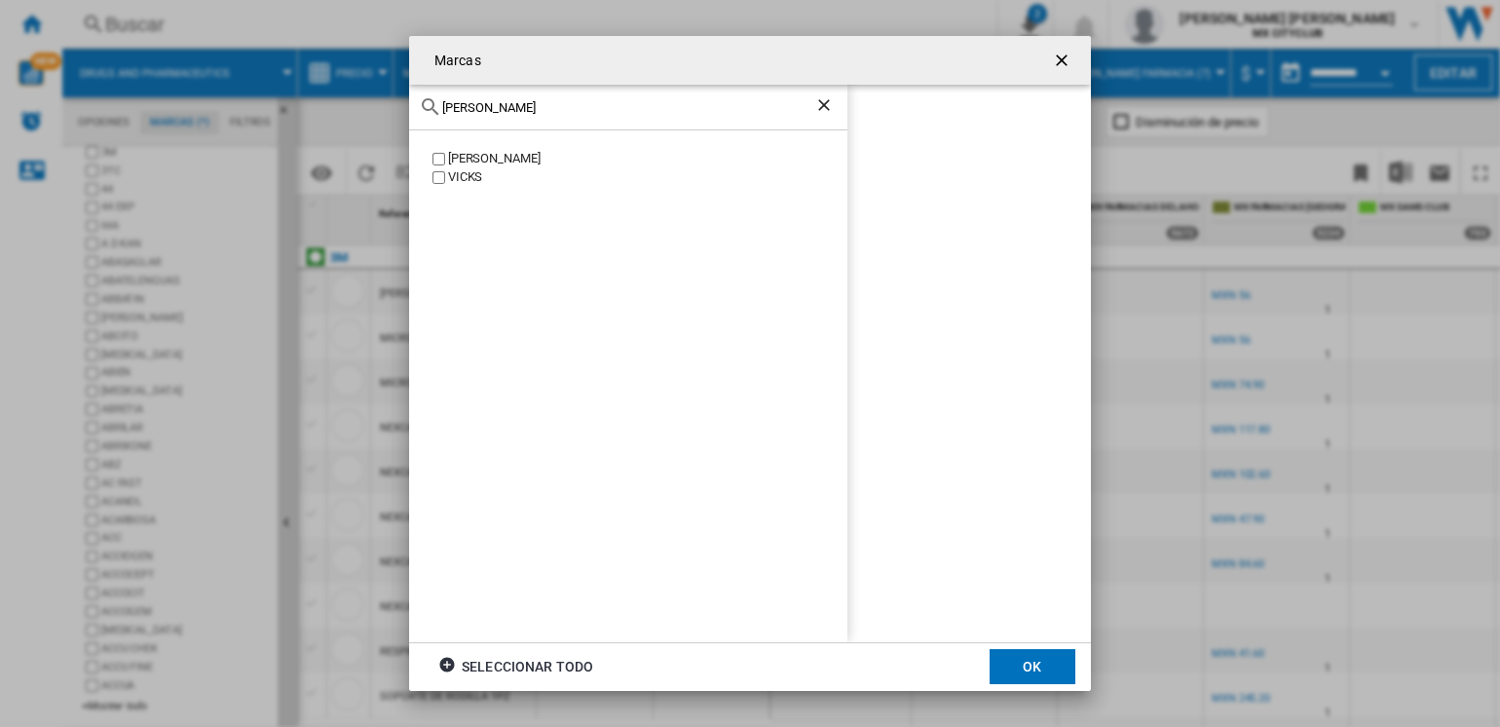
type input "[PERSON_NAME]"
click at [472, 166] on div "[PERSON_NAME]" at bounding box center [647, 159] width 399 height 19
click at [472, 187] on div "[PERSON_NAME]" at bounding box center [628, 385] width 438 height 511
click at [474, 178] on div "VICKS" at bounding box center [647, 177] width 399 height 19
click at [1038, 657] on button "OK" at bounding box center [1032, 666] width 86 height 35
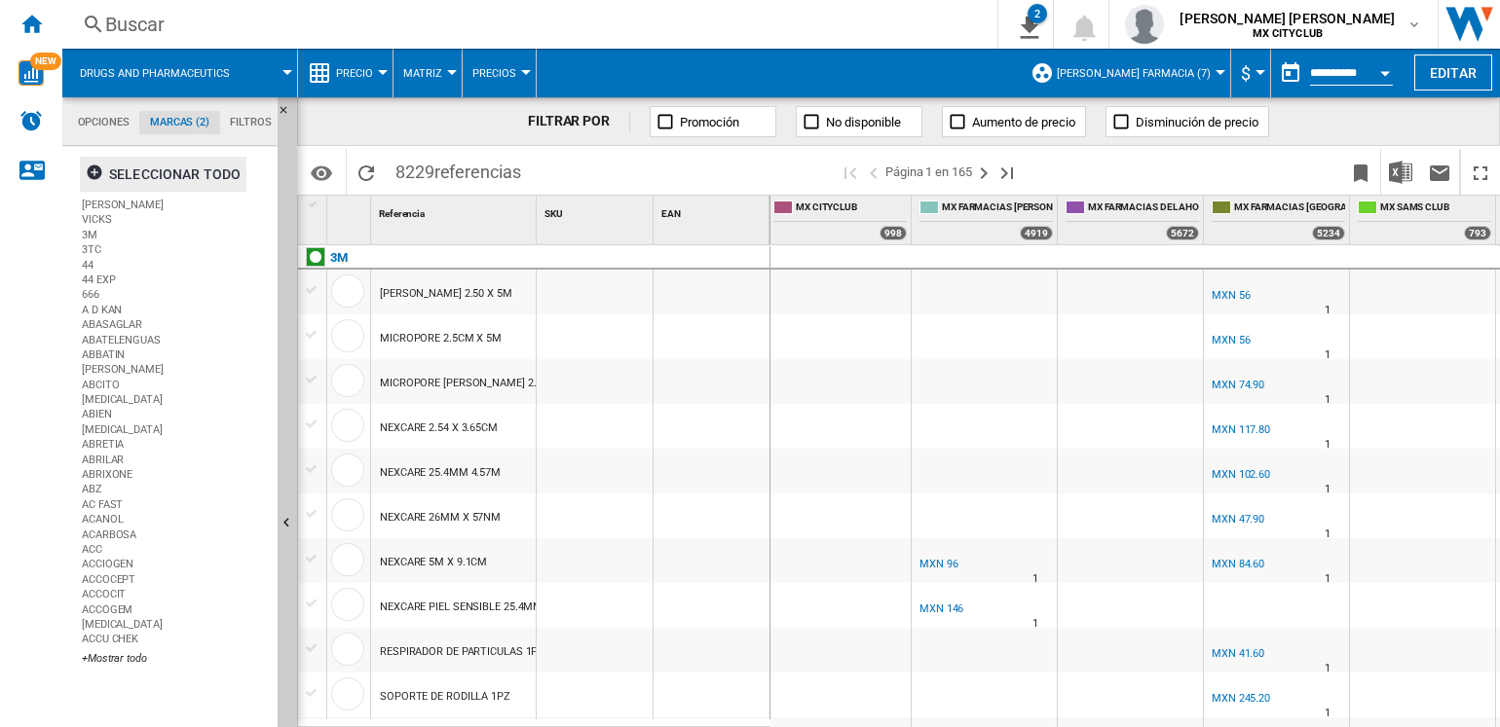
scroll to position [0, 0]
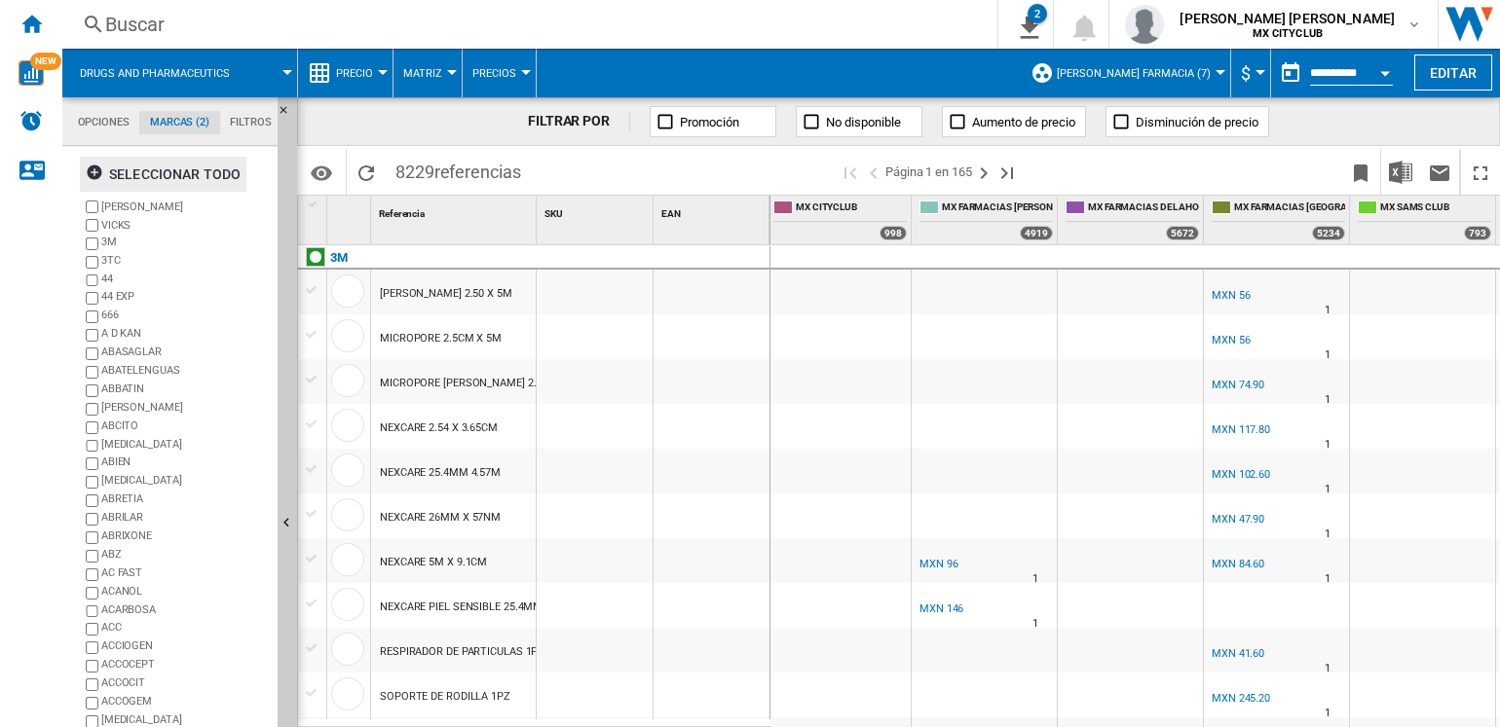
drag, startPoint x: 693, startPoint y: 275, endPoint x: 594, endPoint y: 365, distance: 134.4
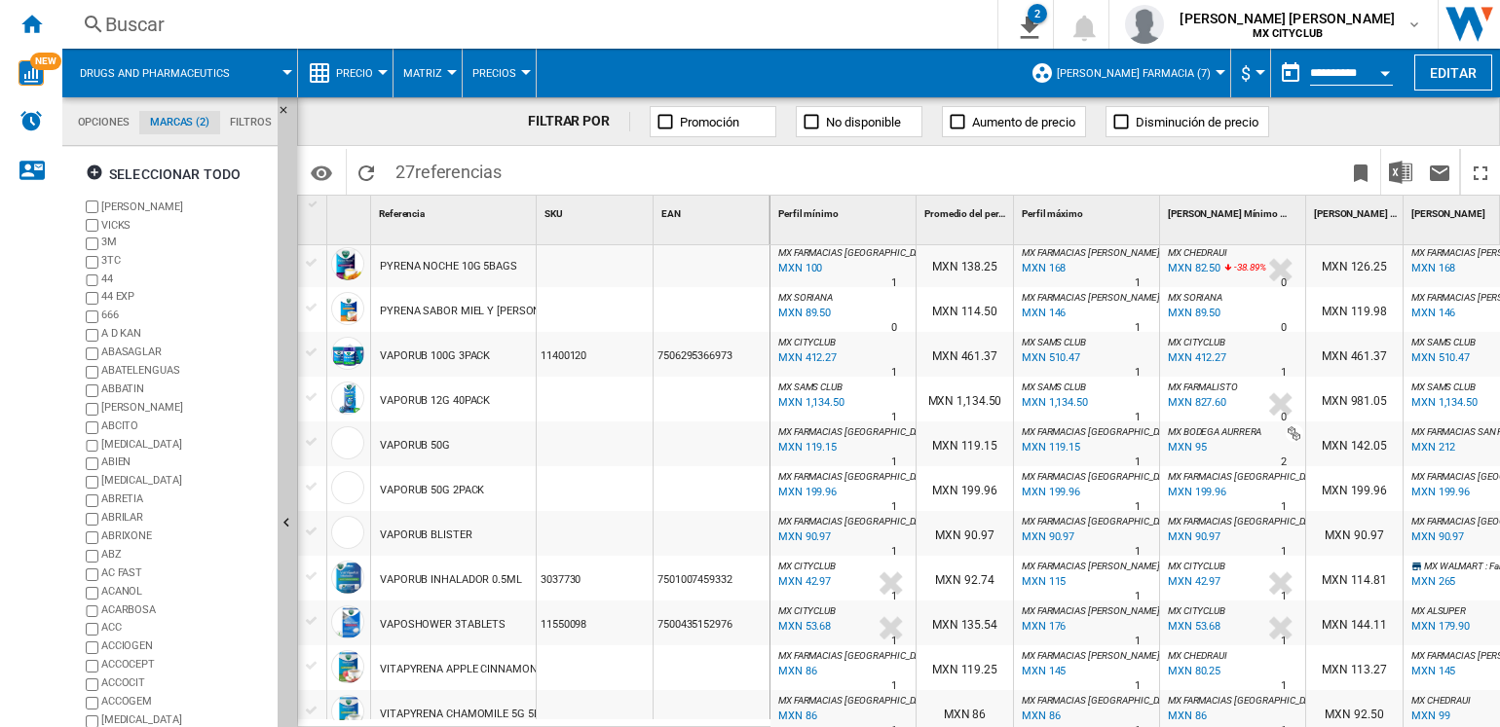
scroll to position [754, 0]
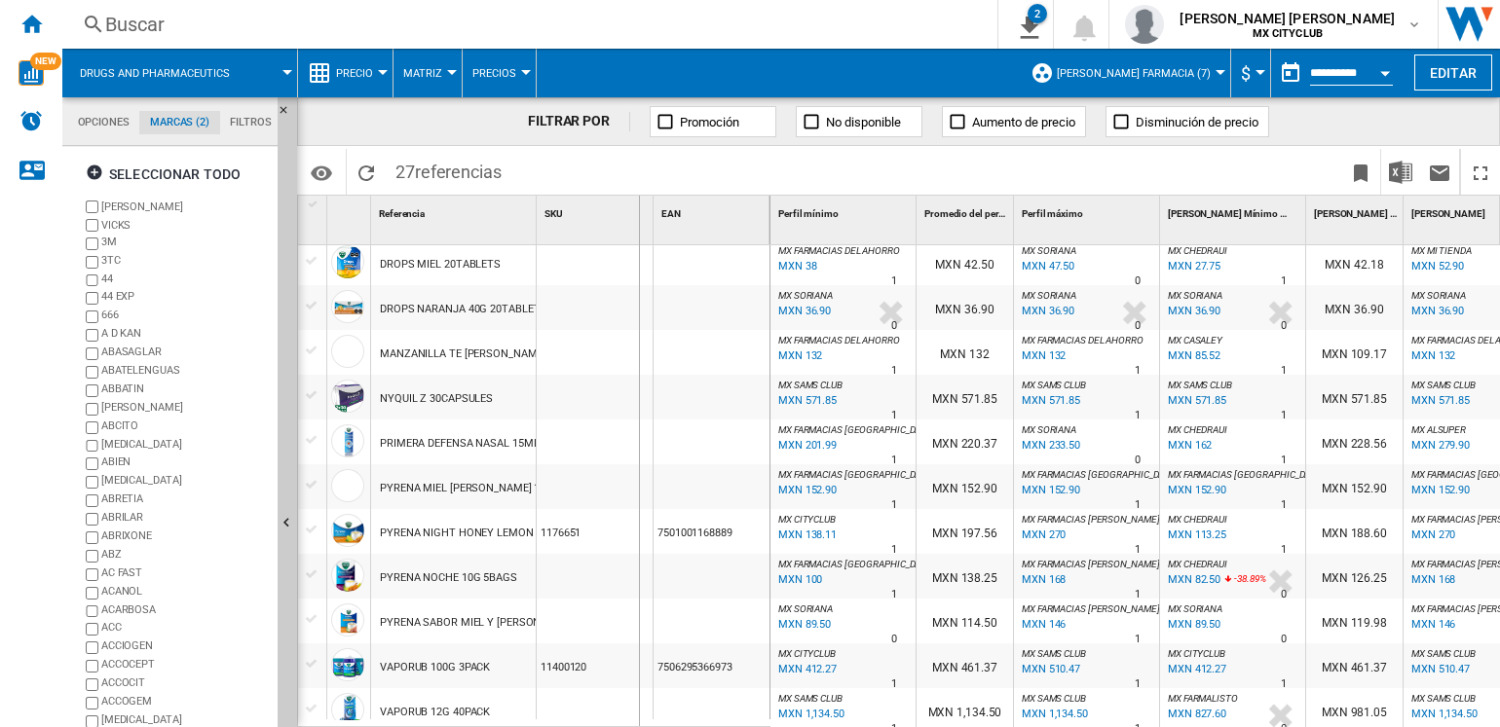
drag, startPoint x: 533, startPoint y: 224, endPoint x: 725, endPoint y: 204, distance: 193.9
click at [725, 204] on div "1 Referencia 1 SKU 1 EAN 1" at bounding box center [534, 220] width 472 height 49
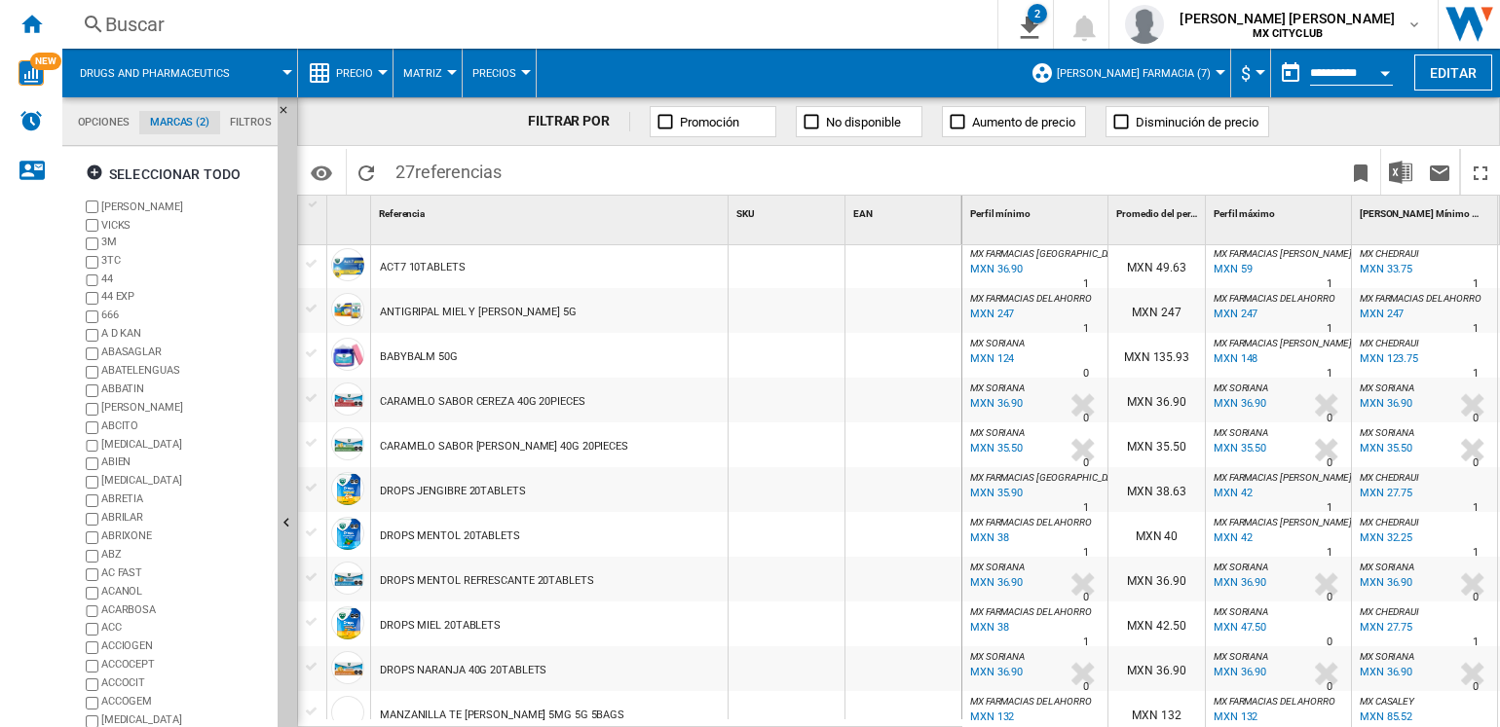
scroll to position [136, 0]
